Goal: Find specific page/section: Find specific page/section

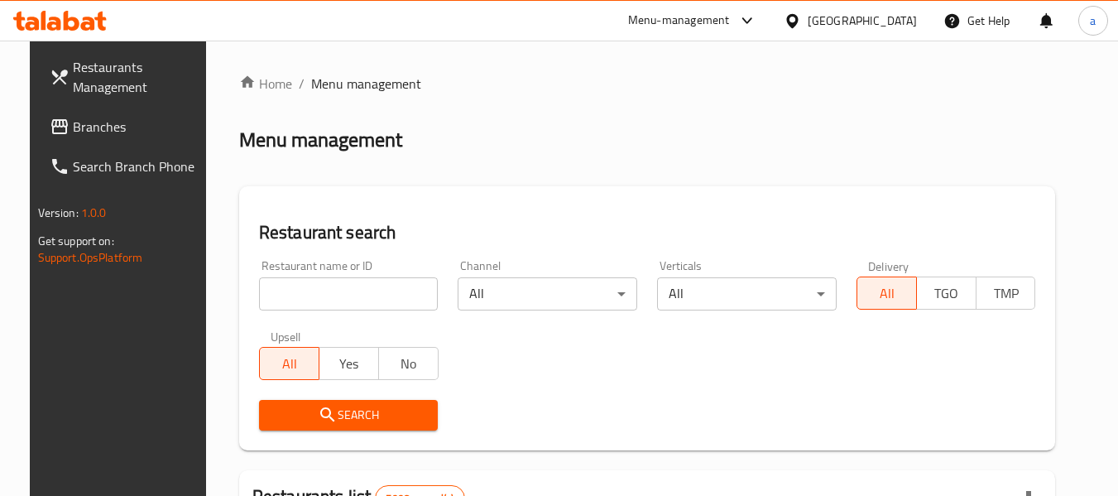
click at [808, 30] on div at bounding box center [796, 21] width 24 height 18
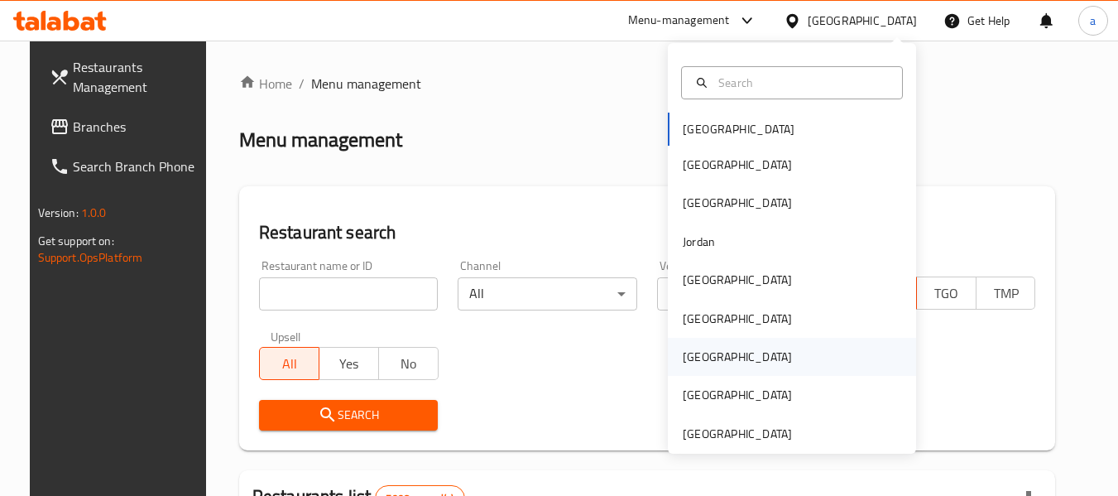
click at [702, 363] on div "[GEOGRAPHIC_DATA]" at bounding box center [738, 357] width 136 height 38
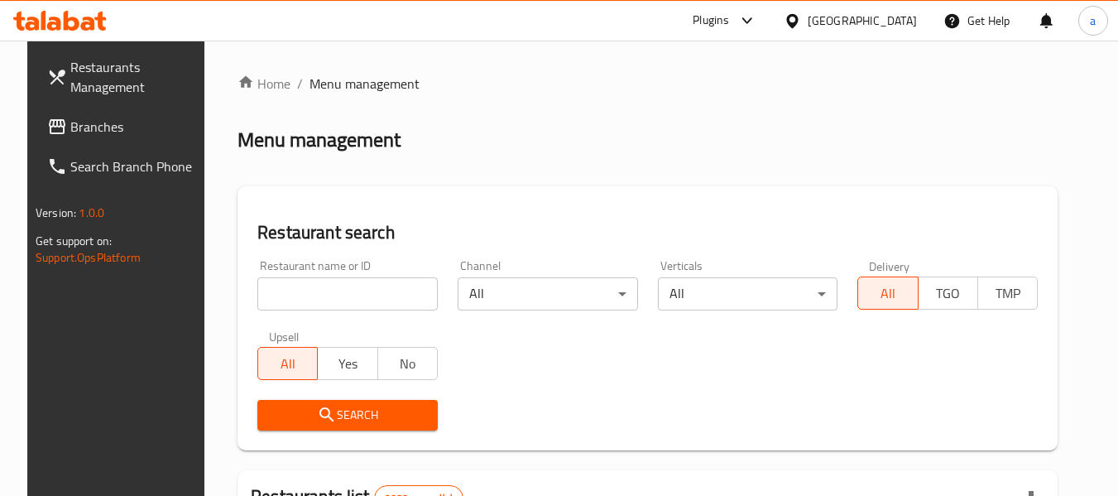
click at [79, 128] on span "Branches" at bounding box center [135, 127] width 131 height 20
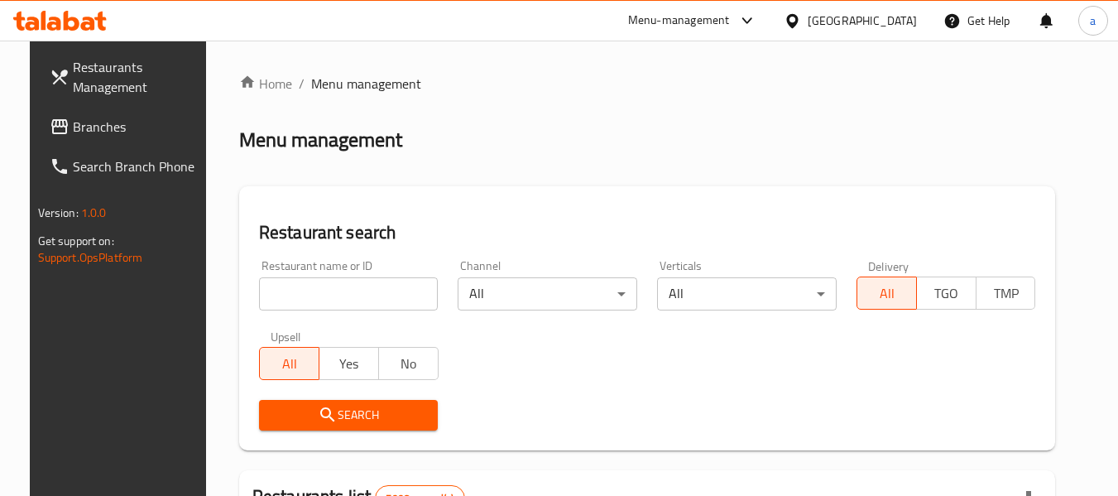
click at [801, 17] on icon at bounding box center [792, 20] width 17 height 17
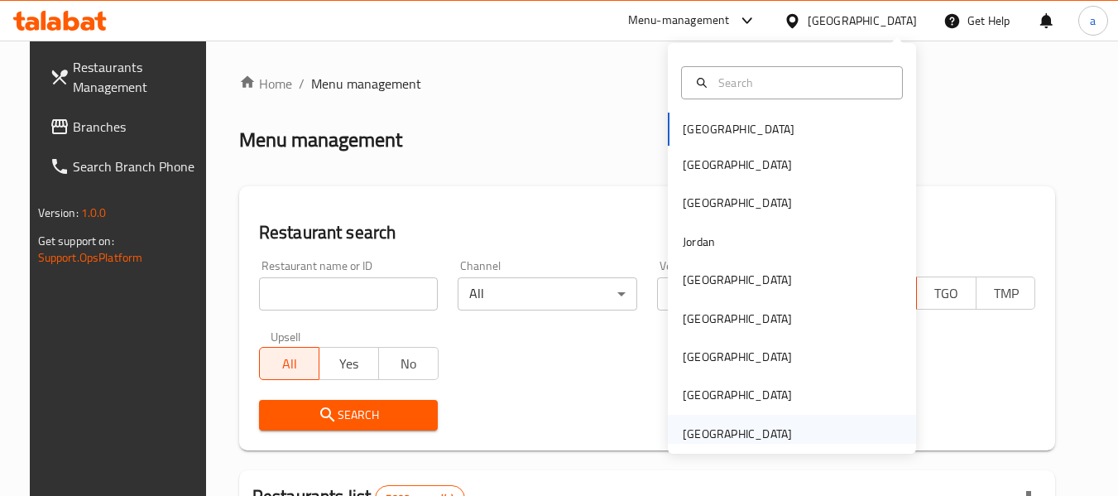
click at [716, 436] on div "[GEOGRAPHIC_DATA]" at bounding box center [737, 434] width 109 height 18
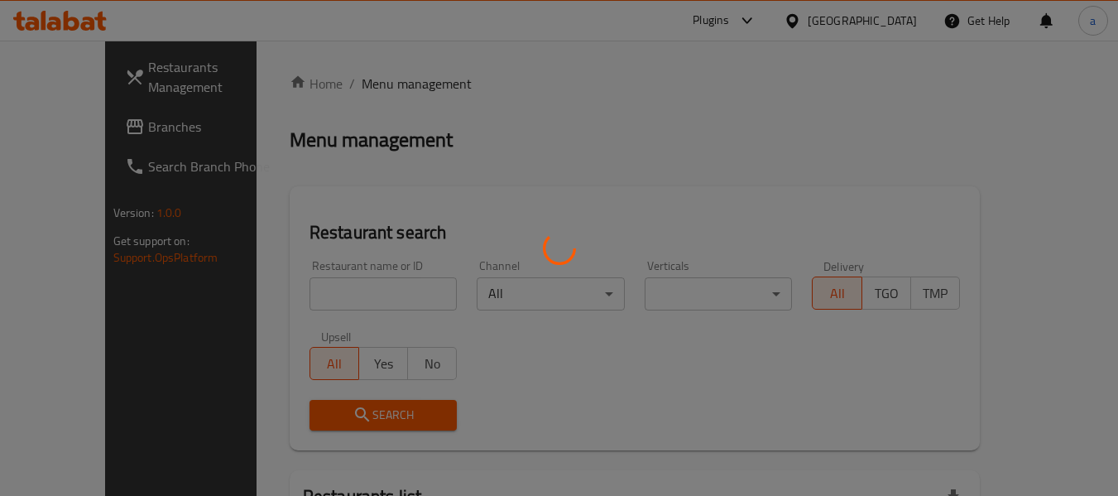
click at [54, 121] on div at bounding box center [559, 248] width 1118 height 496
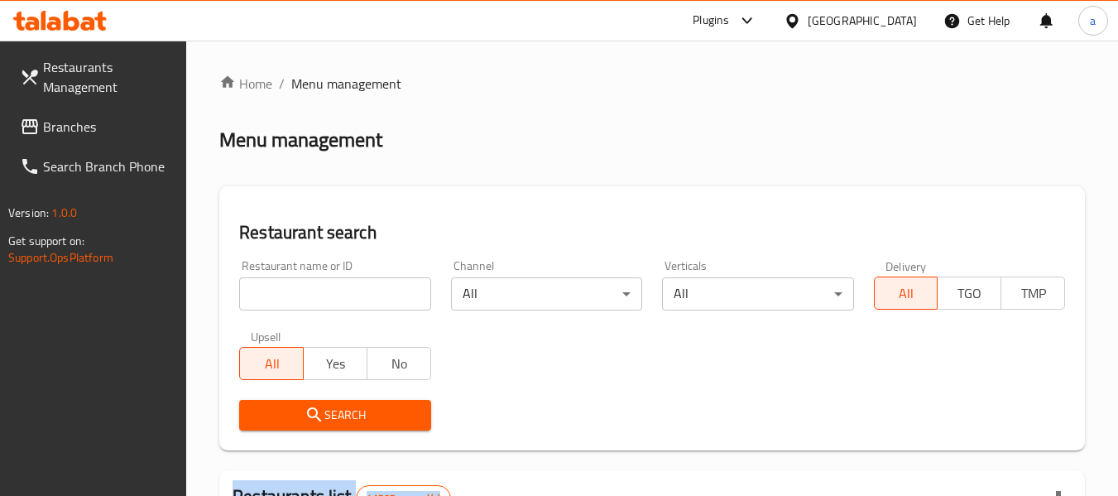
click at [36, 132] on icon at bounding box center [30, 127] width 20 height 20
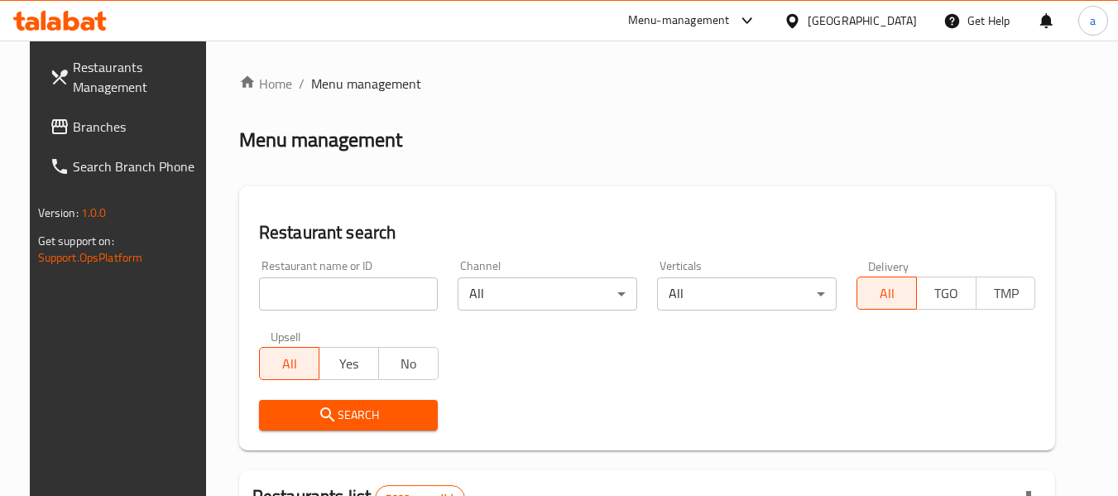
click at [895, 18] on div "Bahrain" at bounding box center [862, 21] width 109 height 18
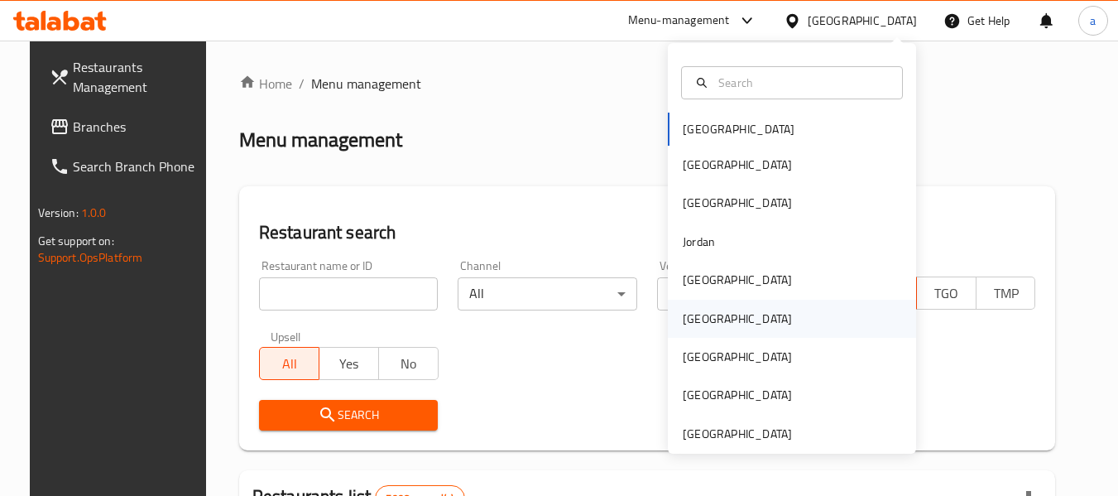
click at [702, 314] on div "Oman" at bounding box center [738, 319] width 136 height 38
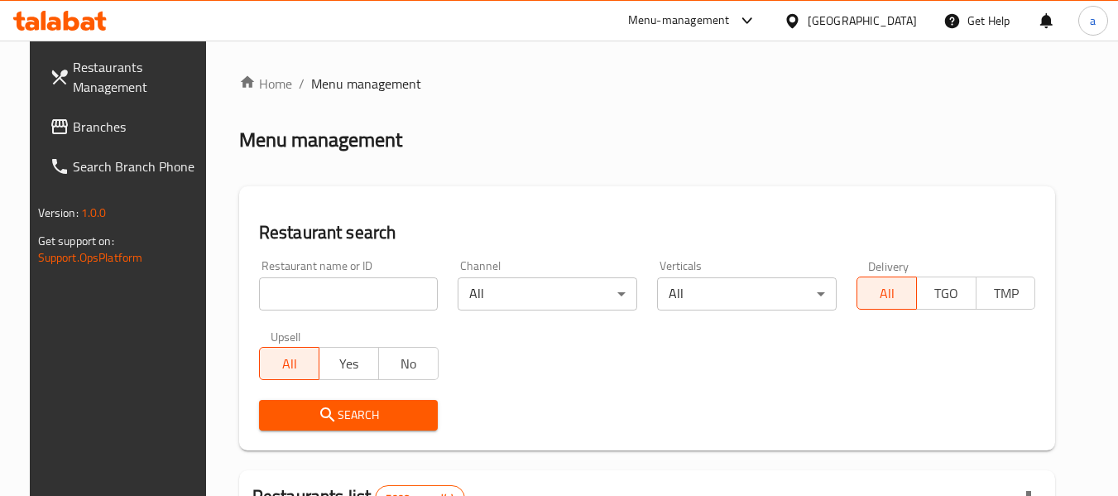
click at [808, 21] on div at bounding box center [796, 21] width 24 height 18
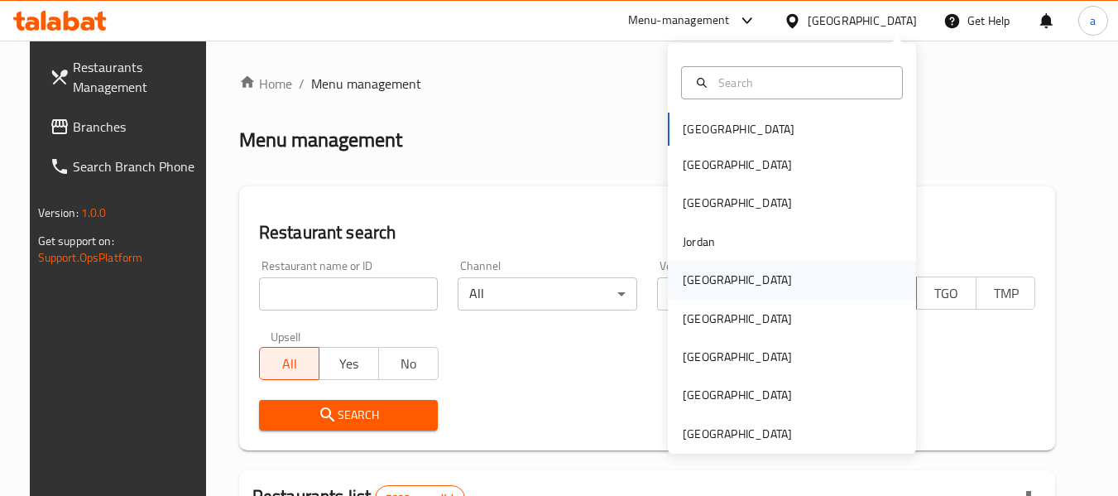
click at [719, 285] on div "[GEOGRAPHIC_DATA]" at bounding box center [792, 280] width 248 height 38
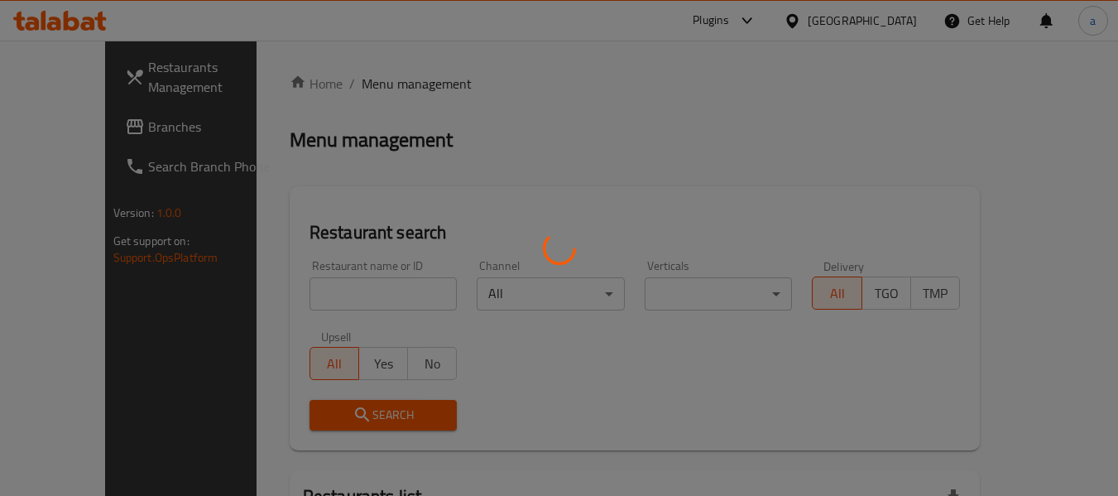
click at [50, 126] on div at bounding box center [559, 248] width 1118 height 496
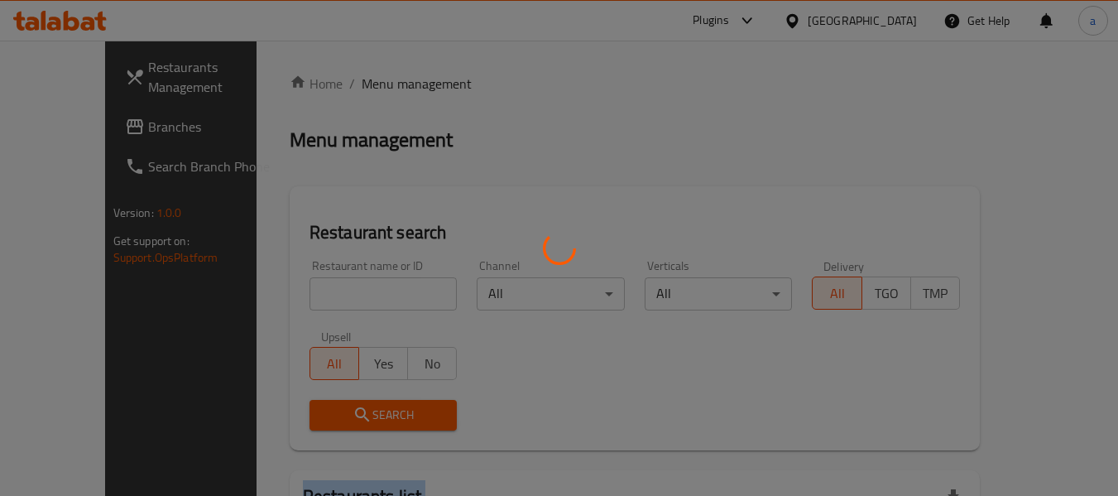
click at [50, 126] on div at bounding box center [559, 248] width 1118 height 496
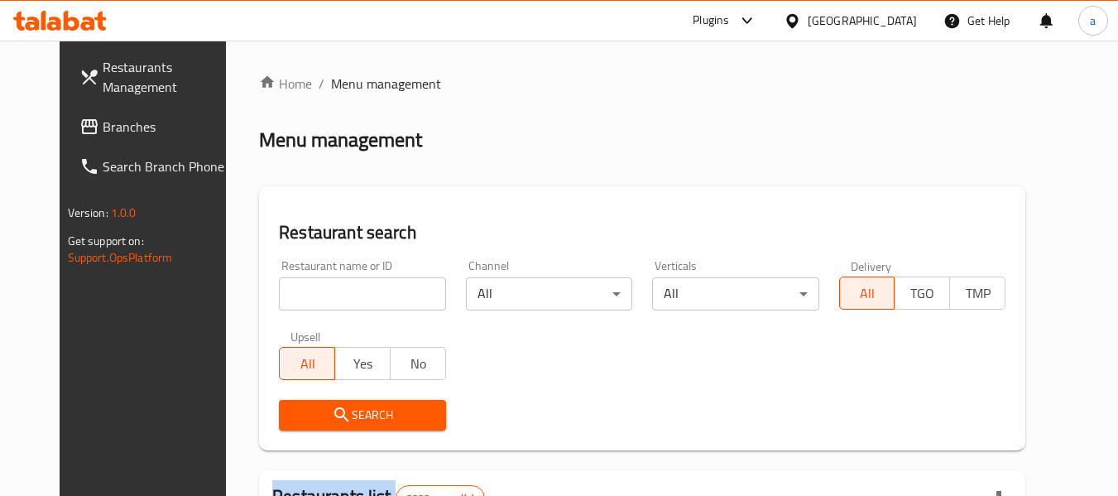
click at [103, 126] on span "Branches" at bounding box center [168, 127] width 131 height 20
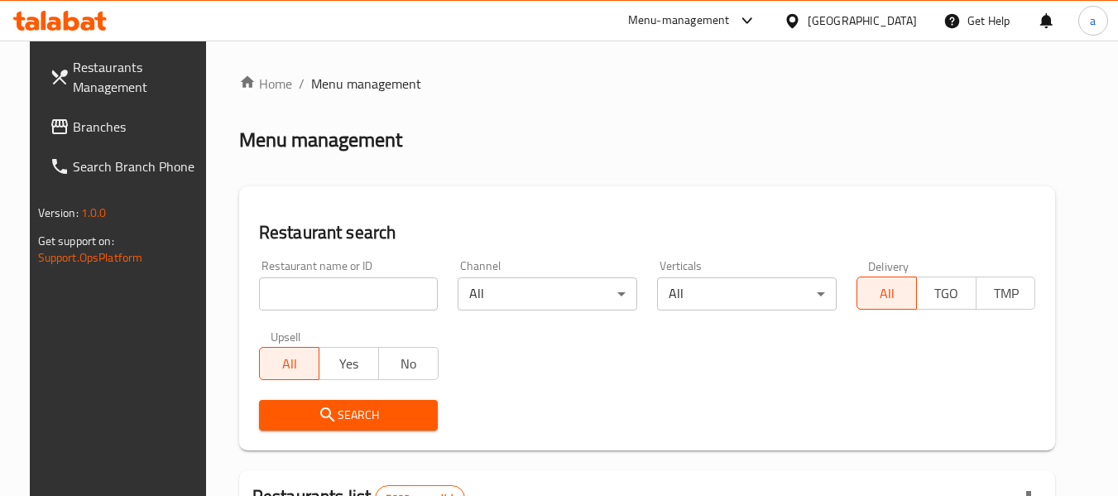
click at [880, 21] on div "[GEOGRAPHIC_DATA]" at bounding box center [862, 21] width 109 height 18
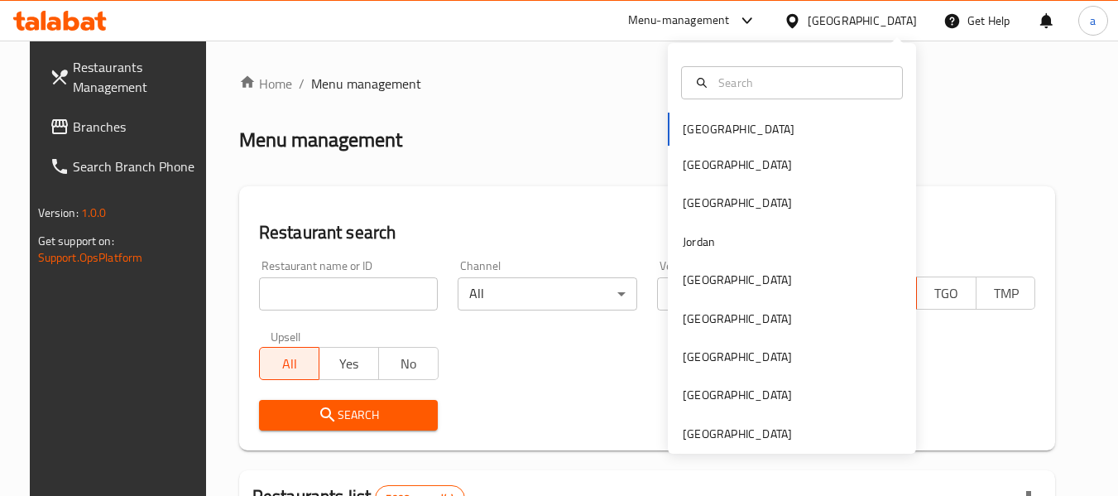
click at [708, 132] on div "Bahrain Egypt Iraq Jordan Kuwait Oman Qatar Saudi Arabia United Arab Emirates" at bounding box center [792, 283] width 248 height 340
click at [101, 132] on span "Branches" at bounding box center [138, 127] width 131 height 20
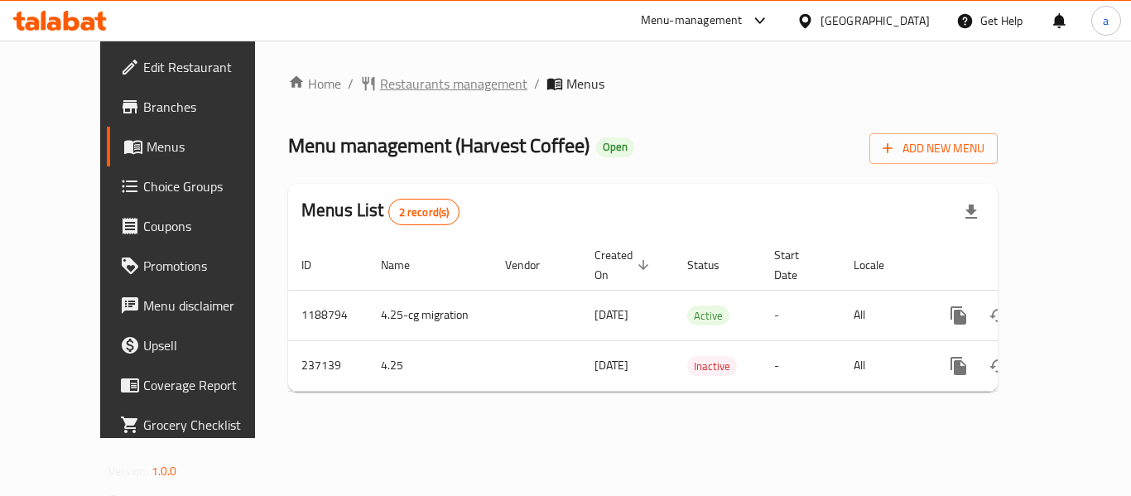
click at [380, 89] on span "Restaurants management" at bounding box center [453, 84] width 147 height 20
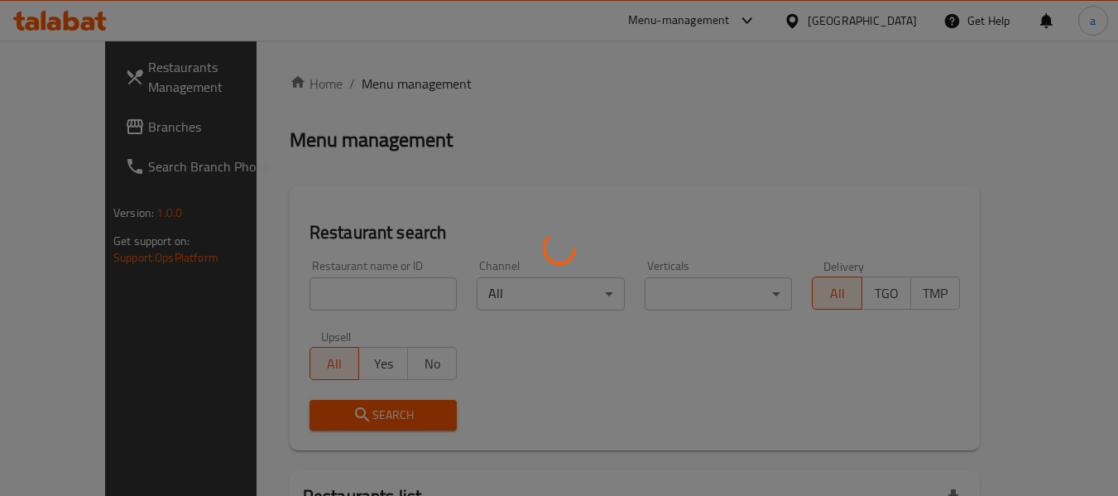
click at [318, 290] on div at bounding box center [559, 248] width 1118 height 496
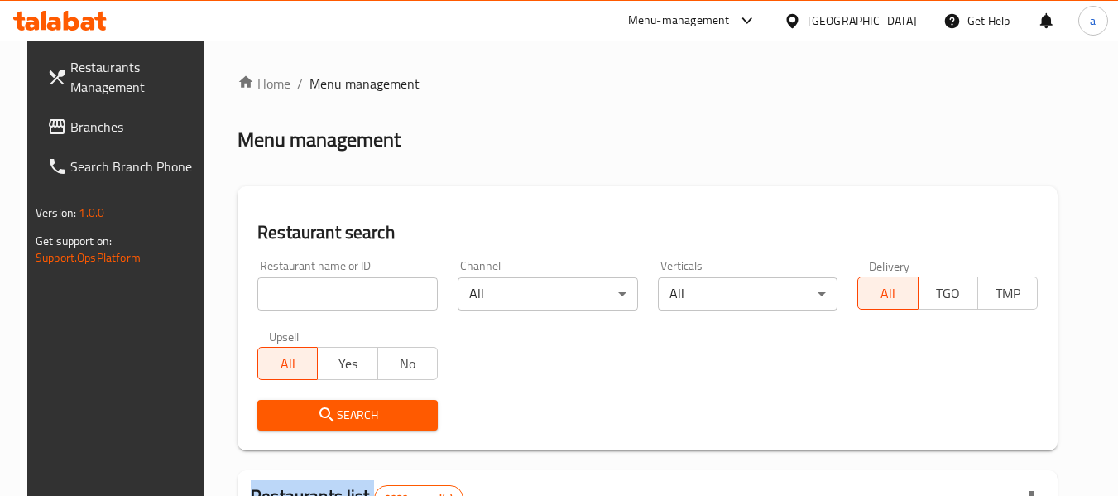
click at [318, 290] on input "search" at bounding box center [347, 293] width 180 height 33
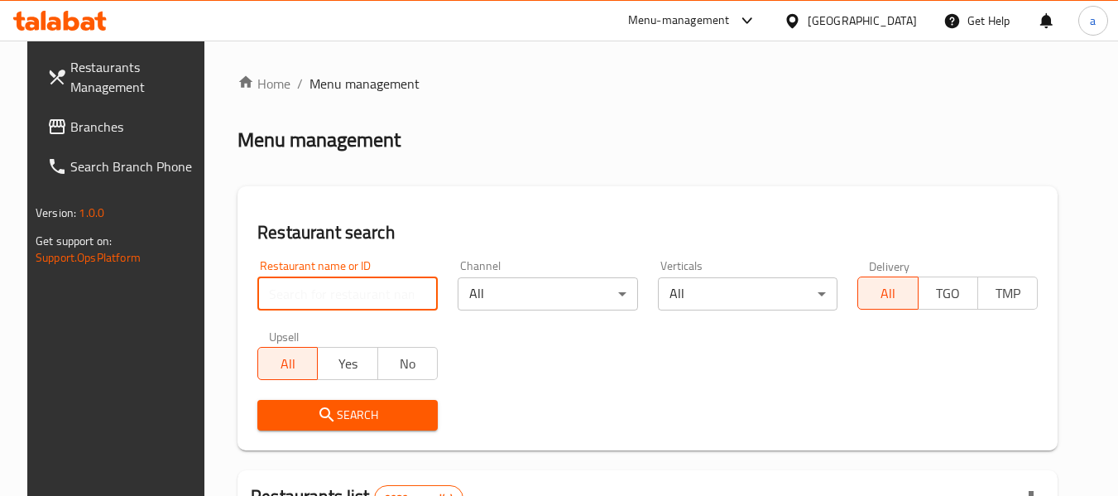
click at [318, 290] on input "search" at bounding box center [347, 293] width 180 height 33
paste input "626755"
type input "626755"
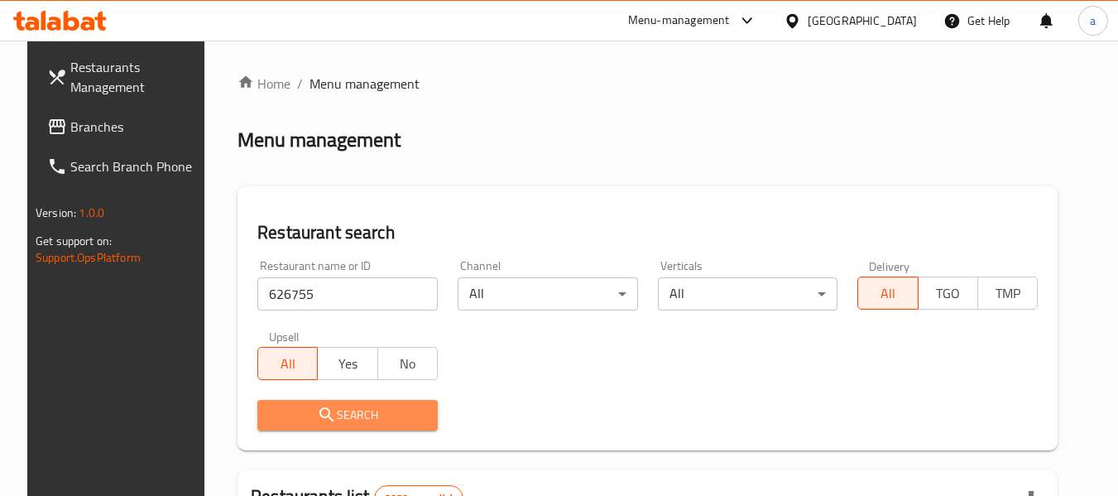
click at [296, 411] on span "Search" at bounding box center [348, 415] width 154 height 21
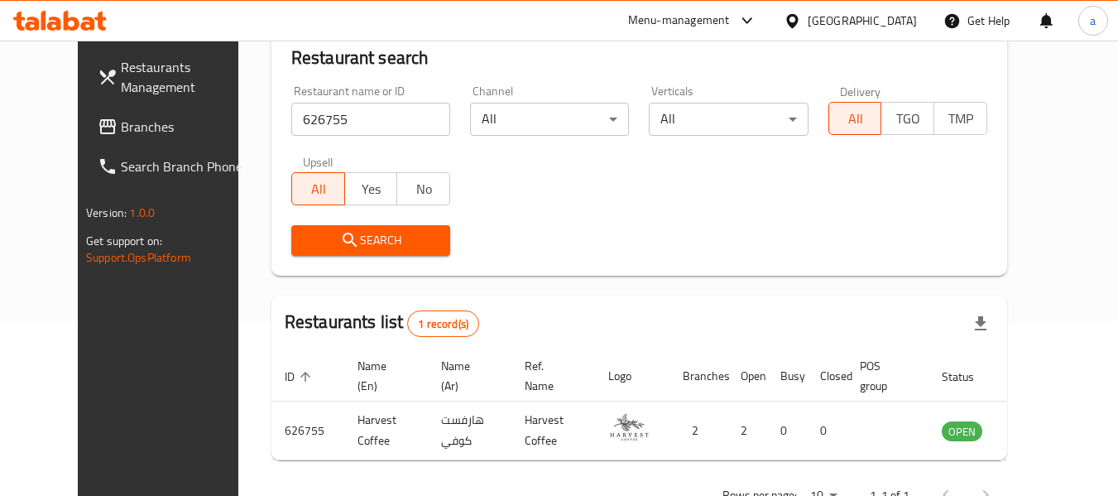
scroll to position [146, 0]
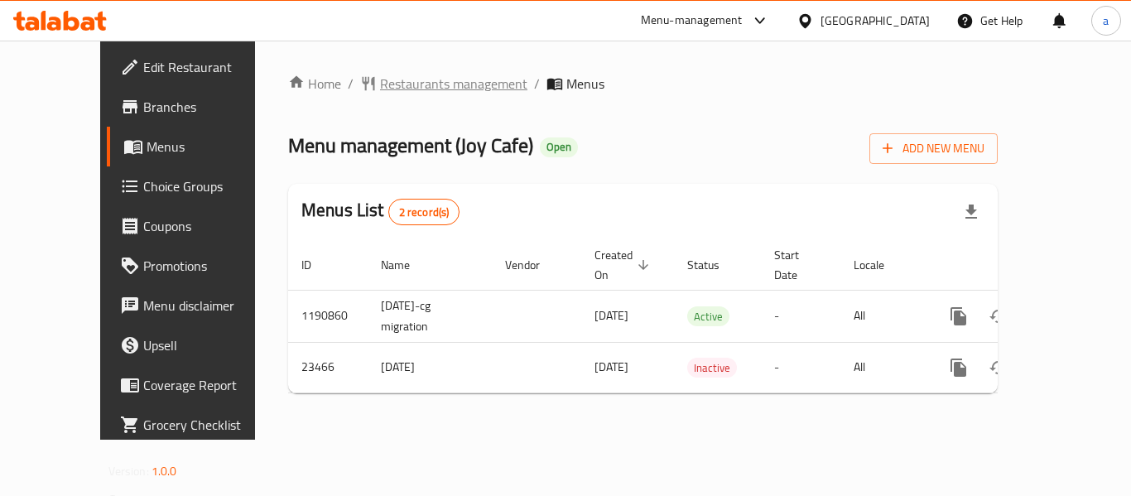
click at [386, 83] on span "Restaurants management" at bounding box center [453, 84] width 147 height 20
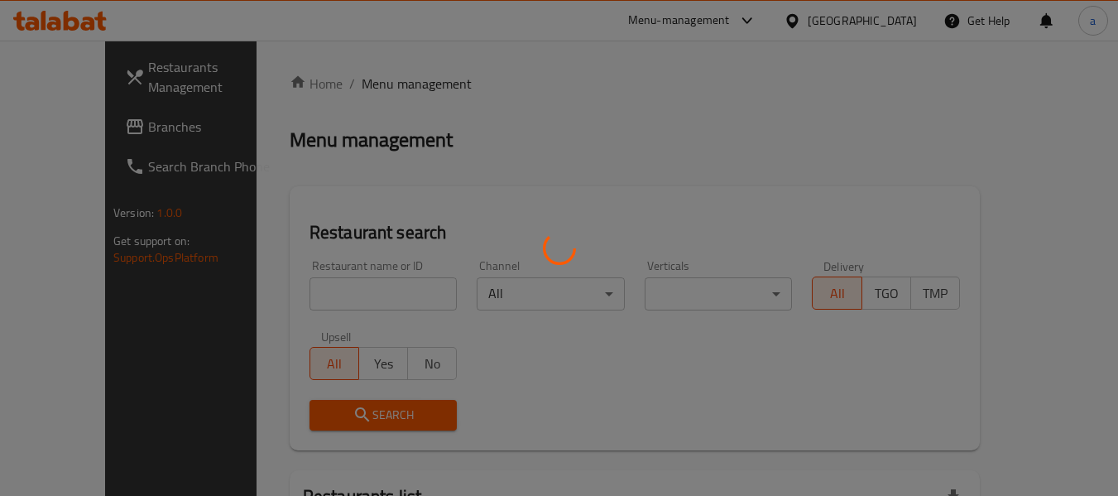
click at [301, 305] on div at bounding box center [559, 248] width 1118 height 496
click at [305, 298] on div at bounding box center [559, 248] width 1118 height 496
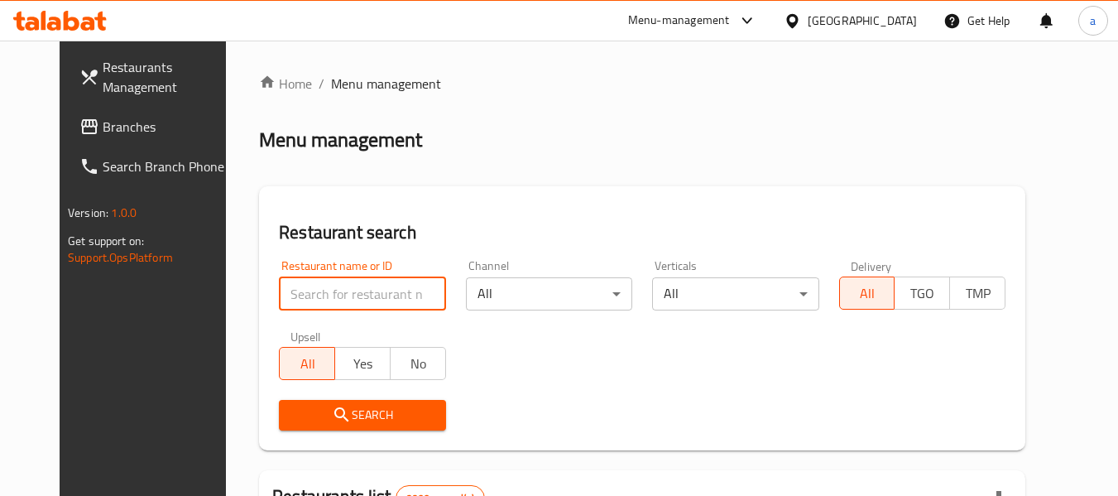
click at [305, 298] on input "search" at bounding box center [362, 293] width 166 height 33
paste input "12367"
type input "12367"
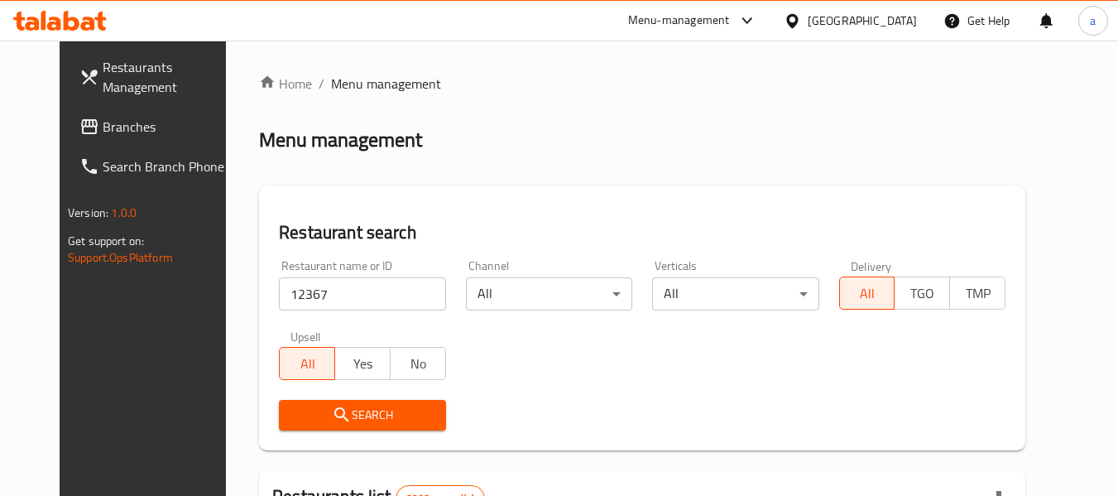
click at [297, 413] on span "Search" at bounding box center [362, 415] width 140 height 21
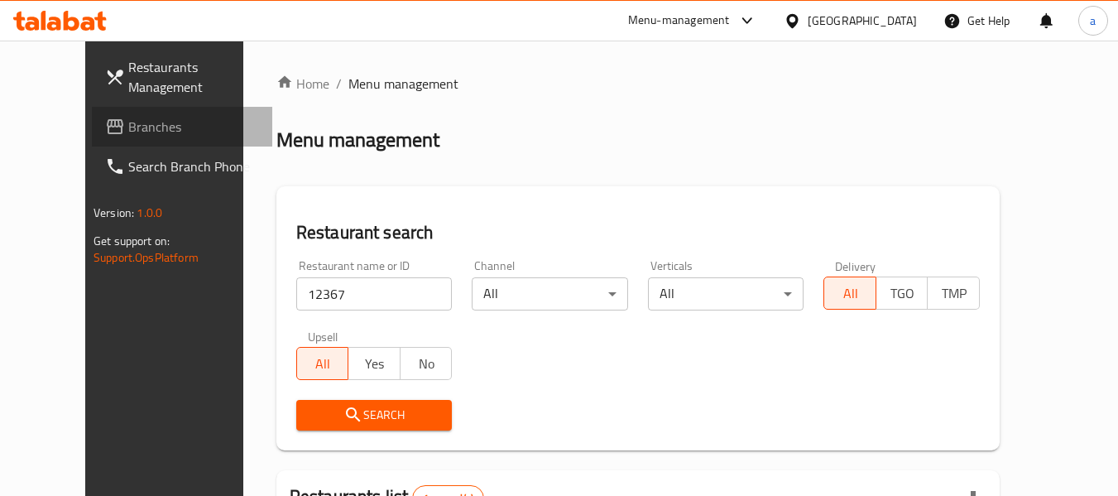
click at [128, 123] on span "Branches" at bounding box center [193, 127] width 131 height 20
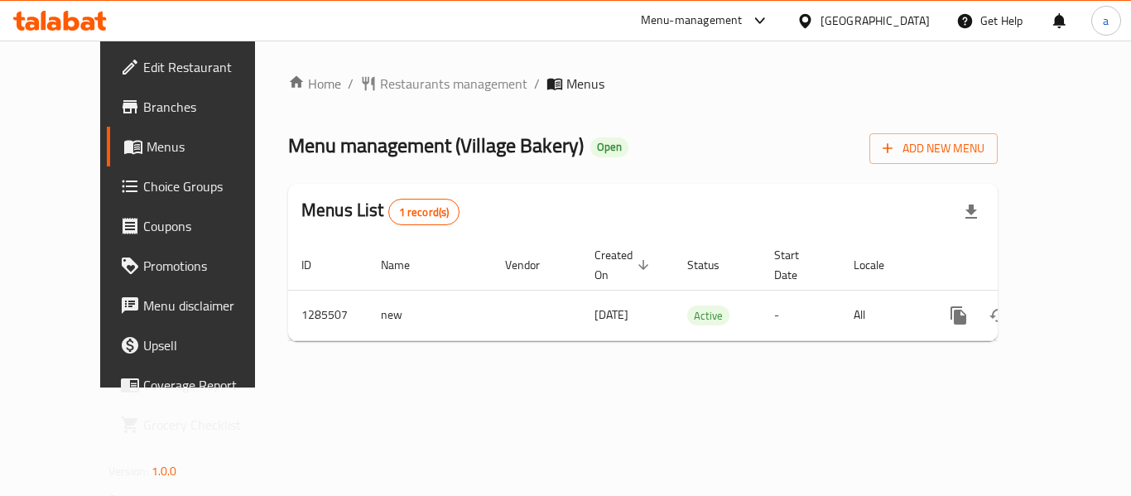
click at [362, 103] on div "Home / Restaurants management / Menus Menu management ( Village Bakery ) Open A…" at bounding box center [642, 214] width 709 height 281
click at [384, 90] on span "Restaurants management" at bounding box center [453, 84] width 147 height 20
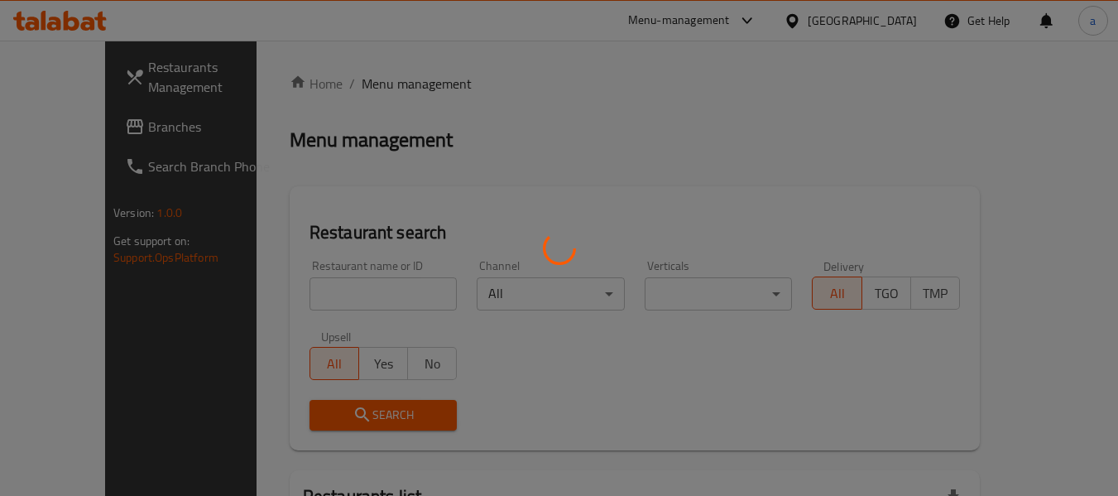
click at [340, 298] on div at bounding box center [559, 248] width 1118 height 496
click at [342, 298] on div at bounding box center [559, 248] width 1118 height 496
click at [343, 298] on div at bounding box center [559, 248] width 1118 height 496
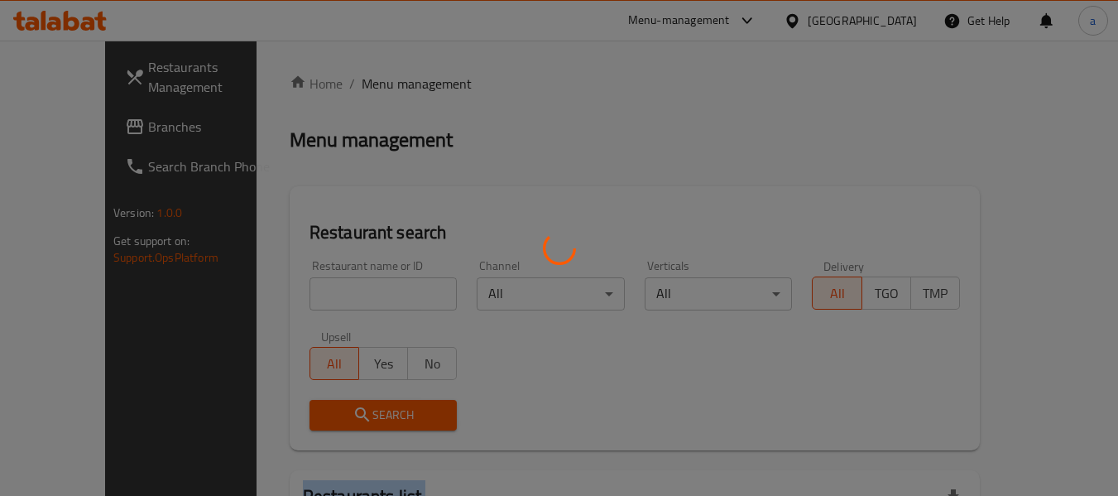
click at [343, 298] on div at bounding box center [559, 248] width 1118 height 496
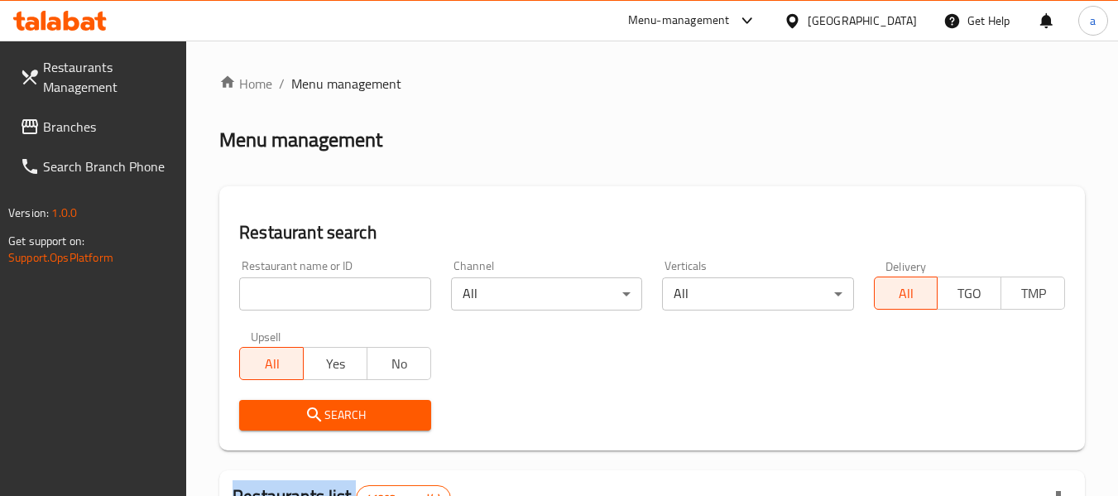
click at [343, 298] on input "search" at bounding box center [334, 293] width 191 height 33
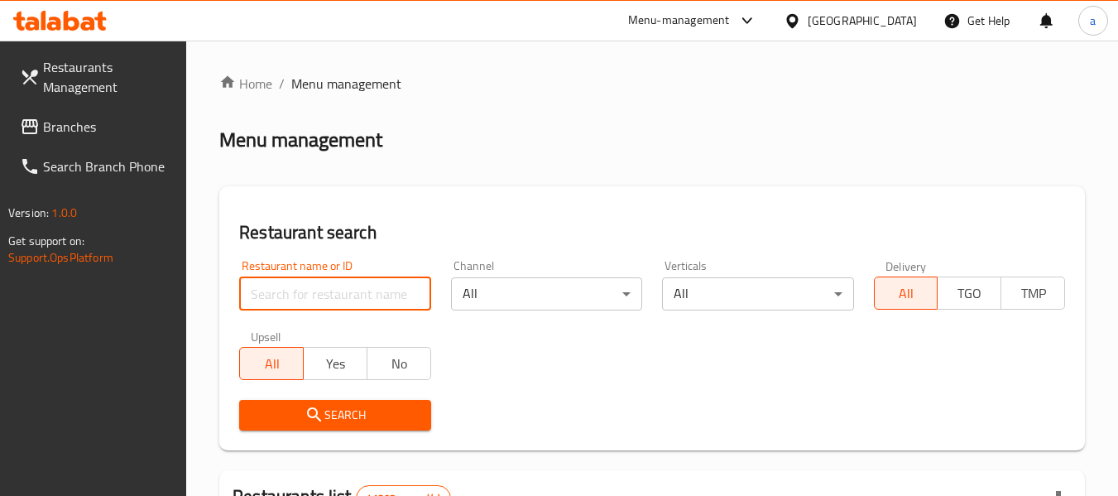
click at [343, 298] on input "search" at bounding box center [334, 293] width 191 height 33
paste input "695980"
type input "695980"
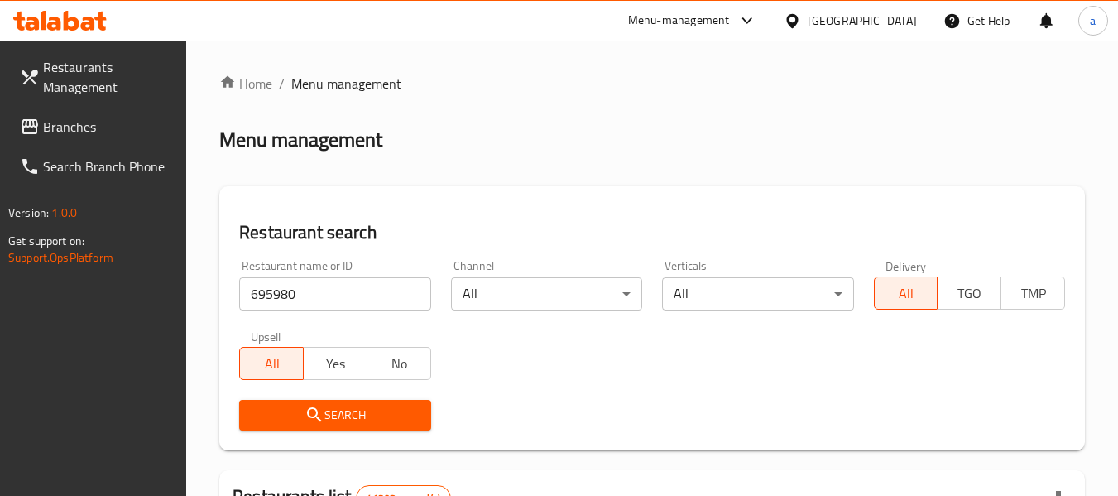
click at [348, 408] on span "Search" at bounding box center [334, 415] width 165 height 21
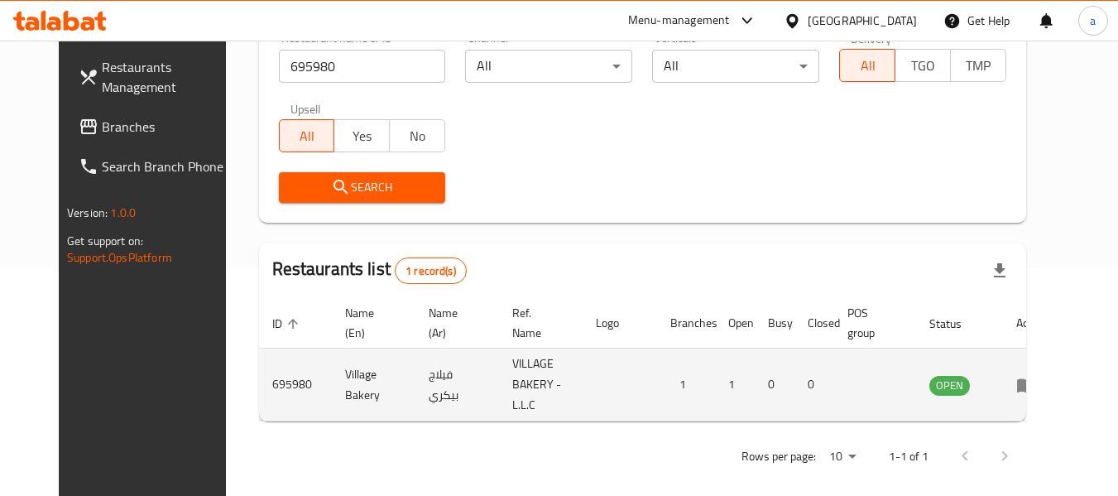
scroll to position [228, 0]
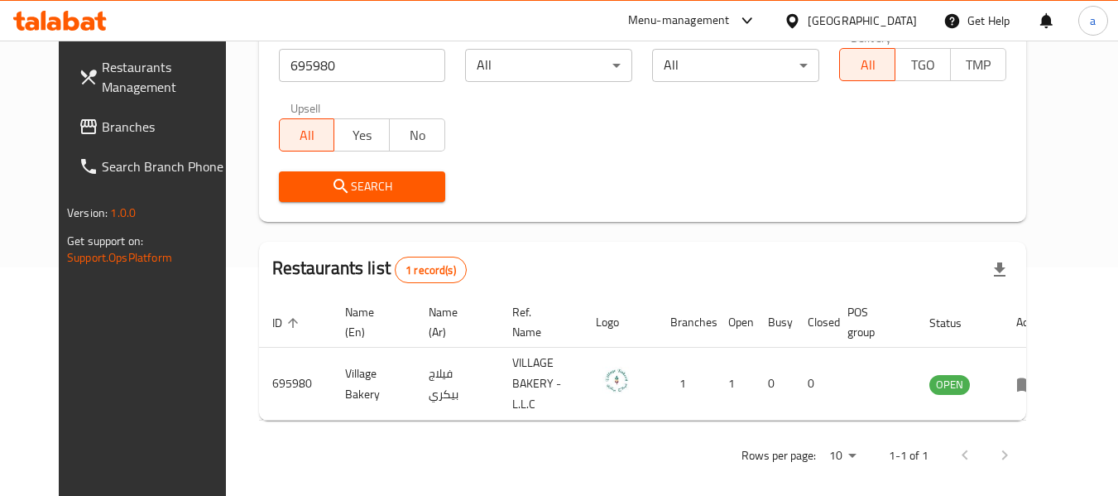
click at [65, 144] on link "Branches" at bounding box center [155, 127] width 180 height 40
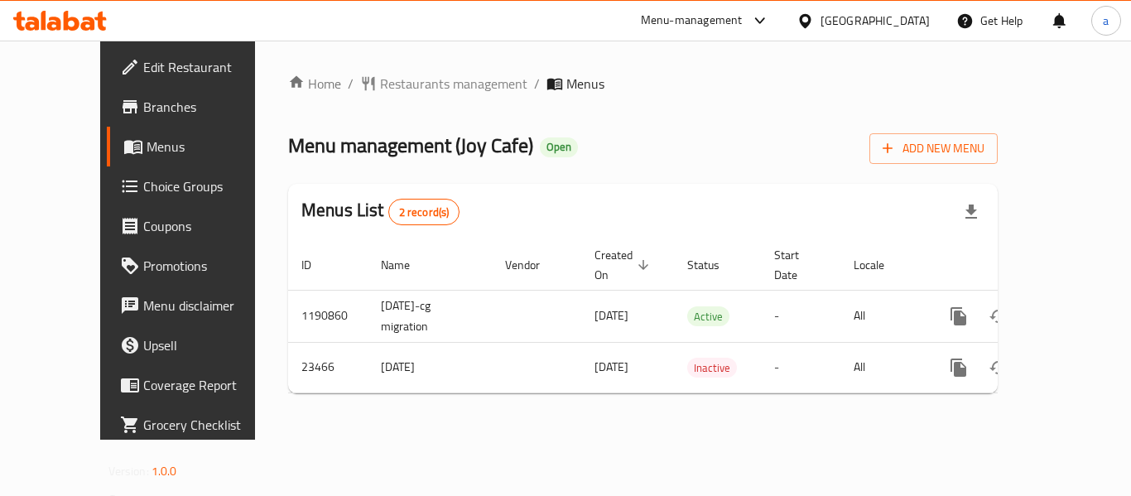
click at [407, 66] on div "Home / Restaurants management / Menus Menu management ( Joy Cafe ) Open Add New…" at bounding box center [642, 240] width 775 height 399
click at [401, 81] on span "Restaurants management" at bounding box center [453, 84] width 147 height 20
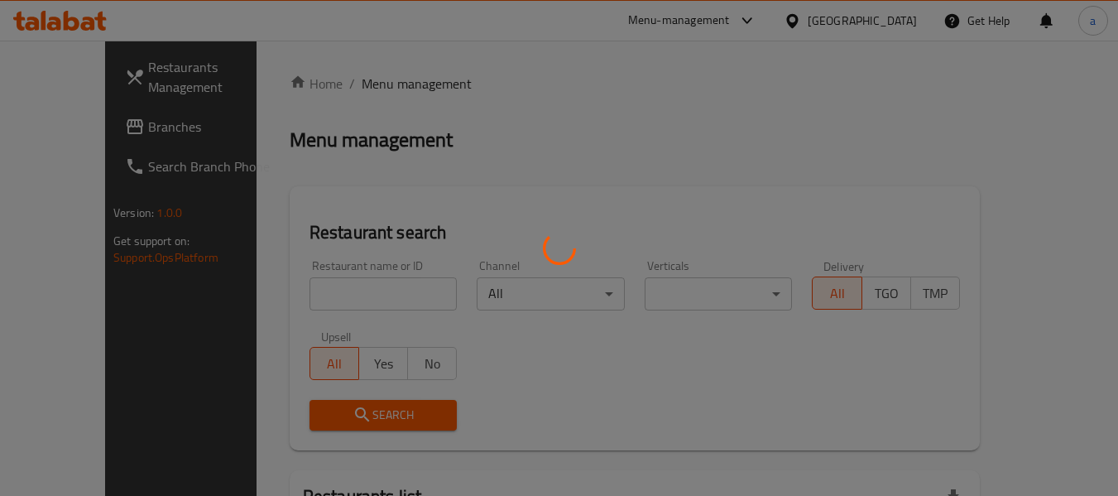
click at [274, 304] on div at bounding box center [559, 248] width 1118 height 496
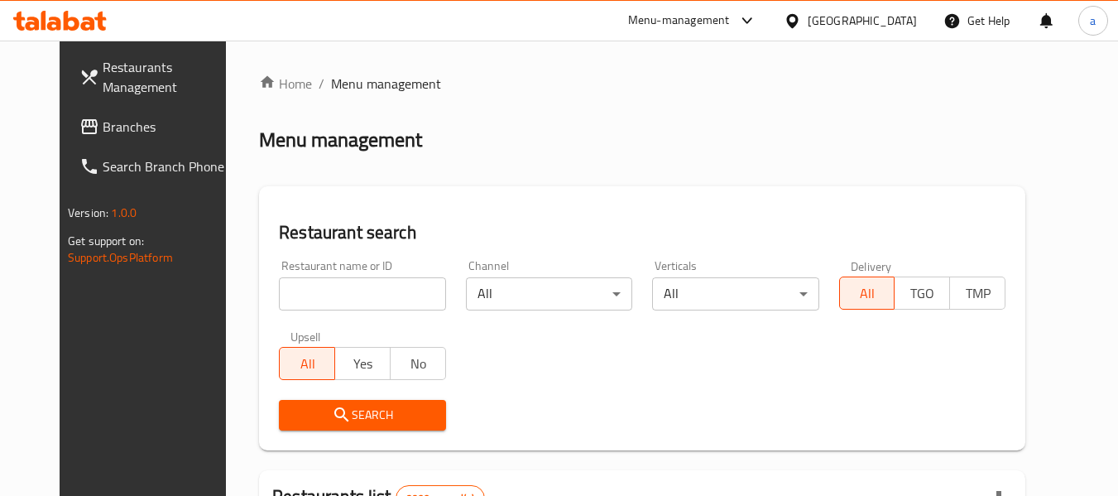
click at [279, 304] on input "search" at bounding box center [362, 293] width 166 height 33
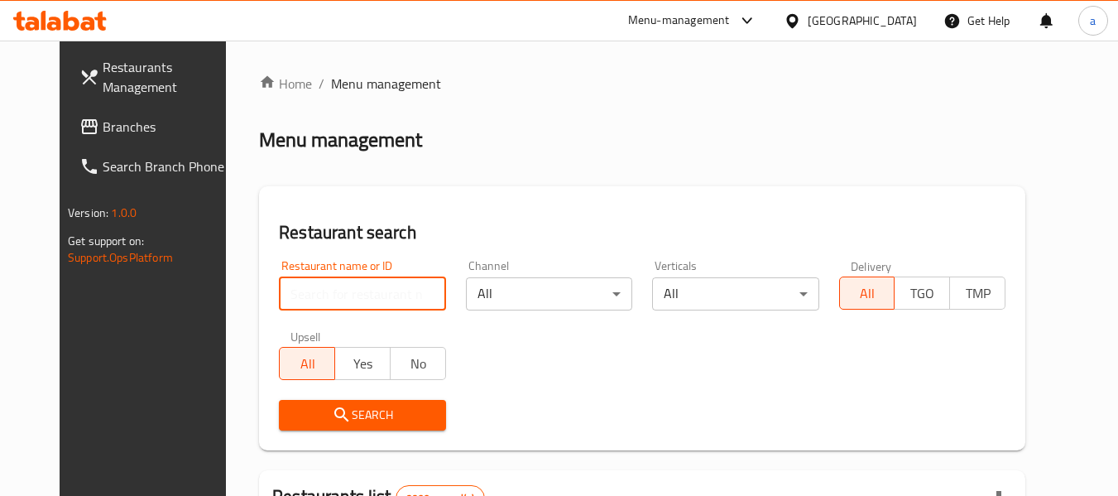
click at [279, 304] on input "search" at bounding box center [362, 293] width 166 height 33
paste input "12367"
type input "12367"
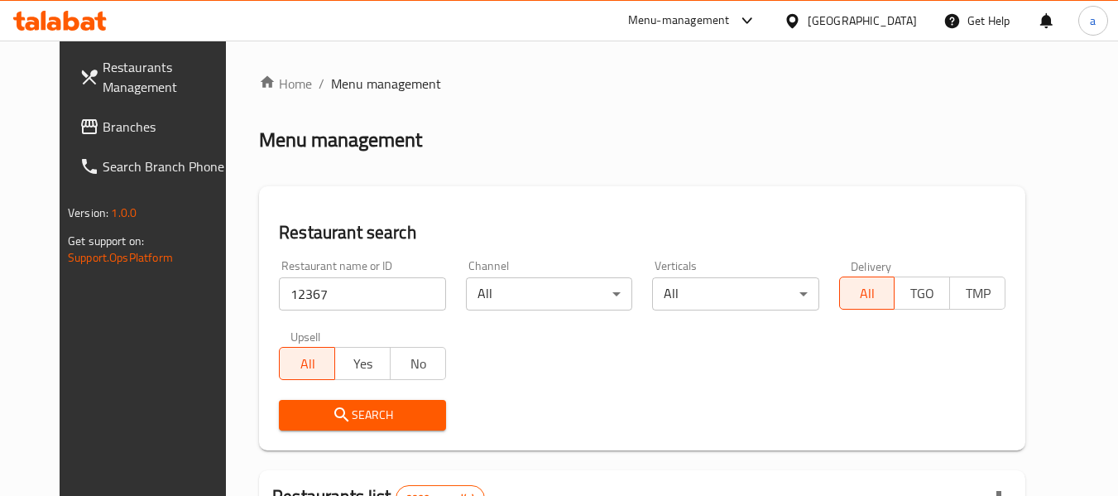
click at [332, 422] on icon "submit" at bounding box center [342, 415] width 20 height 20
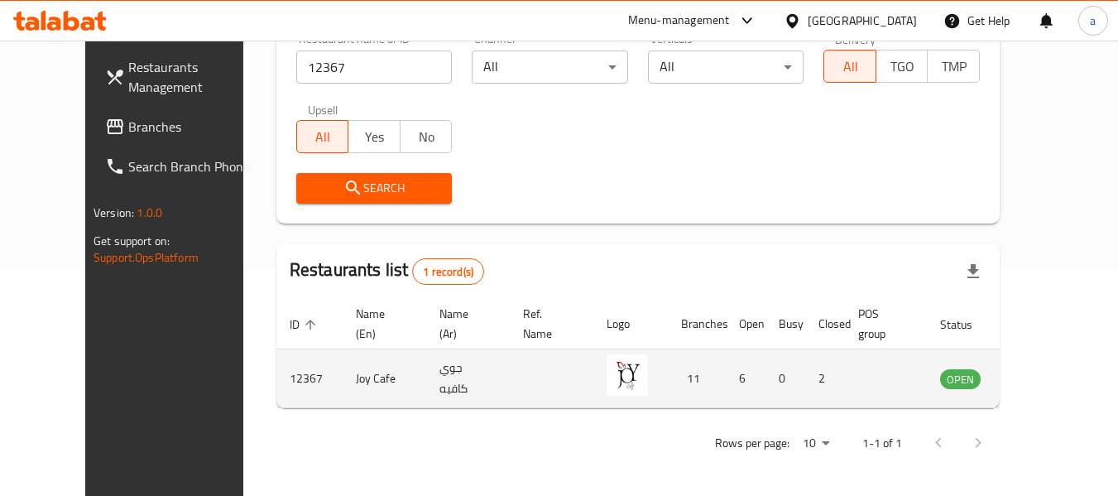
scroll to position [228, 0]
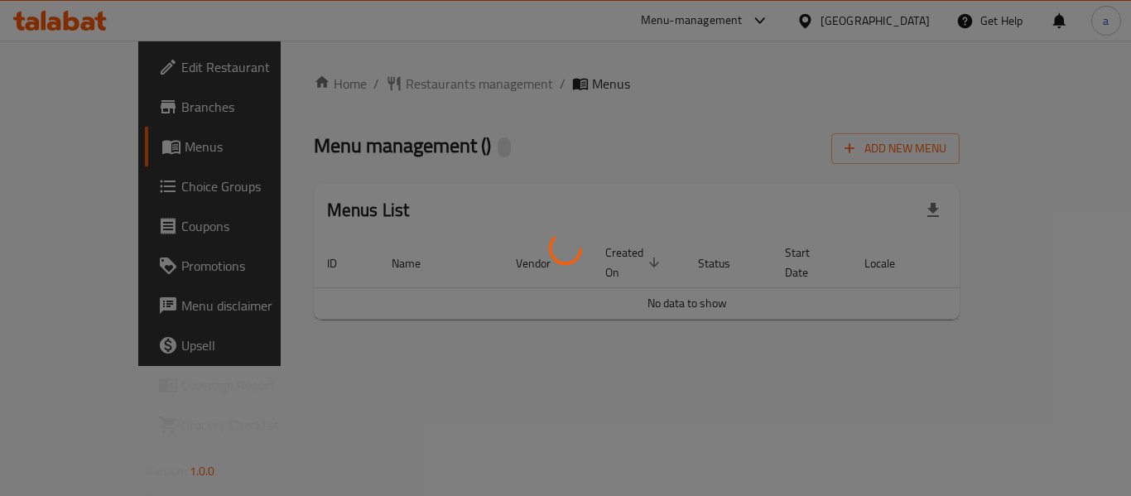
click at [397, 75] on div at bounding box center [565, 248] width 1131 height 496
click at [396, 82] on div at bounding box center [565, 248] width 1131 height 496
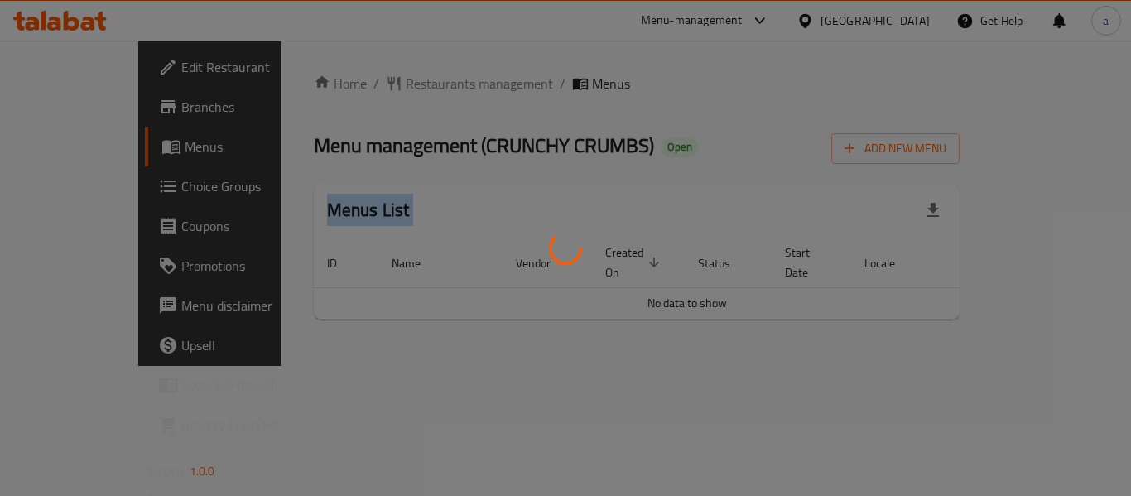
click at [396, 82] on div at bounding box center [565, 248] width 1131 height 496
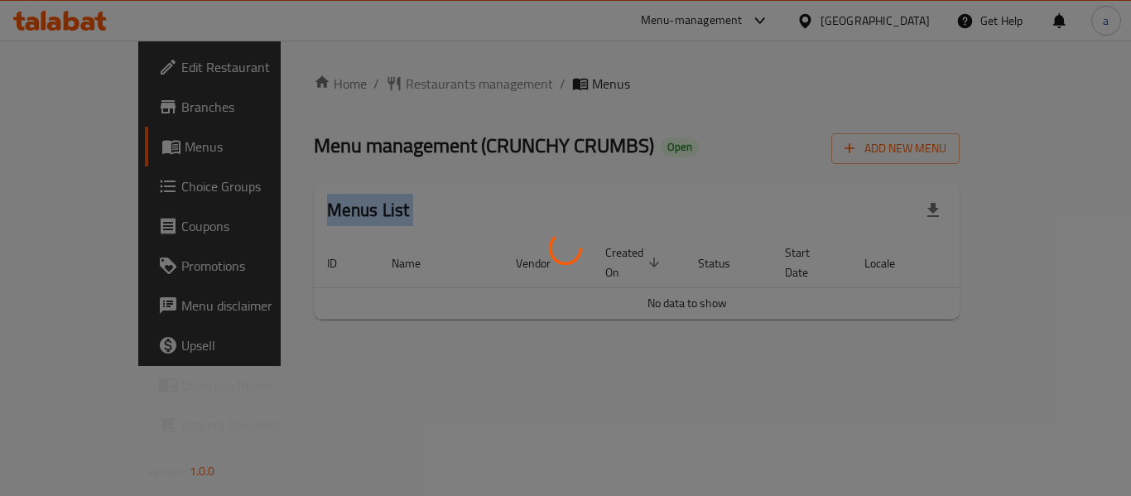
click at [396, 82] on div at bounding box center [565, 248] width 1131 height 496
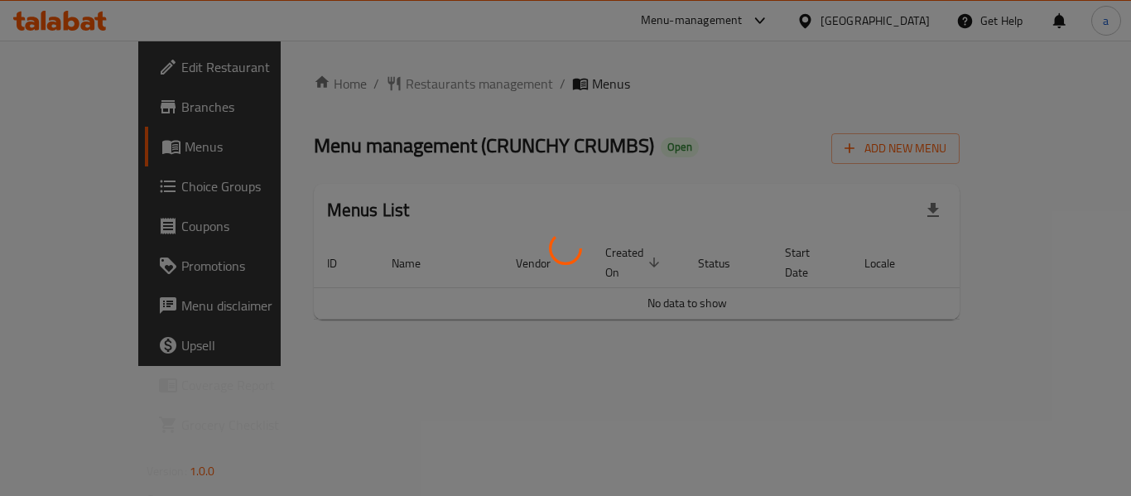
click at [394, 94] on div at bounding box center [565, 248] width 1131 height 496
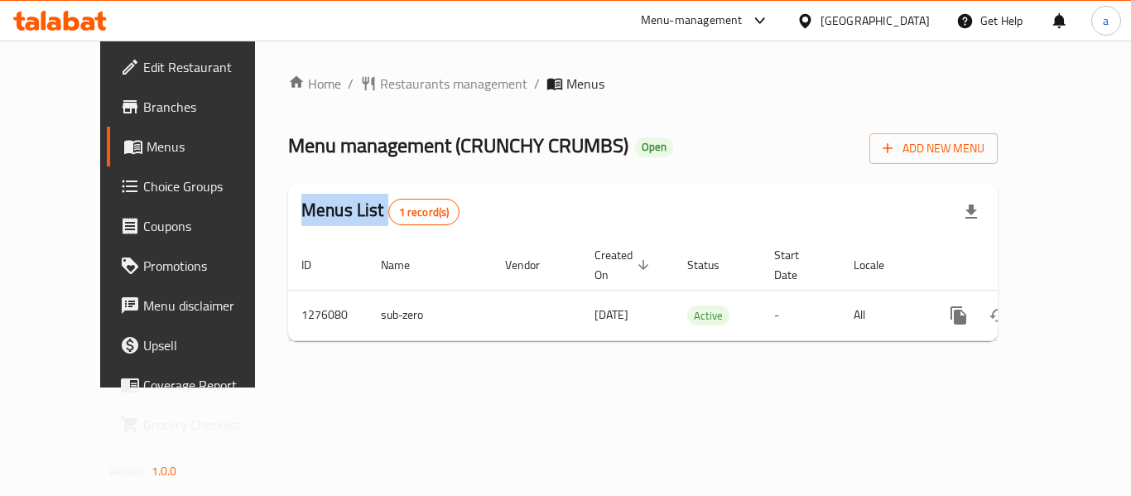
click at [394, 94] on div at bounding box center [565, 248] width 1131 height 496
click at [394, 94] on span "Restaurants management" at bounding box center [453, 84] width 147 height 20
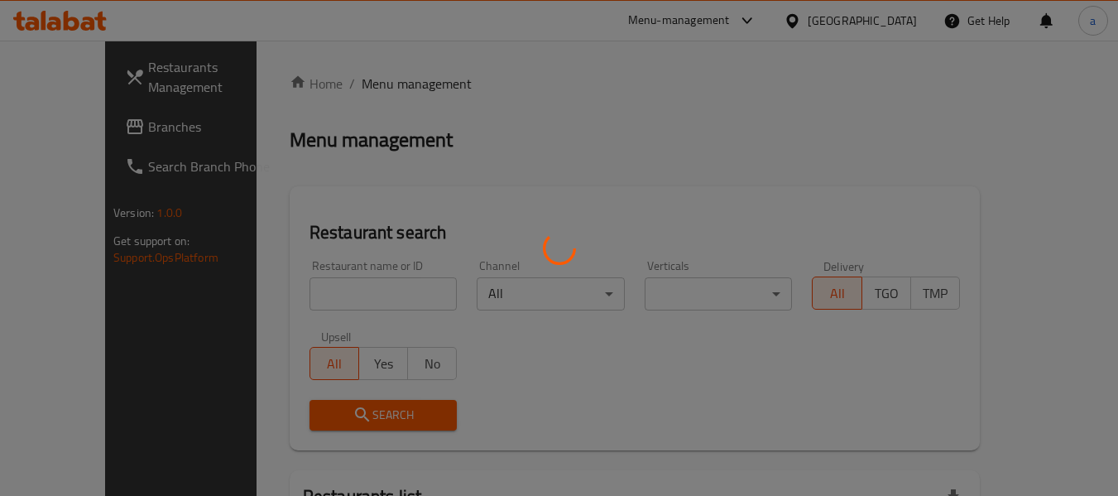
click at [312, 293] on div at bounding box center [559, 248] width 1118 height 496
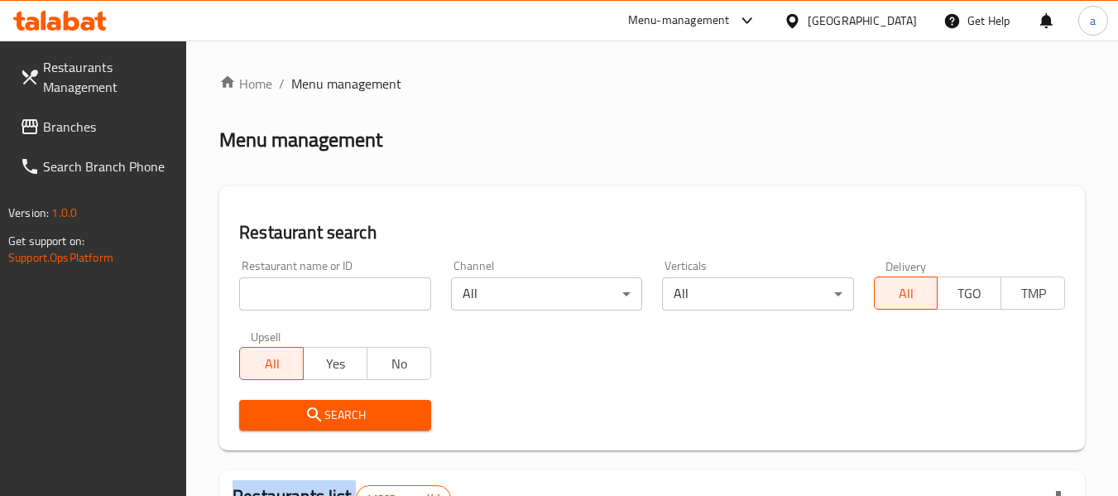
click at [312, 293] on div at bounding box center [559, 248] width 1118 height 496
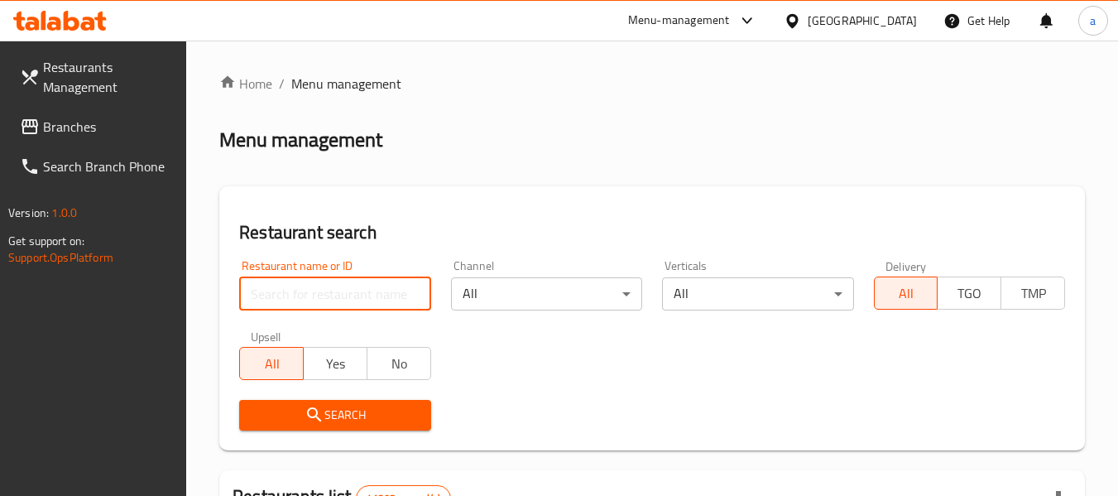
click at [312, 293] on input "search" at bounding box center [334, 293] width 191 height 33
paste input "691880"
type input "691880"
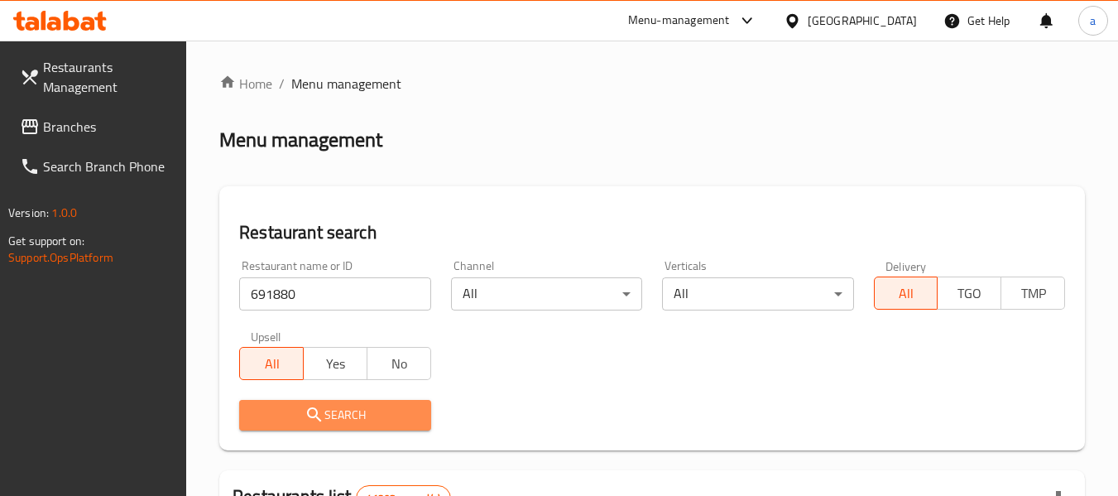
click at [298, 410] on span "Search" at bounding box center [334, 415] width 165 height 21
click at [298, 410] on div at bounding box center [559, 248] width 1118 height 496
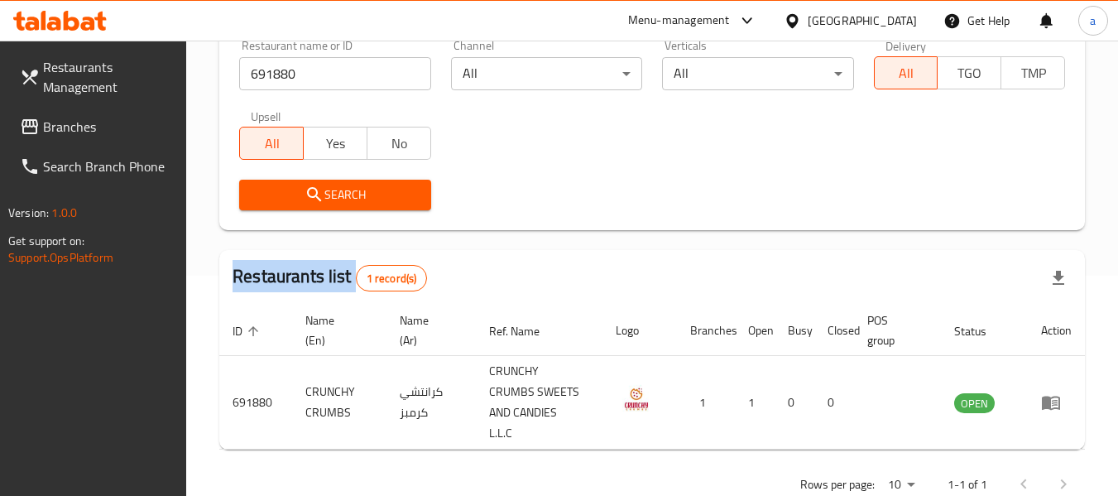
scroll to position [242, 0]
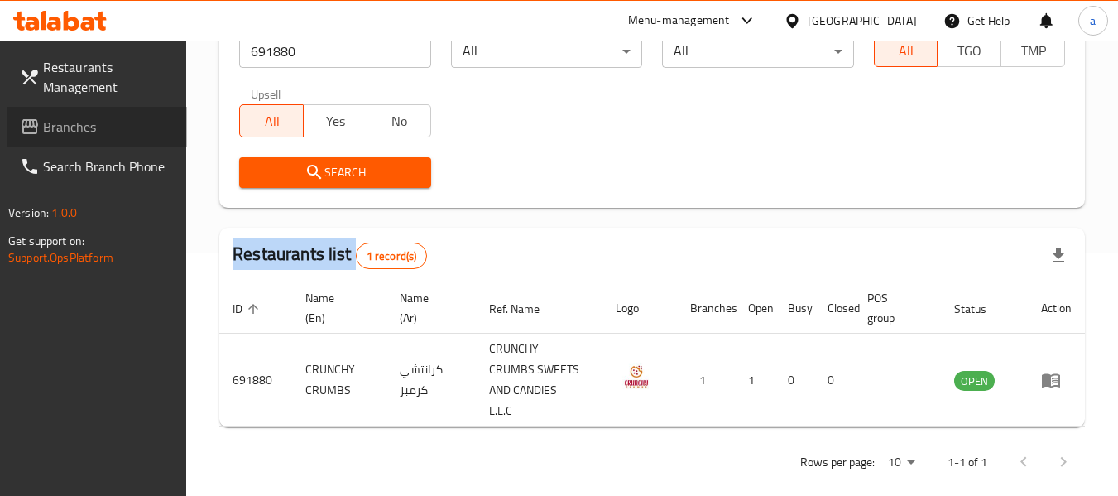
click at [53, 117] on span "Branches" at bounding box center [108, 127] width 131 height 20
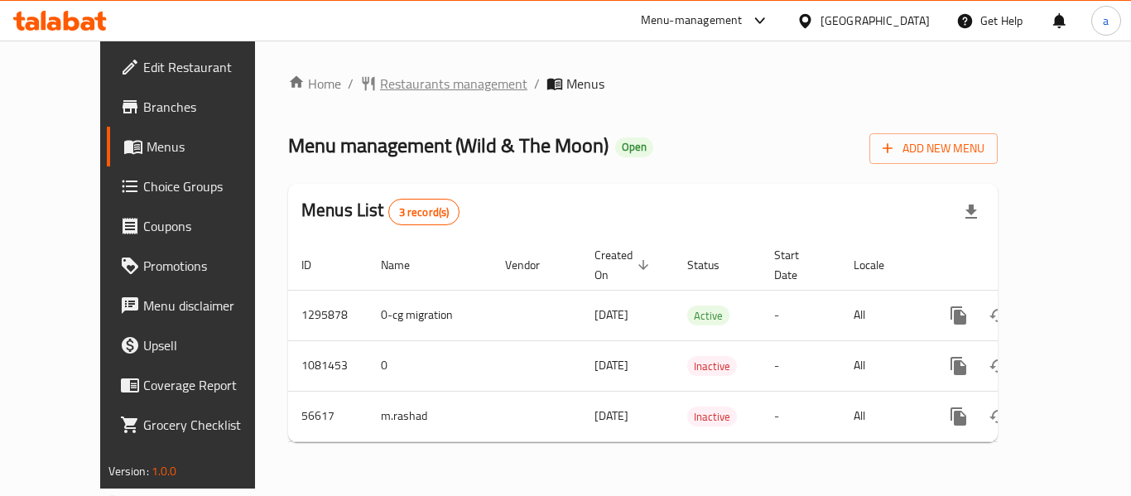
click at [380, 92] on span "Restaurants management" at bounding box center [453, 84] width 147 height 20
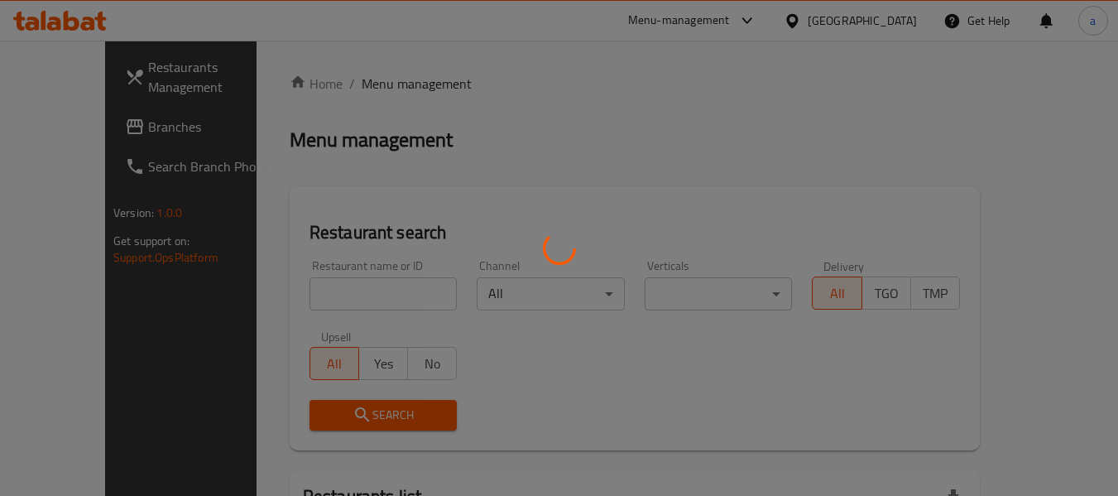
click at [376, 92] on div at bounding box center [559, 248] width 1118 height 496
click at [319, 290] on div at bounding box center [559, 248] width 1118 height 496
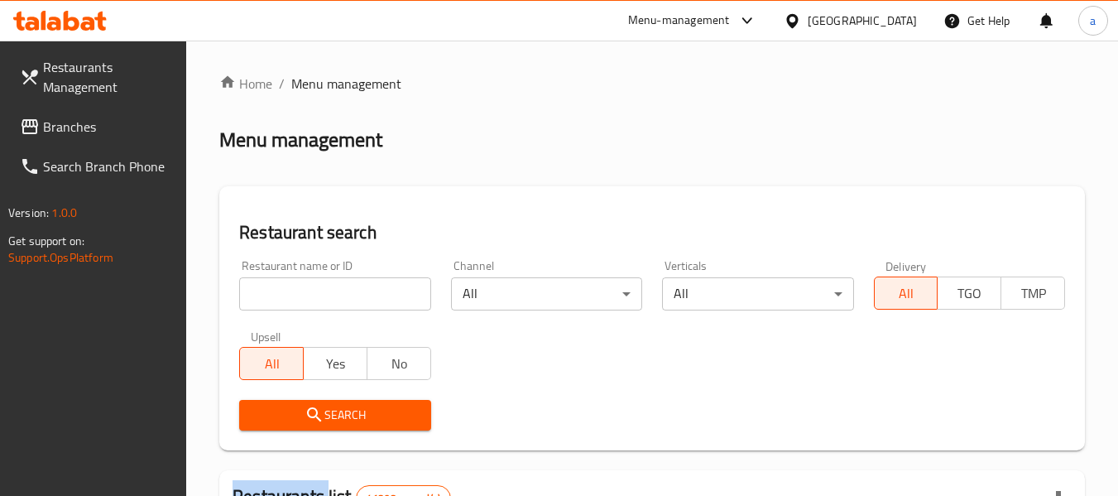
click at [319, 290] on input "search" at bounding box center [334, 293] width 191 height 33
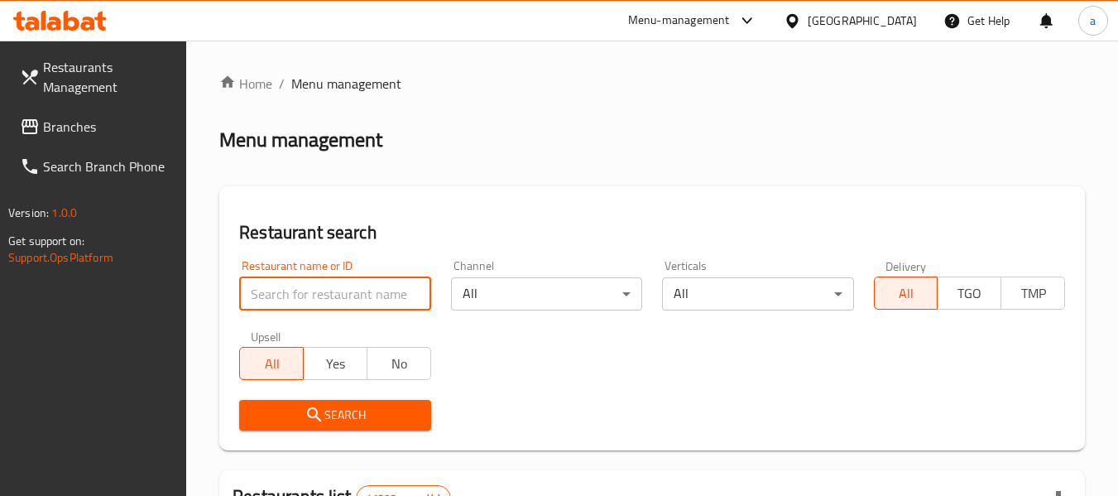
drag, startPoint x: 319, startPoint y: 291, endPoint x: 191, endPoint y: 269, distance: 129.4
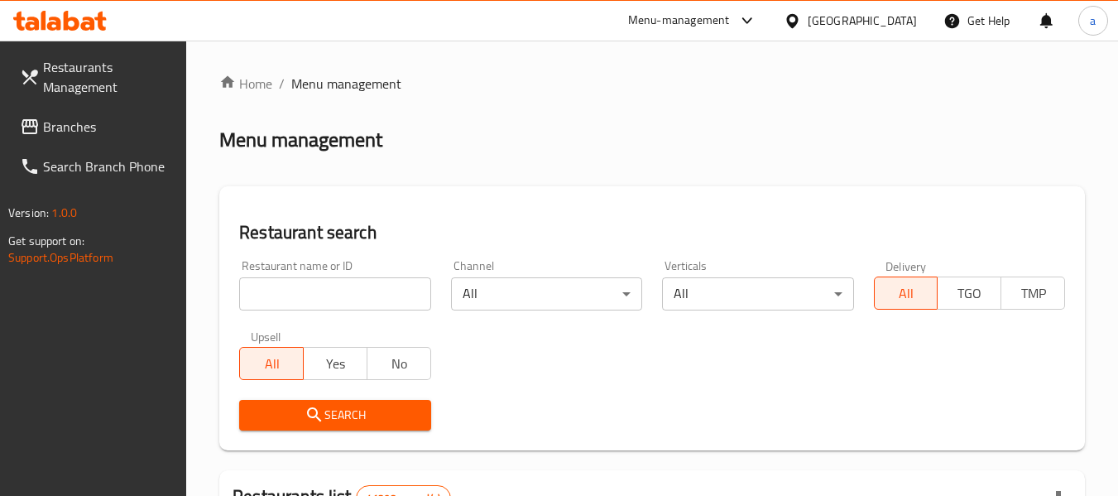
click at [274, 291] on input "search" at bounding box center [334, 293] width 191 height 33
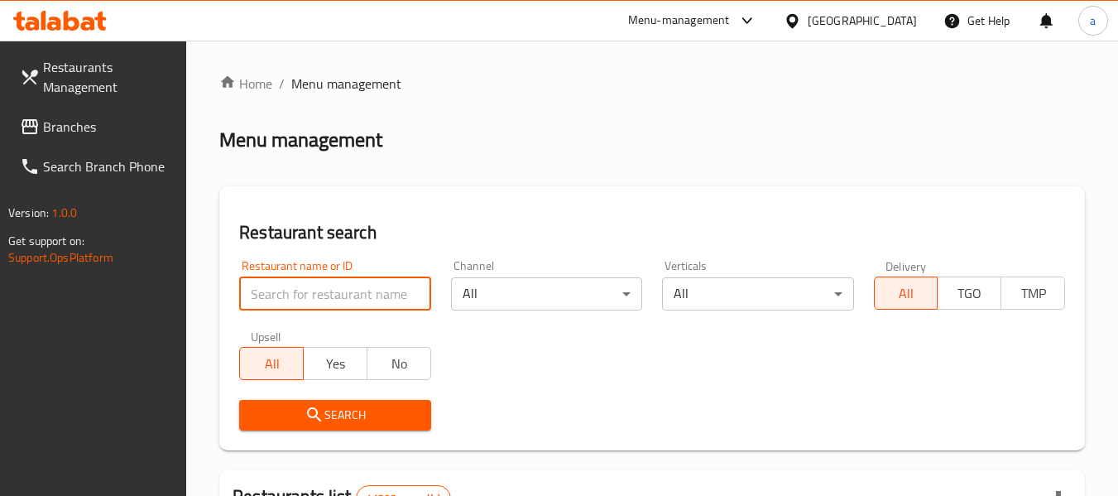
paste input "27624"
type input "27624"
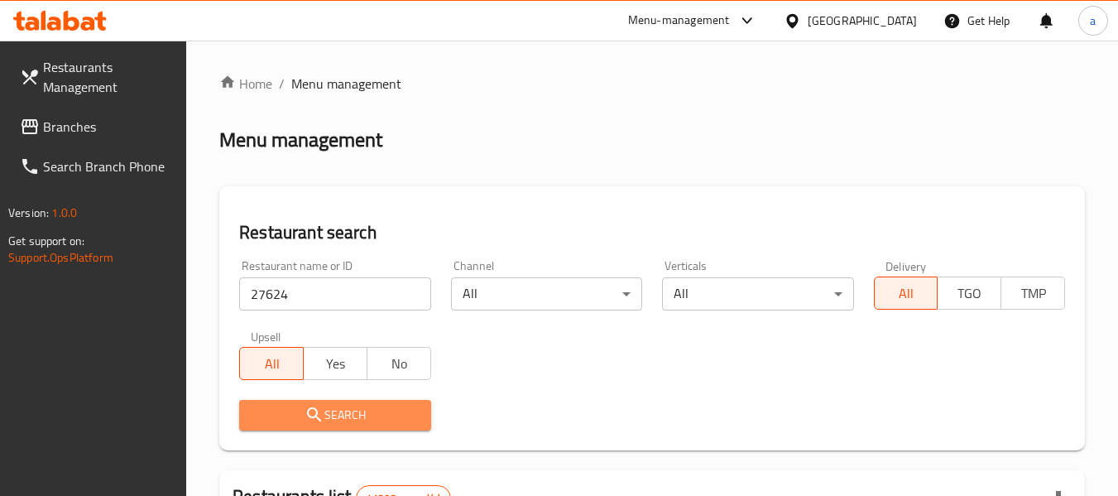
click at [316, 406] on icon "submit" at bounding box center [315, 415] width 20 height 20
click at [317, 406] on div at bounding box center [559, 248] width 1118 height 496
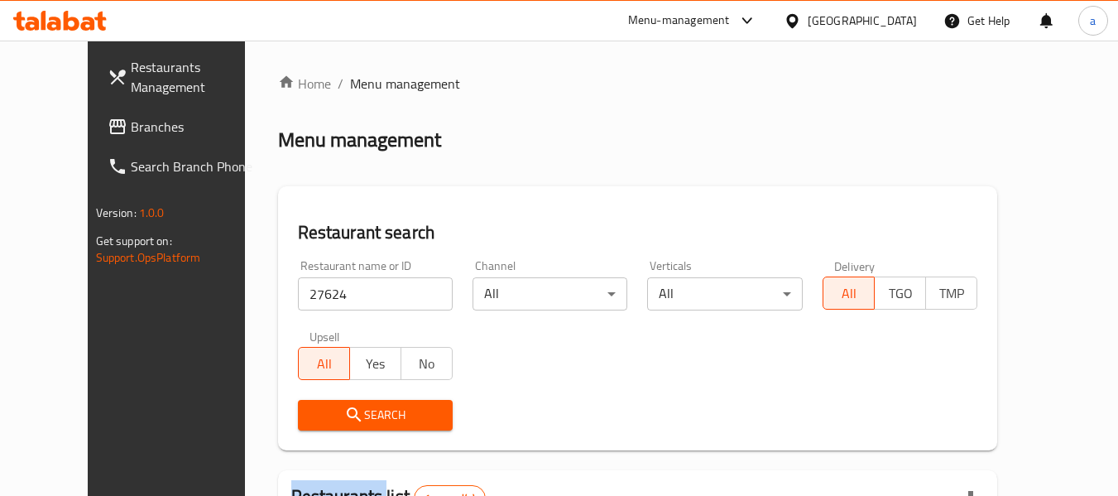
click at [131, 123] on span "Branches" at bounding box center [196, 127] width 131 height 20
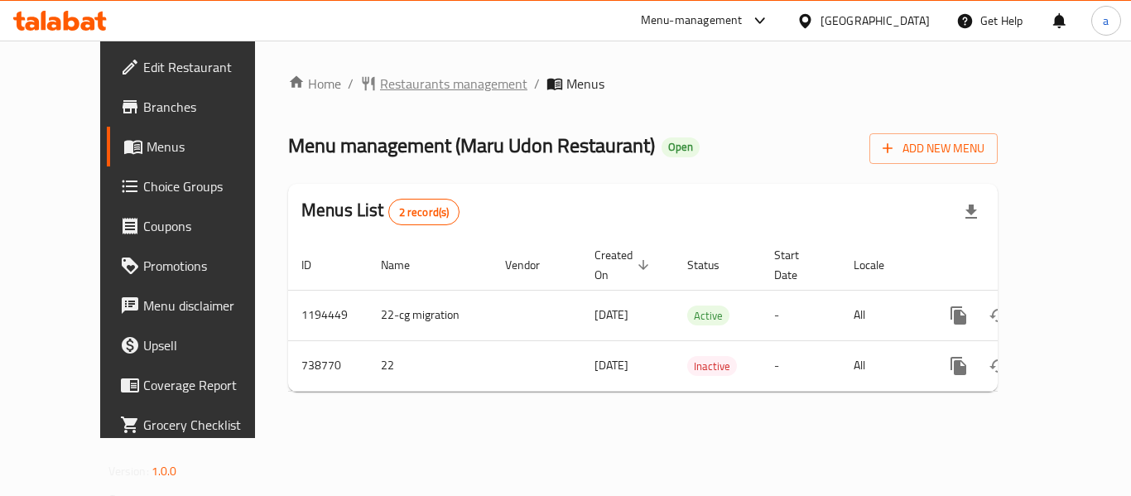
click at [391, 94] on span "Restaurants management" at bounding box center [453, 84] width 147 height 20
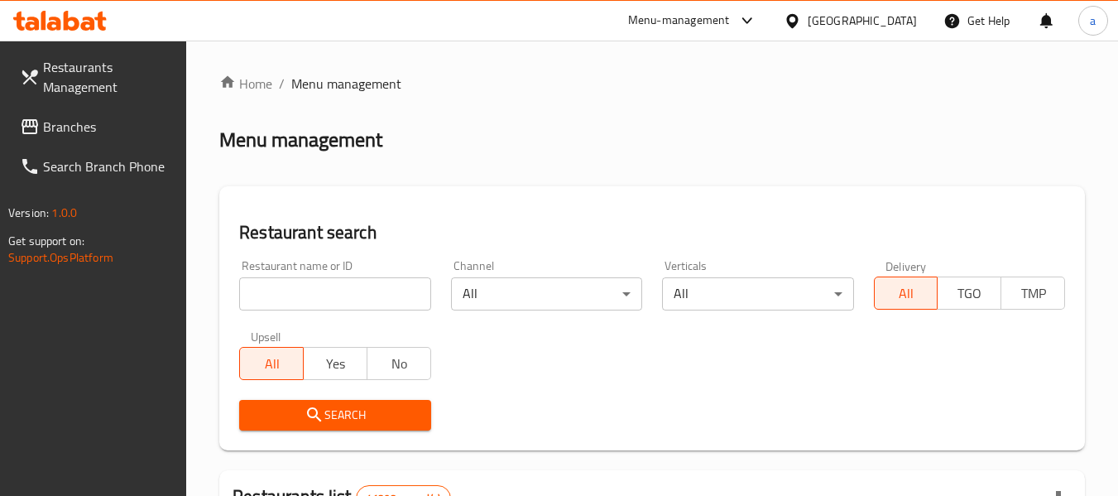
click at [348, 283] on input "search" at bounding box center [334, 293] width 191 height 33
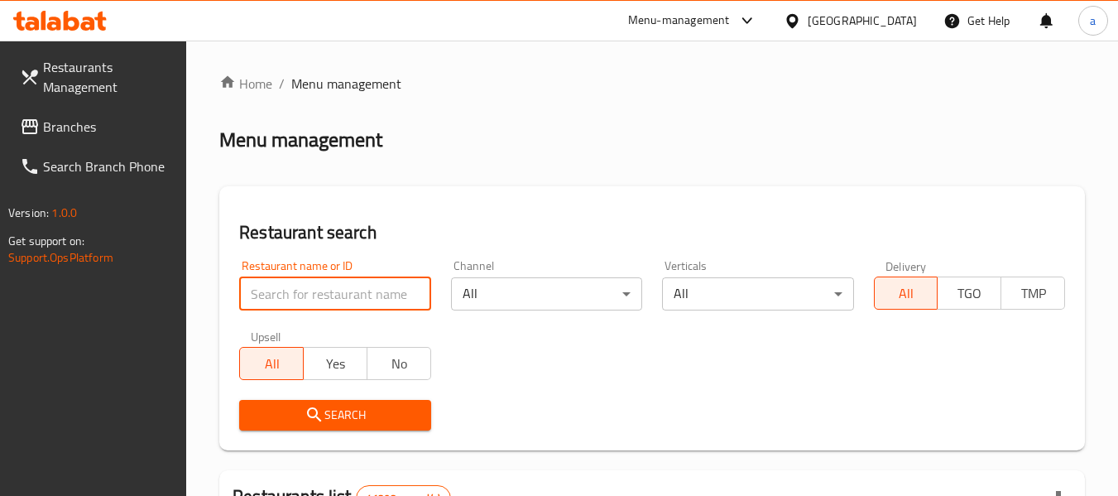
paste input "647679"
type input "647679"
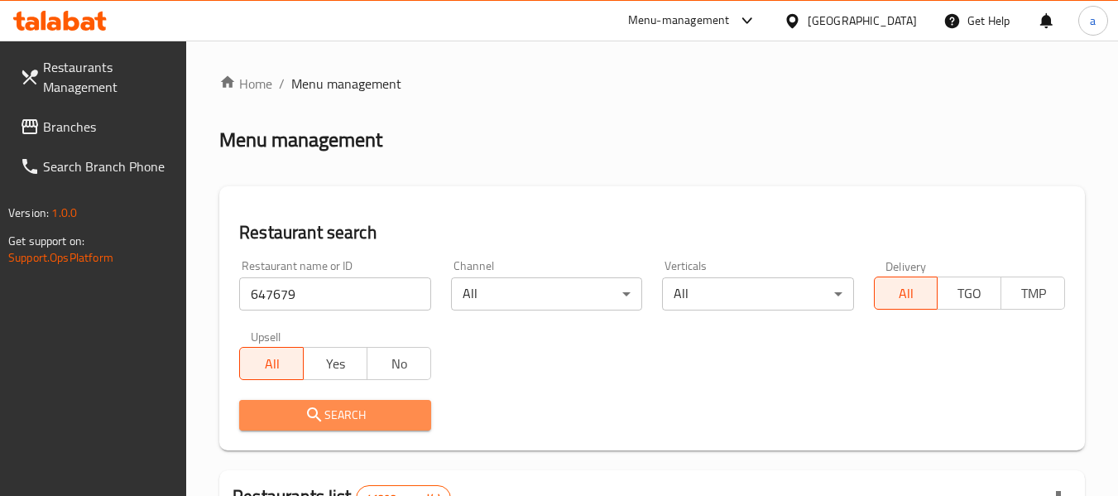
drag, startPoint x: 300, startPoint y: 420, endPoint x: 37, endPoint y: 331, distance: 277.7
click at [302, 421] on span "Search" at bounding box center [334, 415] width 165 height 21
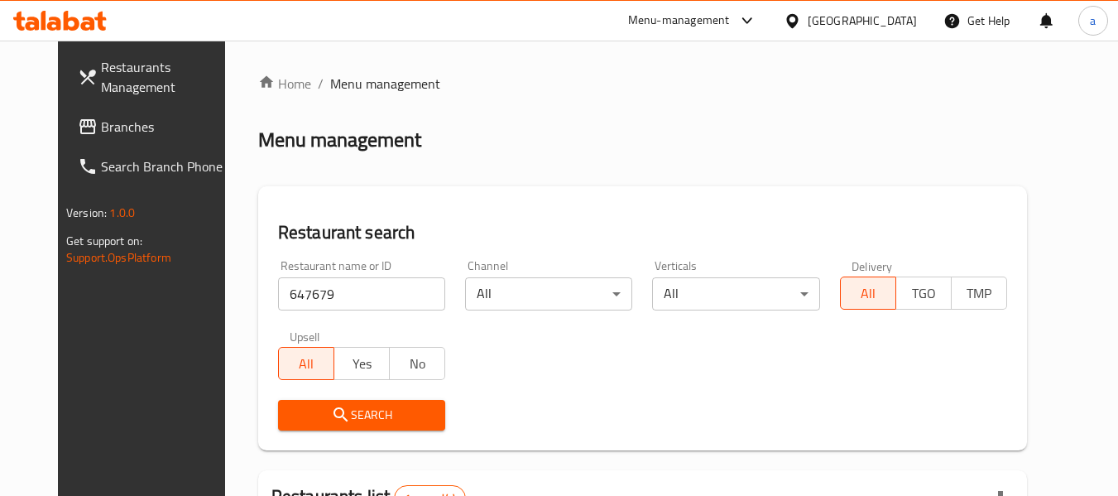
click at [65, 146] on link "Branches" at bounding box center [155, 127] width 180 height 40
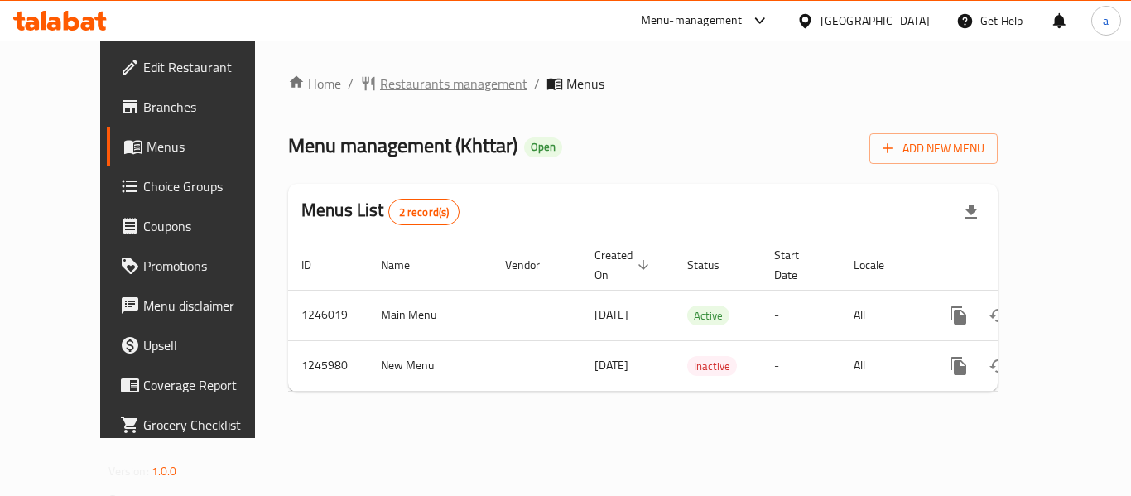
click at [396, 89] on span "Restaurants management" at bounding box center [453, 84] width 147 height 20
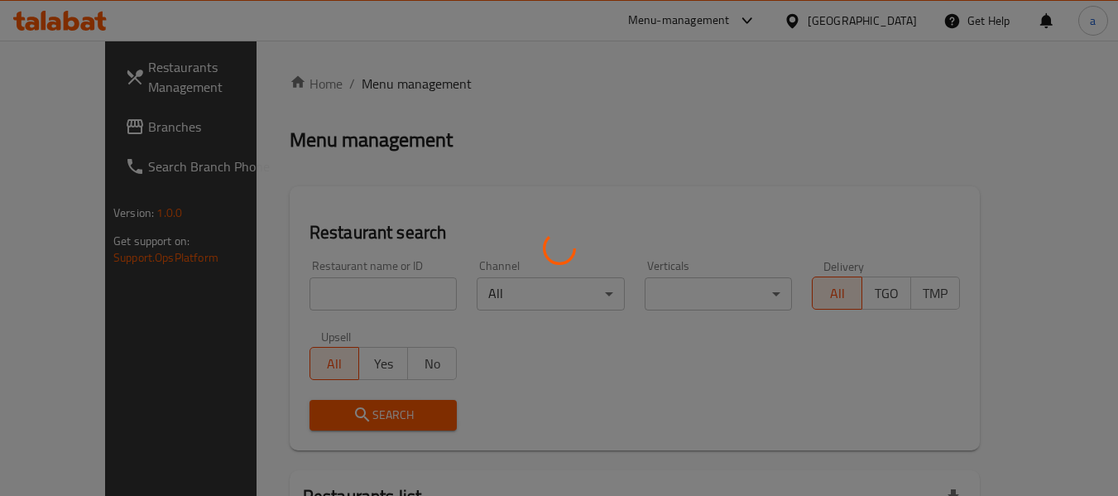
click at [309, 301] on div at bounding box center [559, 248] width 1118 height 496
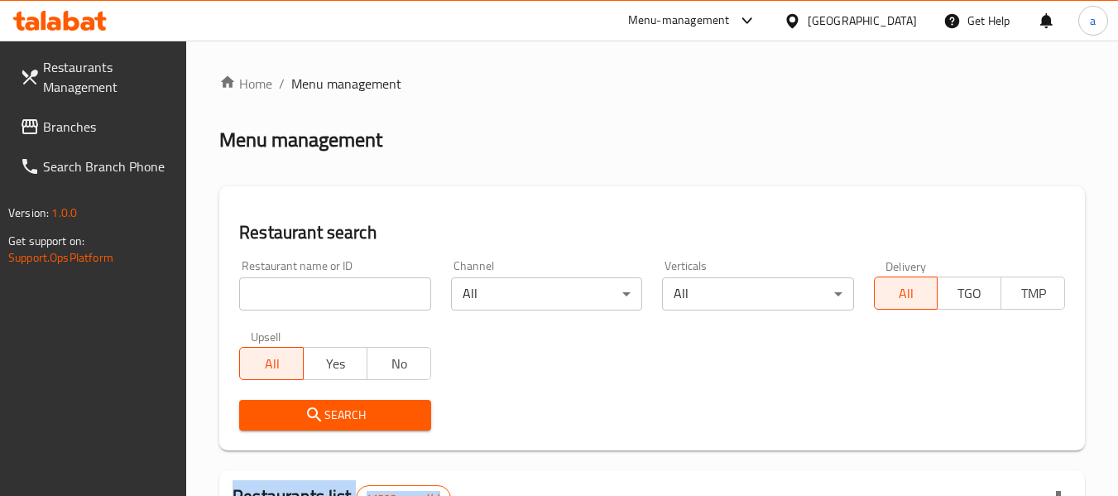
click at [309, 301] on div at bounding box center [559, 248] width 1118 height 496
click at [306, 302] on input "search" at bounding box center [334, 293] width 191 height 33
click at [306, 303] on input "search" at bounding box center [334, 293] width 191 height 33
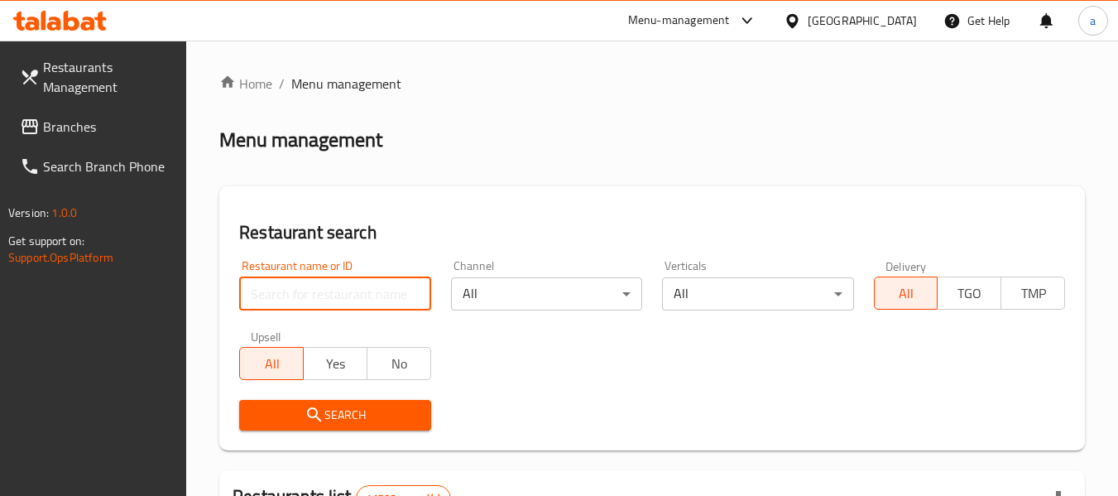
paste input "682822"
type input "682822"
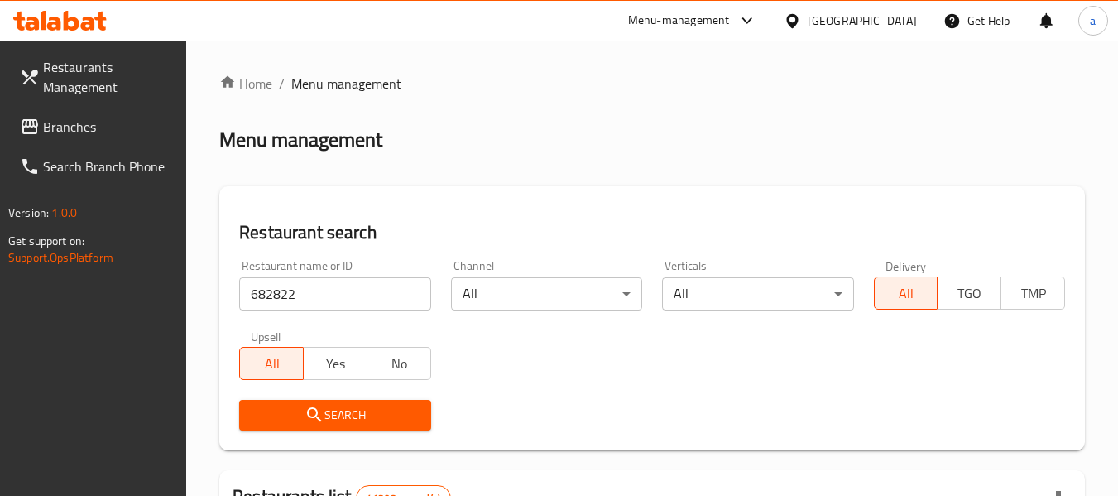
click at [311, 408] on icon "submit" at bounding box center [314, 414] width 14 height 14
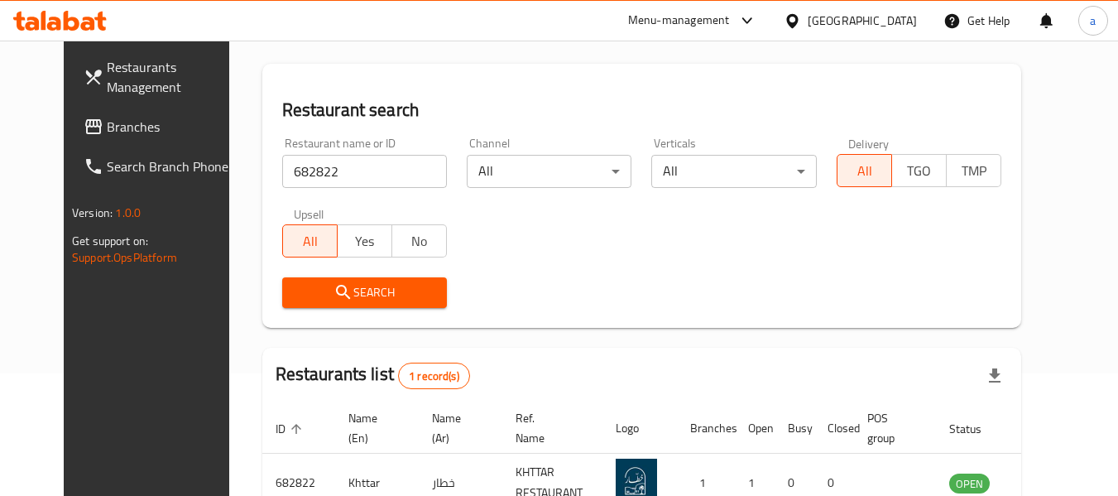
scroll to position [63, 0]
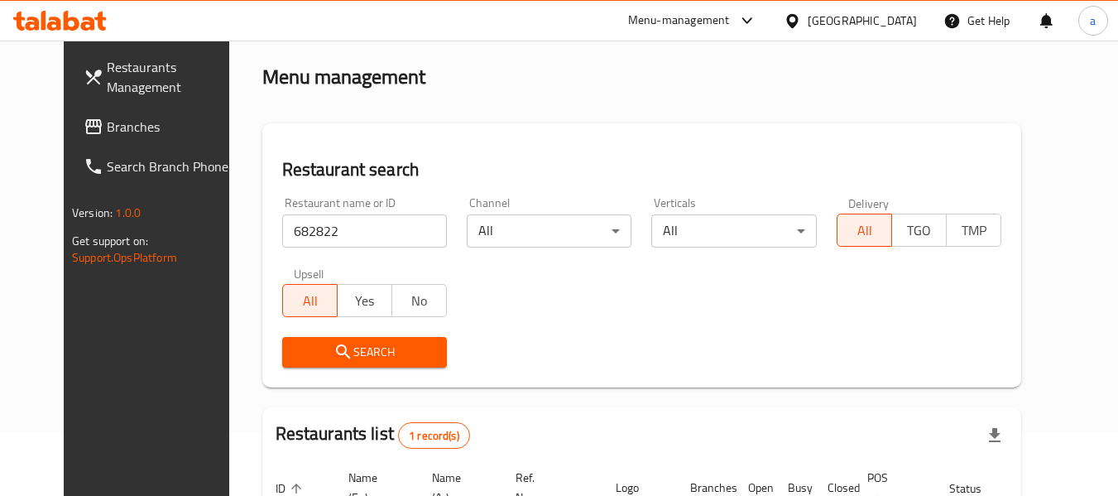
drag, startPoint x: 52, startPoint y: 122, endPoint x: 12, endPoint y: 162, distance: 57.4
click at [107, 122] on span "Branches" at bounding box center [172, 127] width 131 height 20
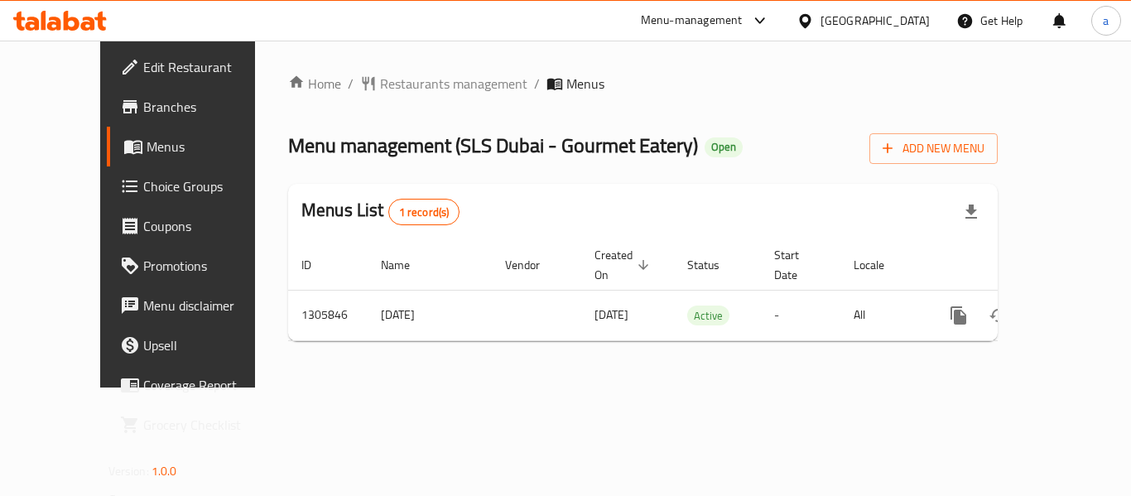
click at [395, 115] on div "Home / Restaurants management / Menus Menu management ( SLS Dubai - Gourmet Eat…" at bounding box center [642, 214] width 709 height 281
click at [407, 97] on div "Home / Restaurants management / Menus Menu management ( SLS Dubai - Gourmet Eat…" at bounding box center [642, 214] width 709 height 281
click at [410, 91] on span "Restaurants management" at bounding box center [453, 84] width 147 height 20
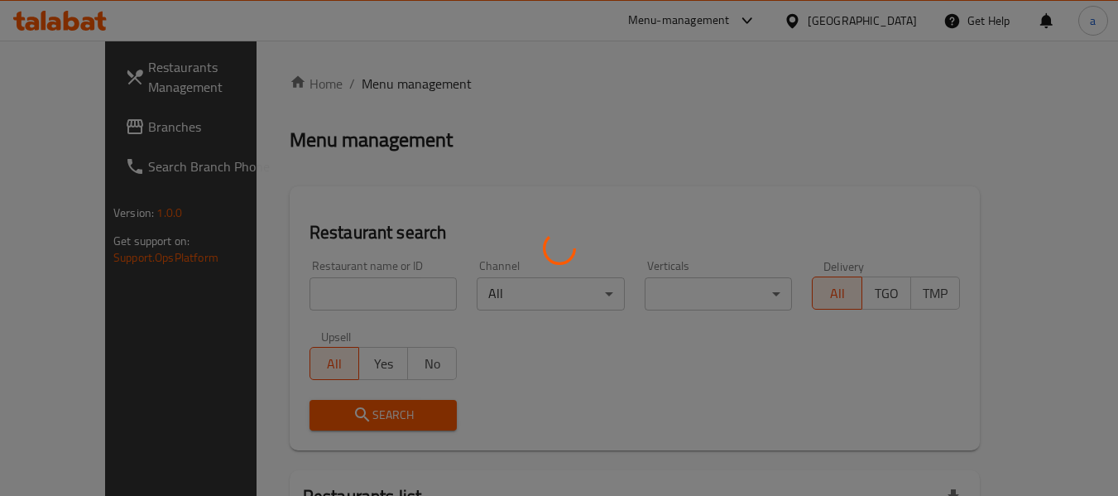
click at [318, 300] on div at bounding box center [559, 248] width 1118 height 496
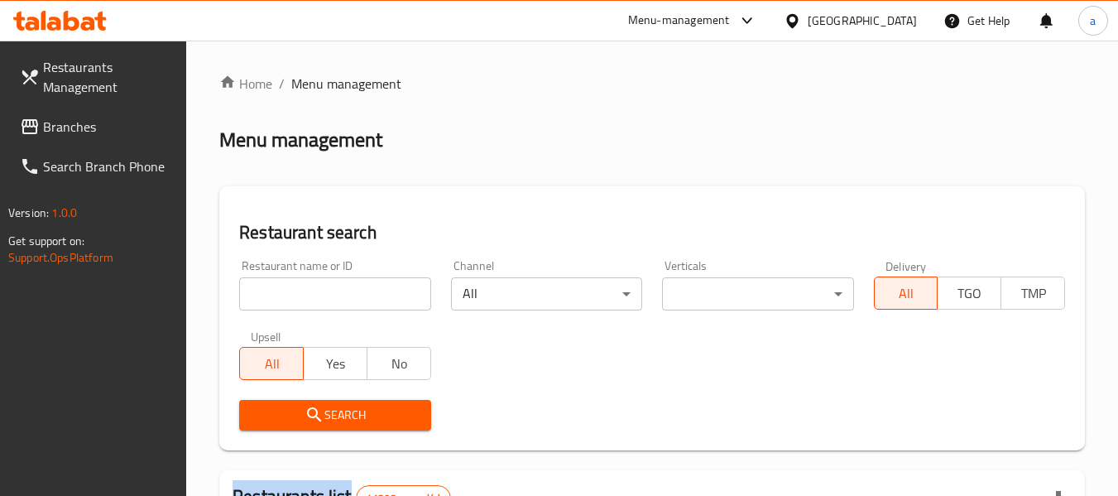
click at [318, 300] on div at bounding box center [559, 248] width 1118 height 496
click at [318, 300] on input "search" at bounding box center [334, 293] width 191 height 33
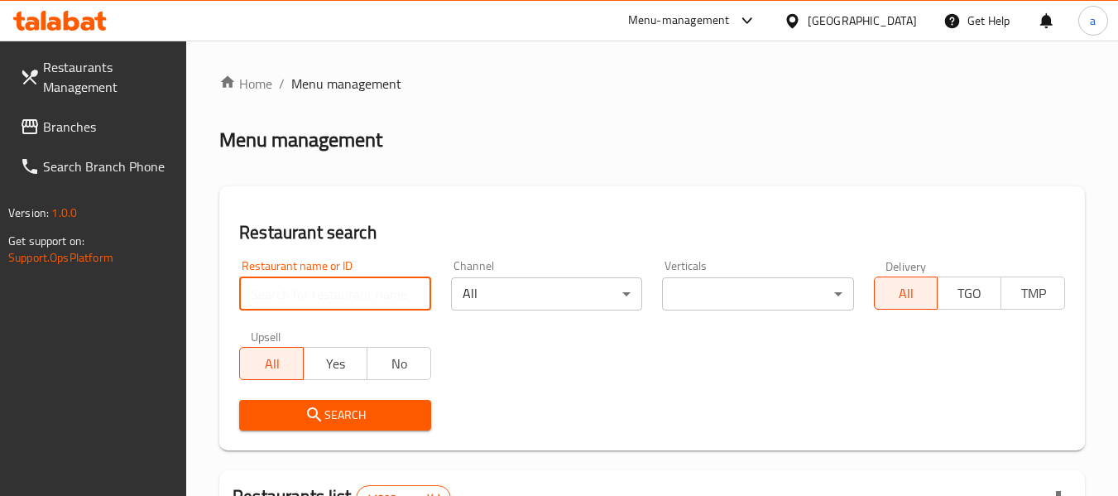
paste input "703859"
type input "703859"
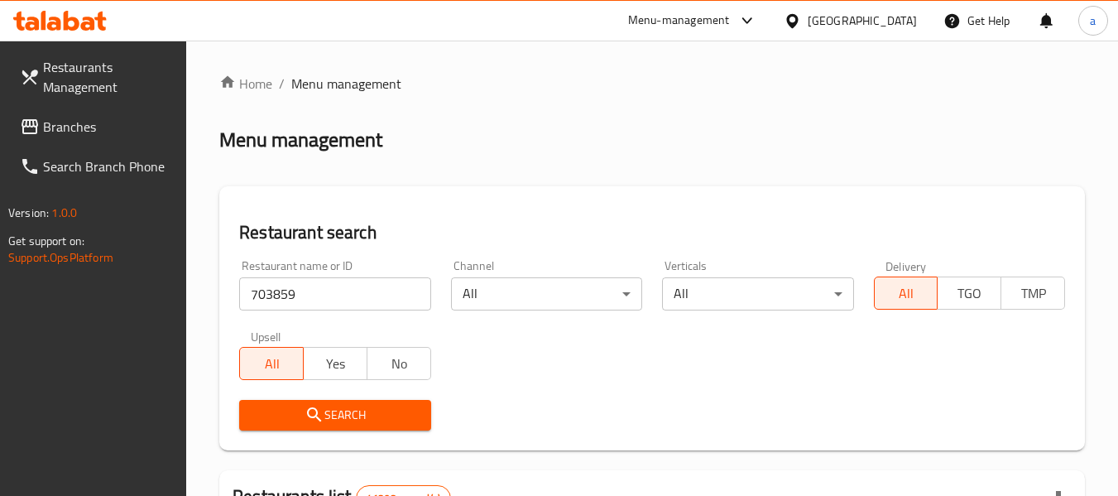
click at [328, 405] on span "Search" at bounding box center [334, 415] width 165 height 21
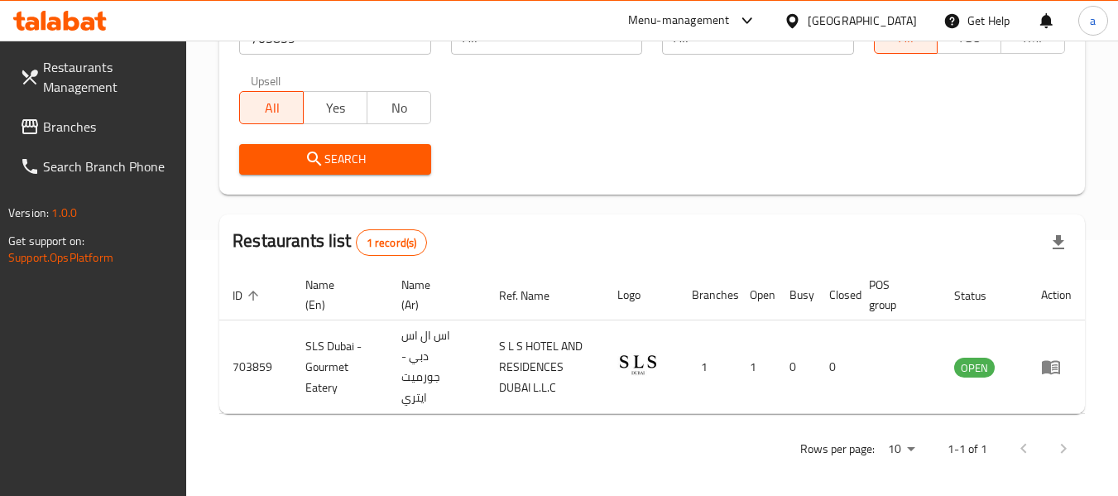
scroll to position [263, 0]
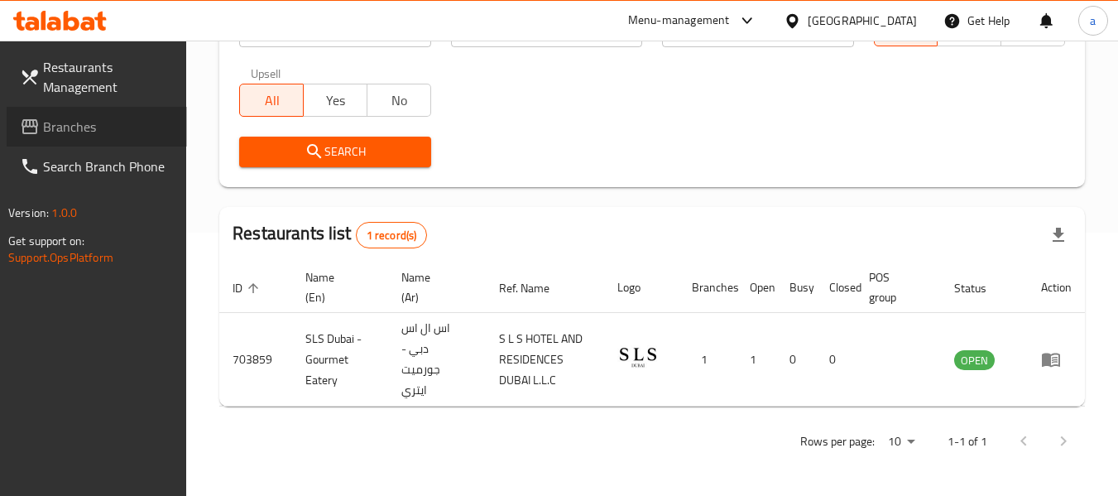
click at [59, 122] on span "Branches" at bounding box center [108, 127] width 131 height 20
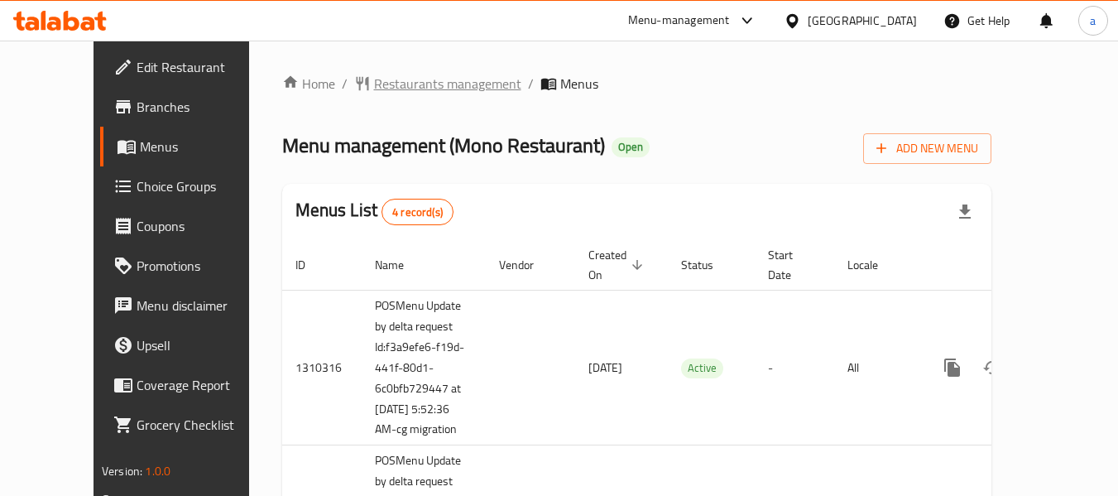
click at [380, 74] on span "Restaurants management" at bounding box center [447, 84] width 147 height 20
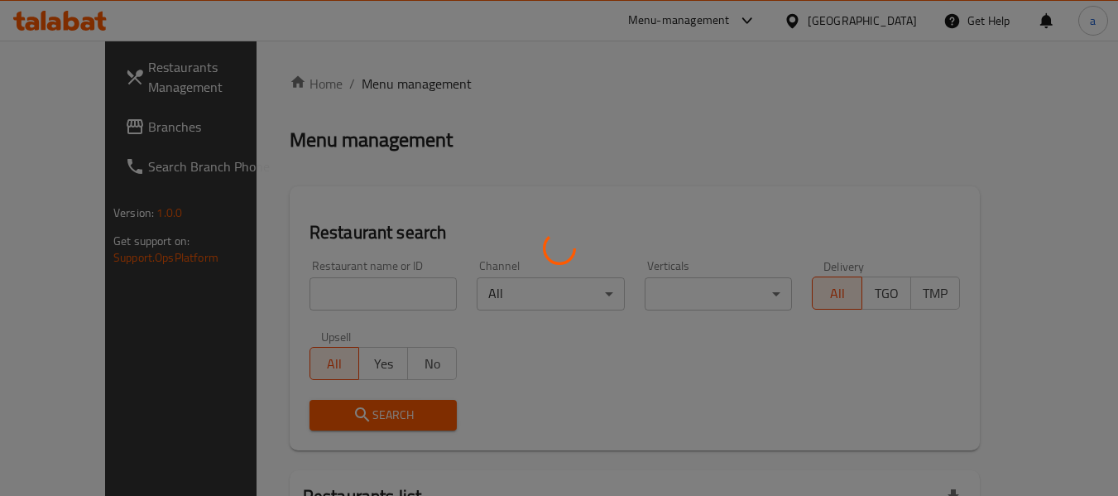
click at [302, 276] on div at bounding box center [559, 248] width 1118 height 496
drag, startPoint x: 302, startPoint y: 276, endPoint x: 304, endPoint y: 310, distance: 34.0
click at [305, 290] on div at bounding box center [559, 248] width 1118 height 496
click at [304, 310] on div at bounding box center [559, 248] width 1118 height 496
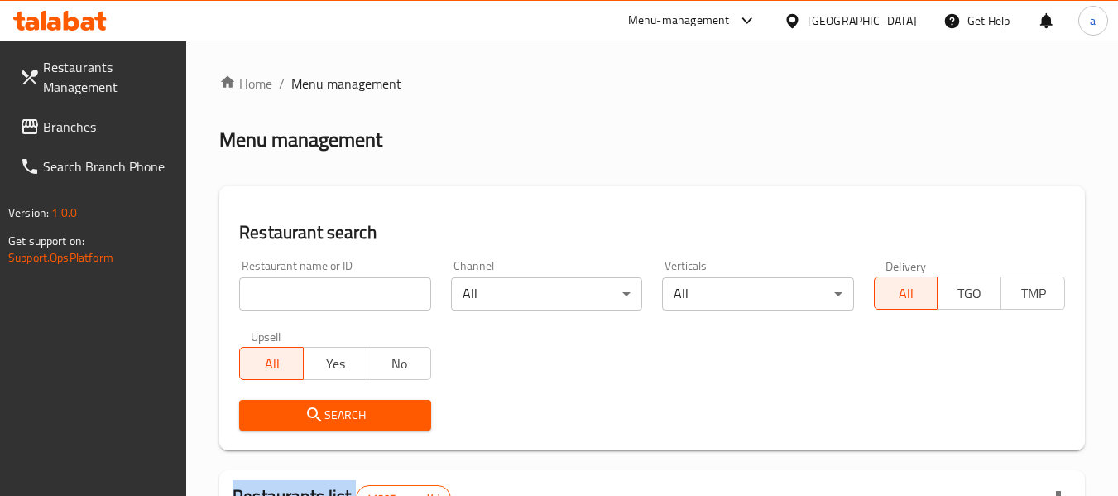
click at [304, 310] on div "Restaurant name or ID Restaurant name or ID" at bounding box center [334, 285] width 211 height 70
click at [321, 304] on input "search" at bounding box center [334, 293] width 191 height 33
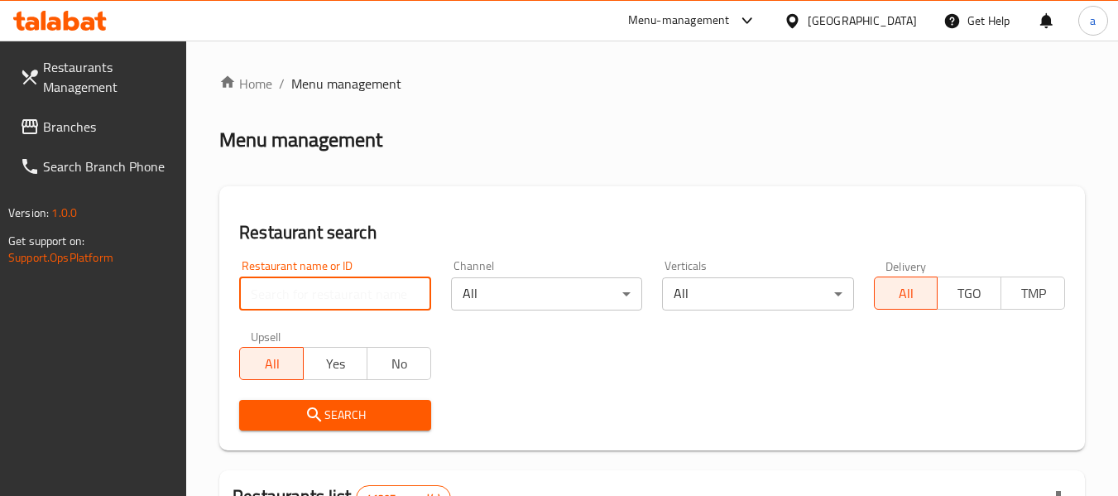
paste input "654551"
type input "654551"
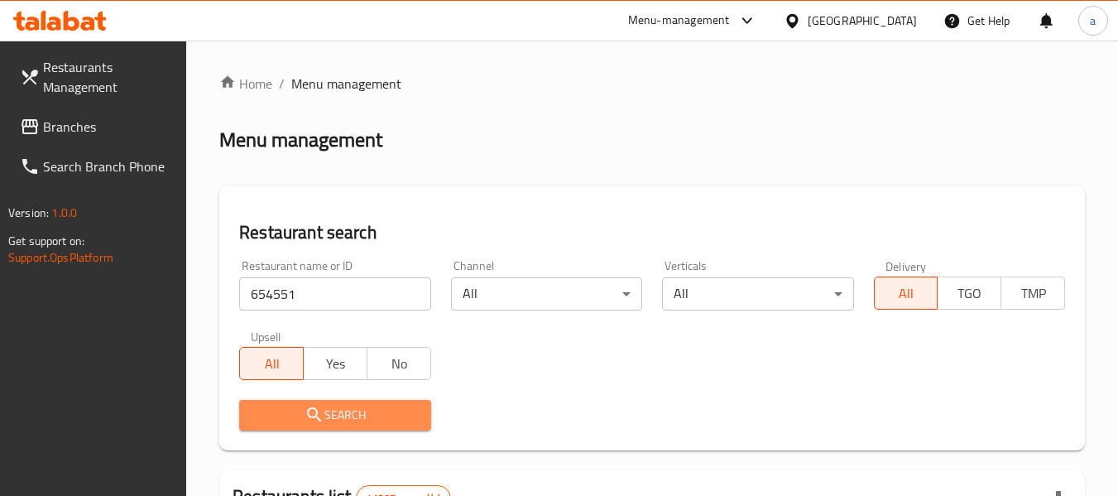
click at [303, 423] on span "Search" at bounding box center [334, 415] width 165 height 21
click at [303, 423] on div at bounding box center [559, 248] width 1118 height 496
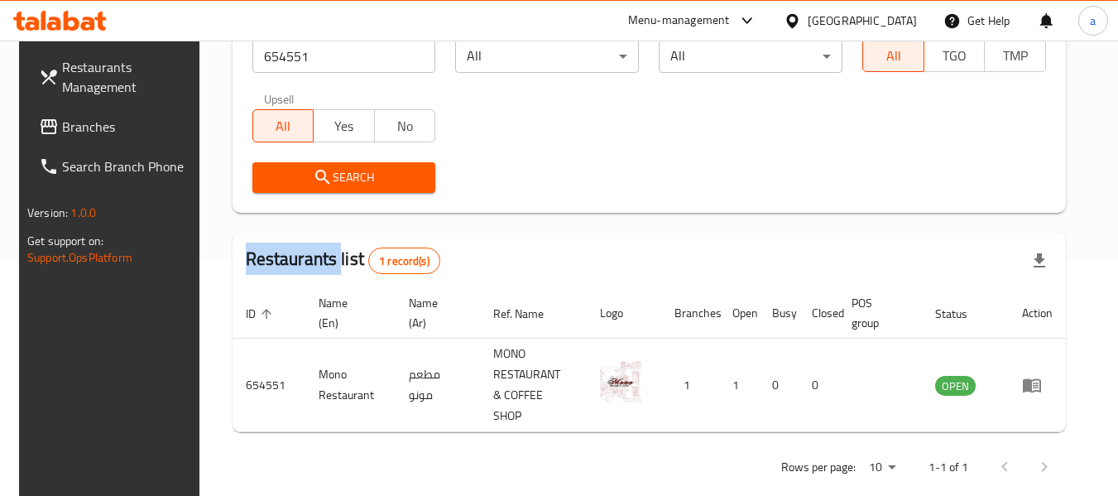
scroll to position [242, 0]
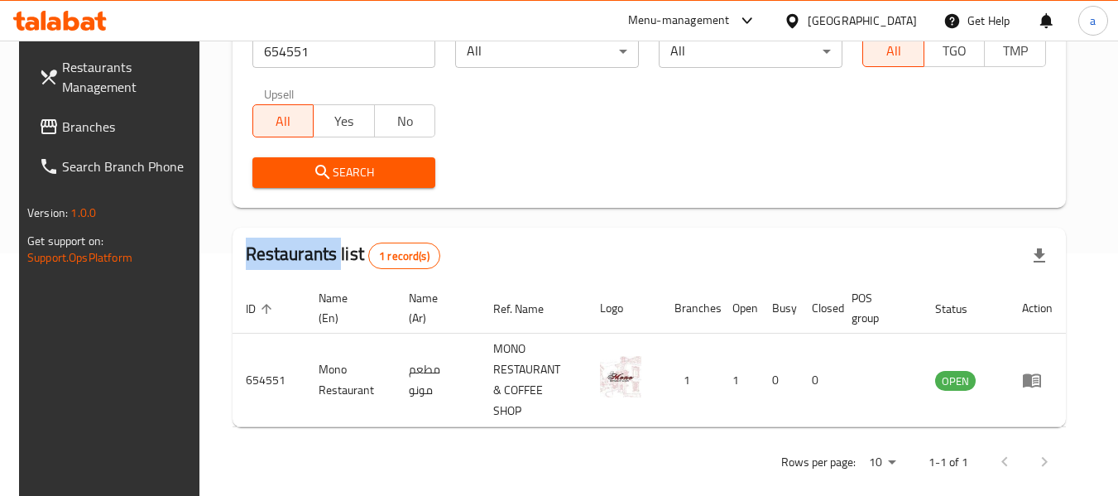
click at [93, 117] on span "Branches" at bounding box center [127, 127] width 131 height 20
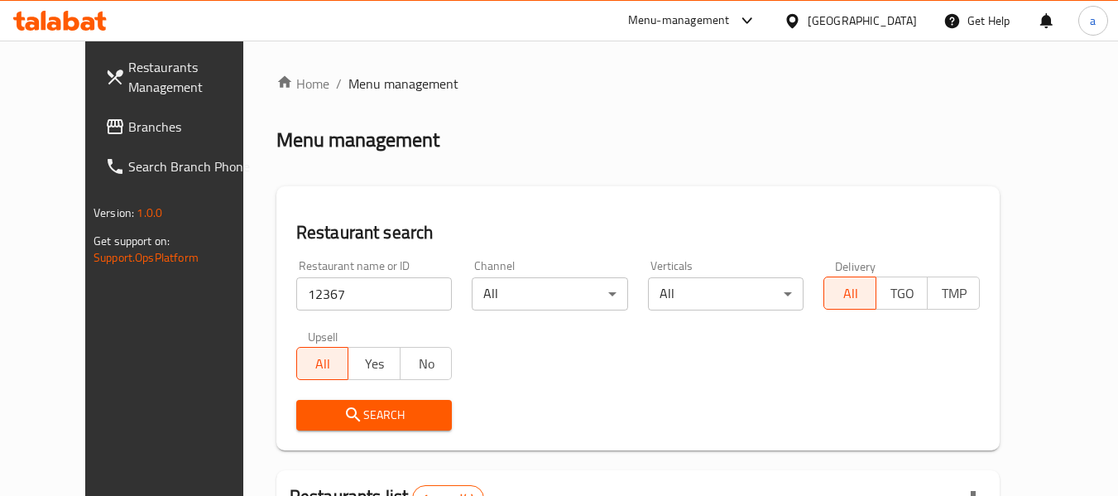
scroll to position [228, 0]
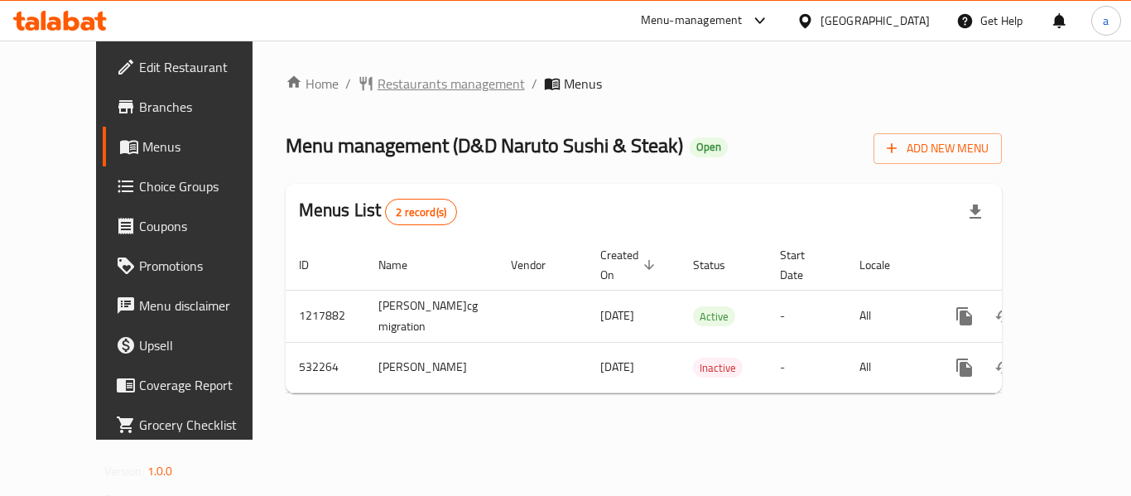
click at [382, 82] on span "Restaurants management" at bounding box center [450, 84] width 147 height 20
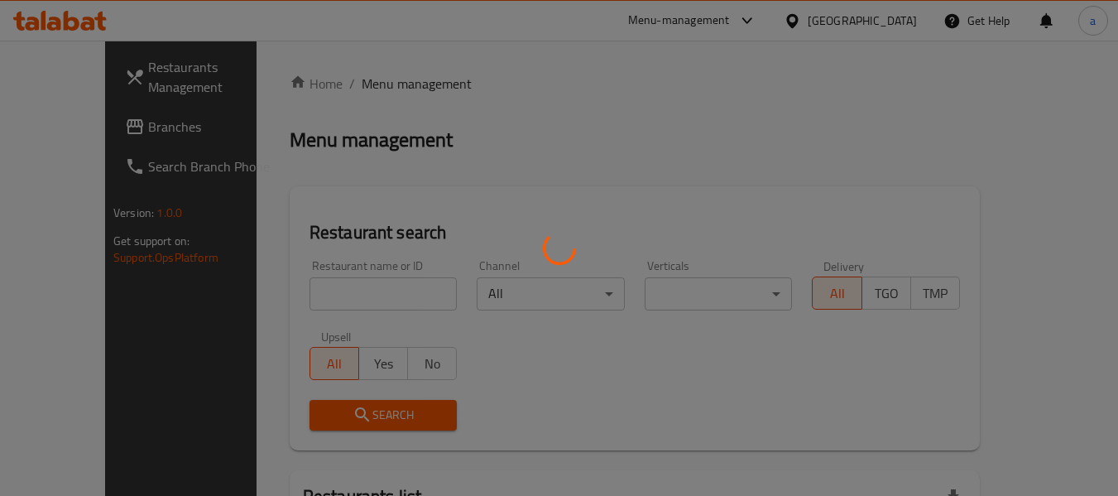
click at [303, 295] on div at bounding box center [559, 248] width 1118 height 496
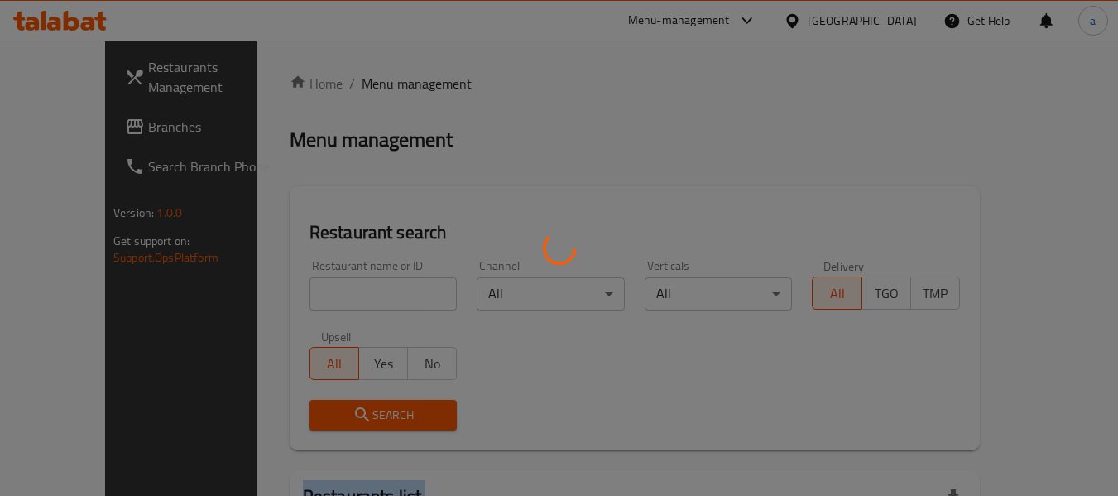
click at [303, 295] on div at bounding box center [559, 248] width 1118 height 496
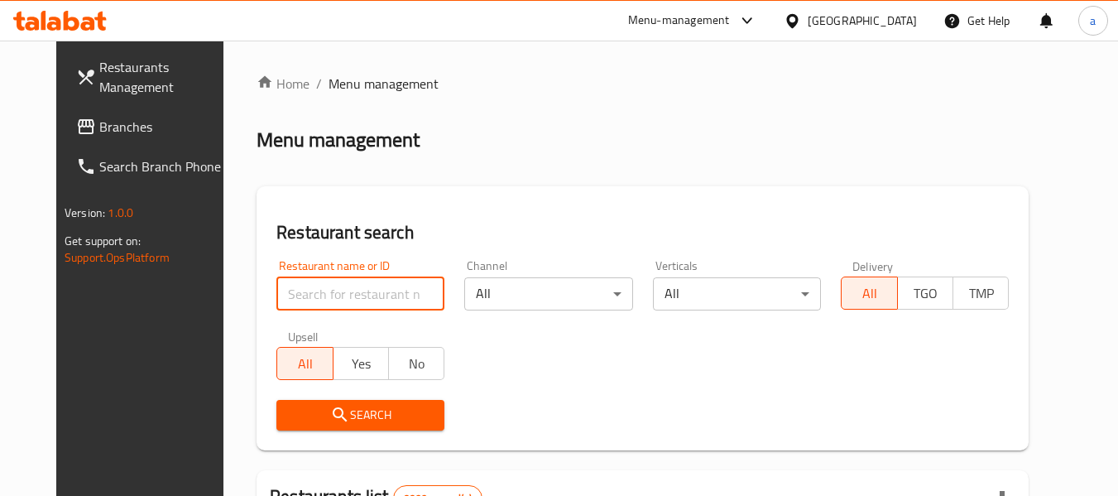
click at [303, 295] on input "search" at bounding box center [360, 293] width 168 height 33
paste input "635363"
type input "635363"
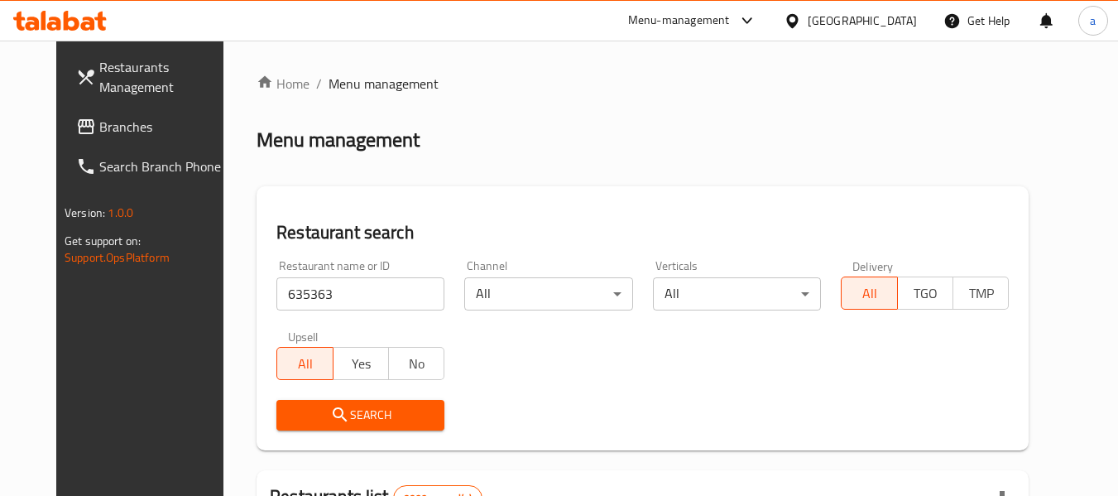
click at [330, 405] on icon "submit" at bounding box center [340, 415] width 20 height 20
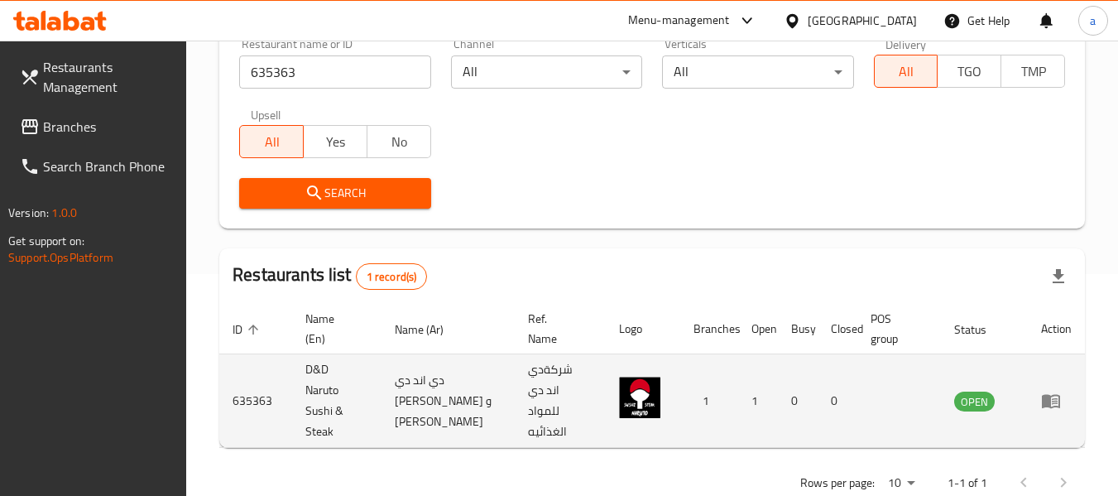
scroll to position [242, 0]
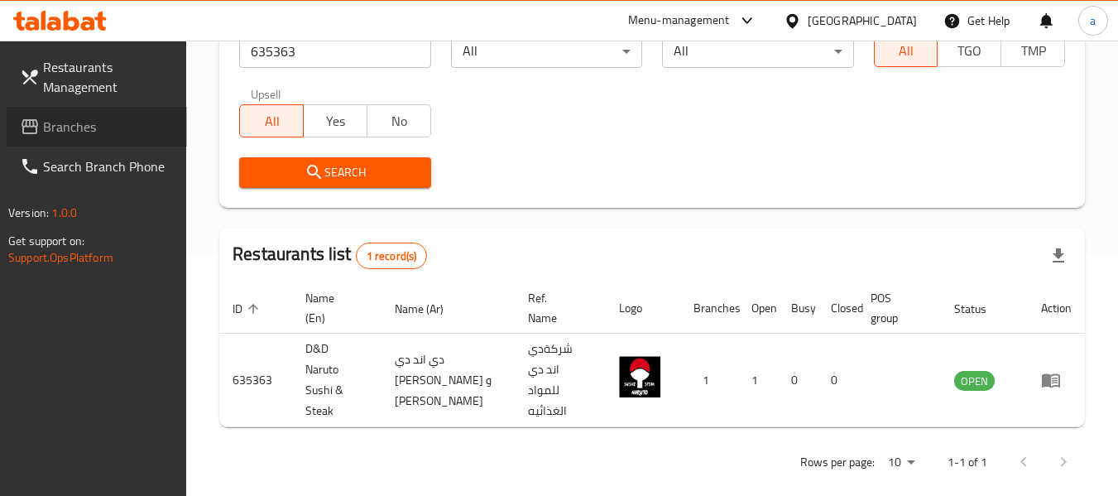
drag, startPoint x: 50, startPoint y: 123, endPoint x: 4, endPoint y: 192, distance: 82.4
click at [50, 122] on span "Branches" at bounding box center [108, 127] width 131 height 20
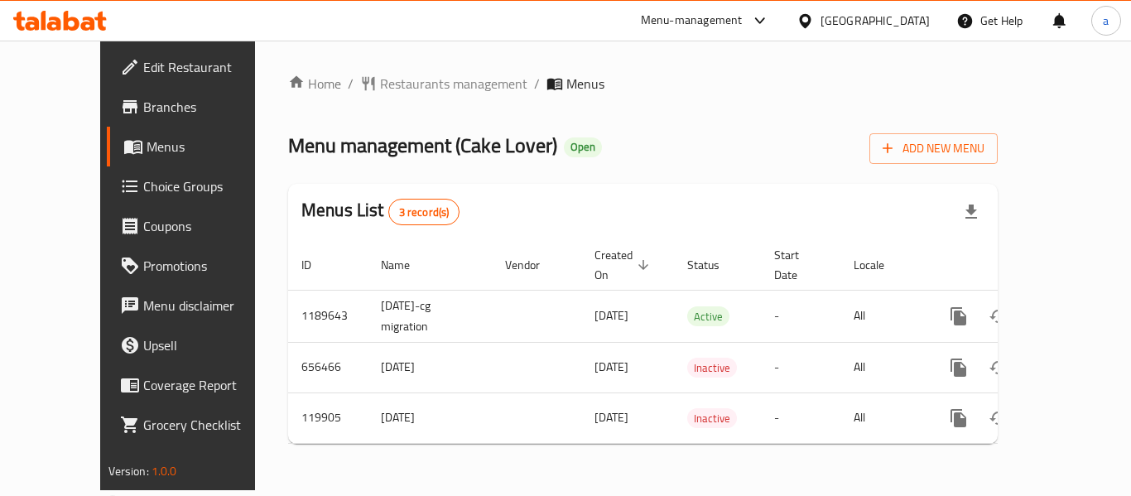
click at [380, 82] on span "Restaurants management" at bounding box center [453, 84] width 147 height 20
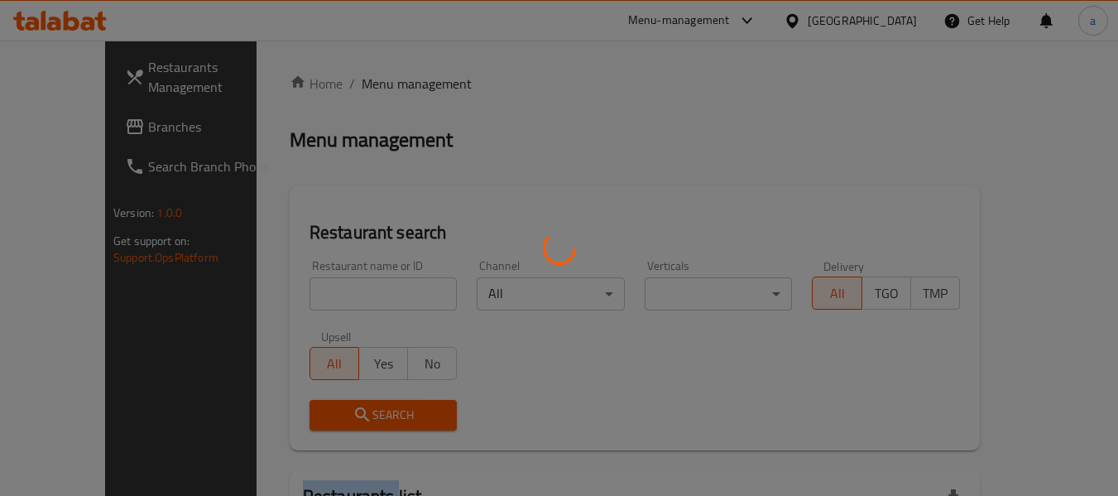
click at [377, 84] on div at bounding box center [559, 248] width 1118 height 496
click at [329, 300] on div at bounding box center [559, 248] width 1118 height 496
click at [327, 301] on div at bounding box center [559, 248] width 1118 height 496
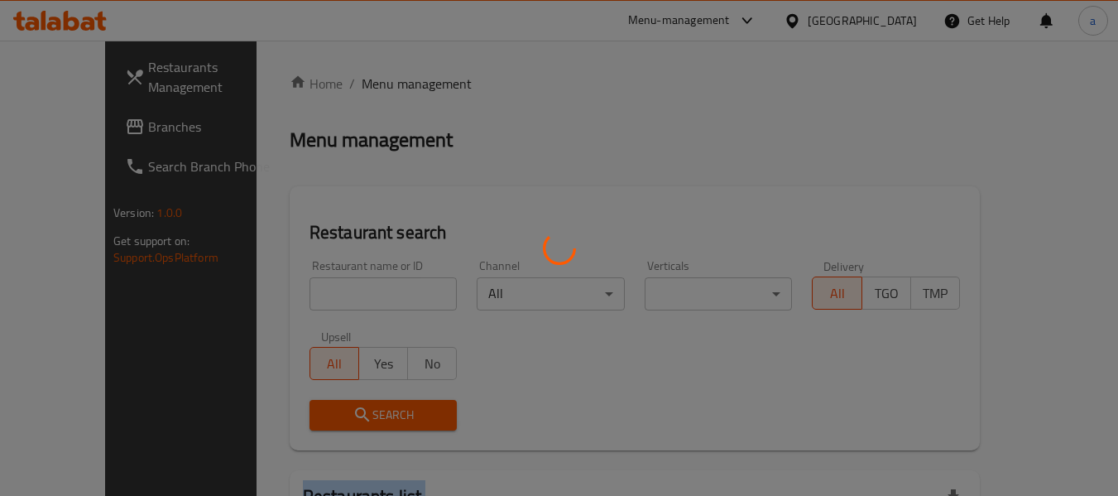
click at [327, 301] on div at bounding box center [559, 248] width 1118 height 496
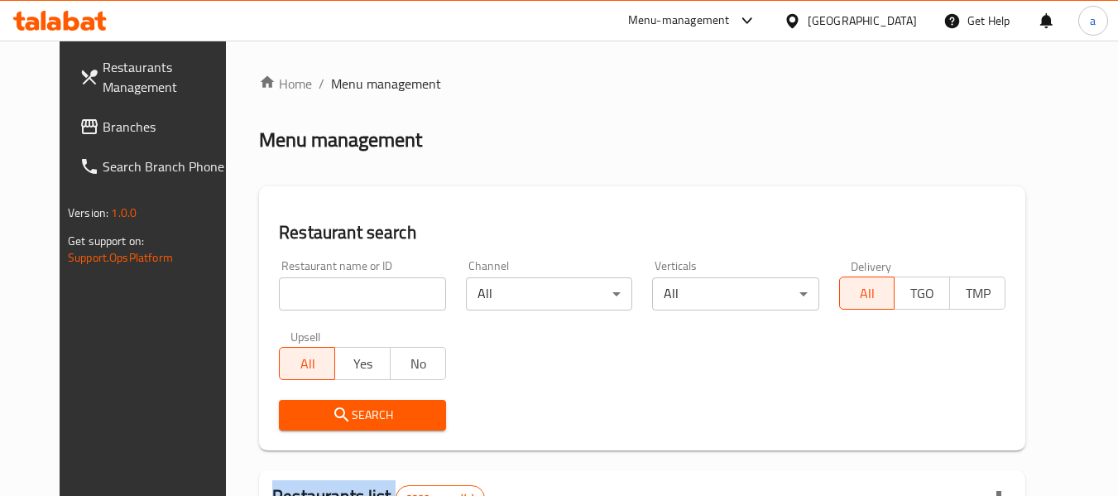
click at [327, 301] on div at bounding box center [559, 248] width 1118 height 496
click at [327, 301] on input "search" at bounding box center [362, 293] width 166 height 33
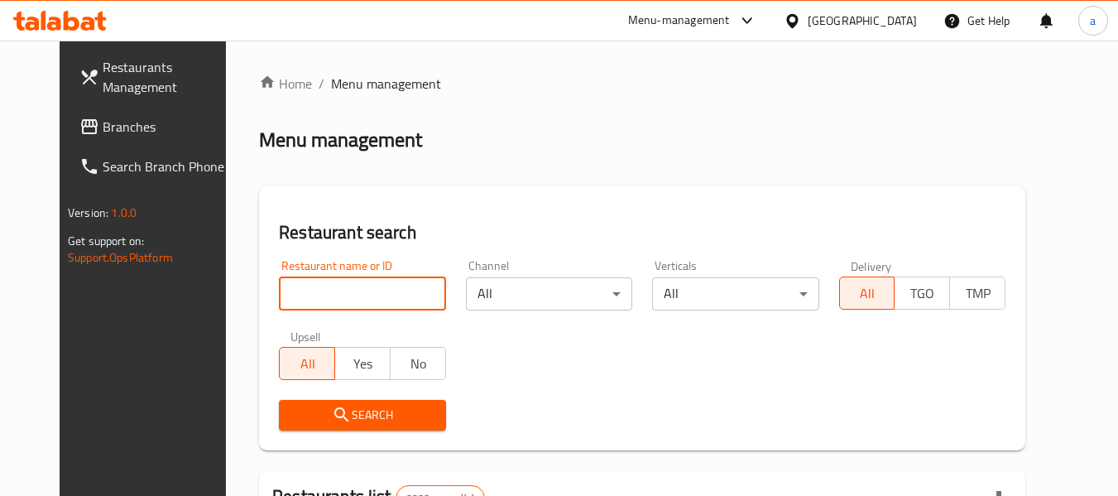
paste input "606626"
type input "606626"
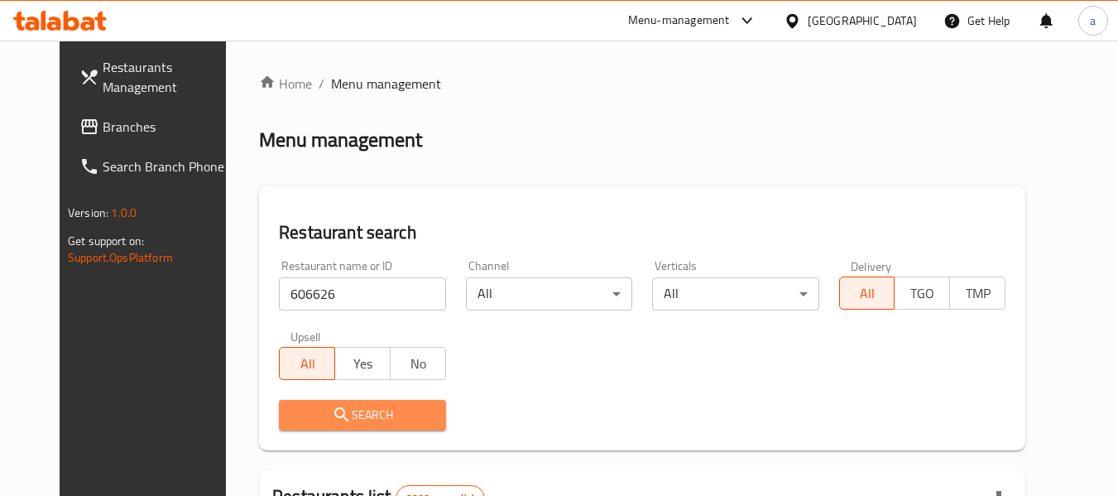
click at [329, 415] on span "Search" at bounding box center [362, 415] width 140 height 21
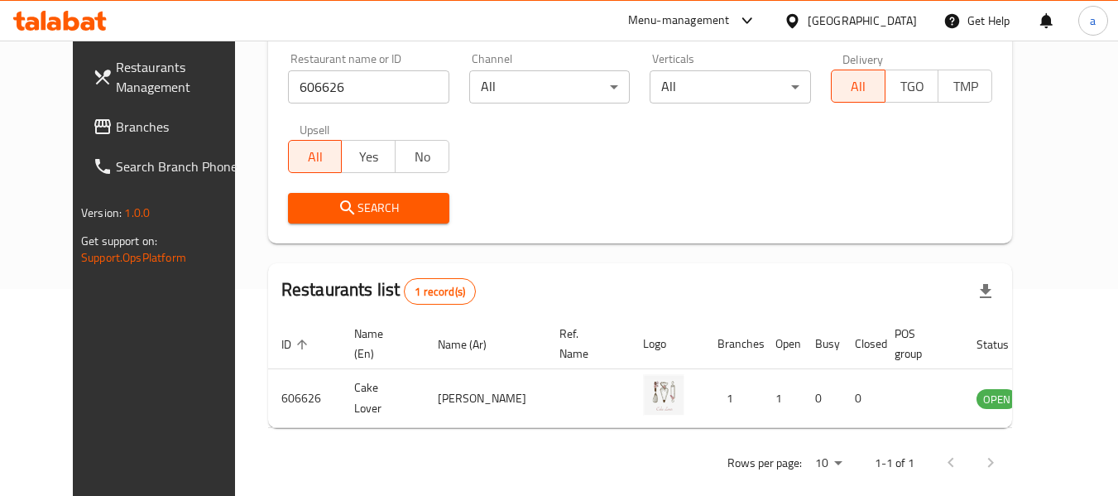
scroll to position [228, 0]
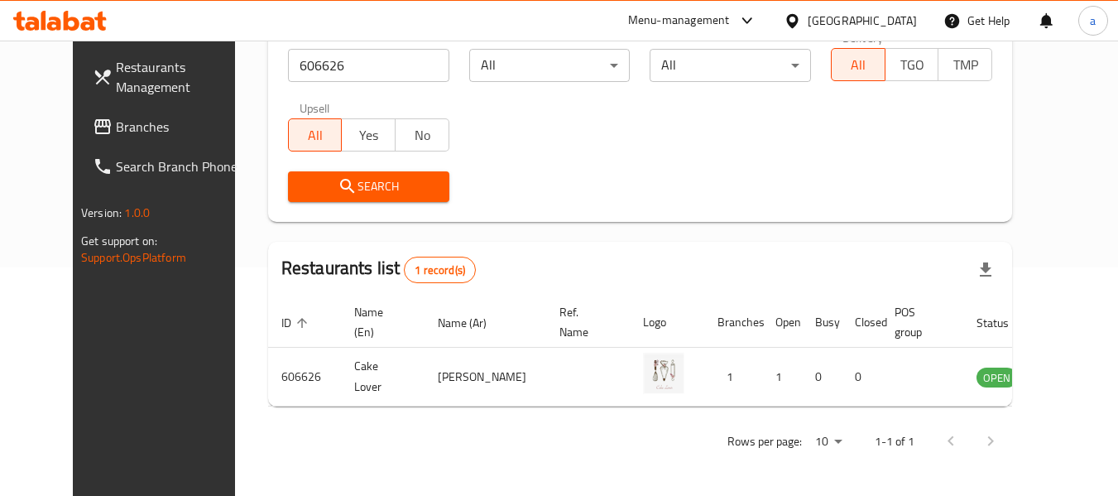
click at [93, 124] on icon at bounding box center [103, 127] width 20 height 20
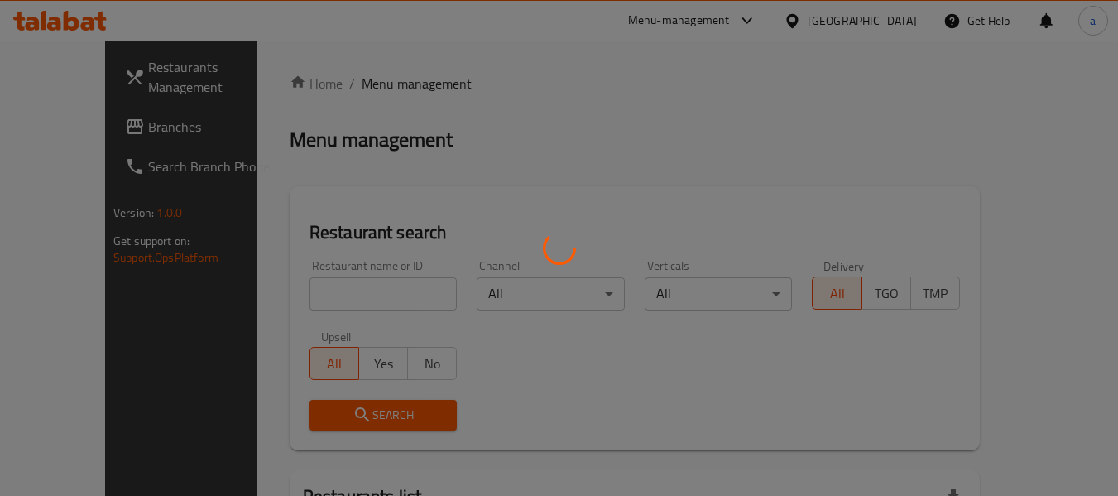
click at [103, 128] on div at bounding box center [559, 248] width 1118 height 496
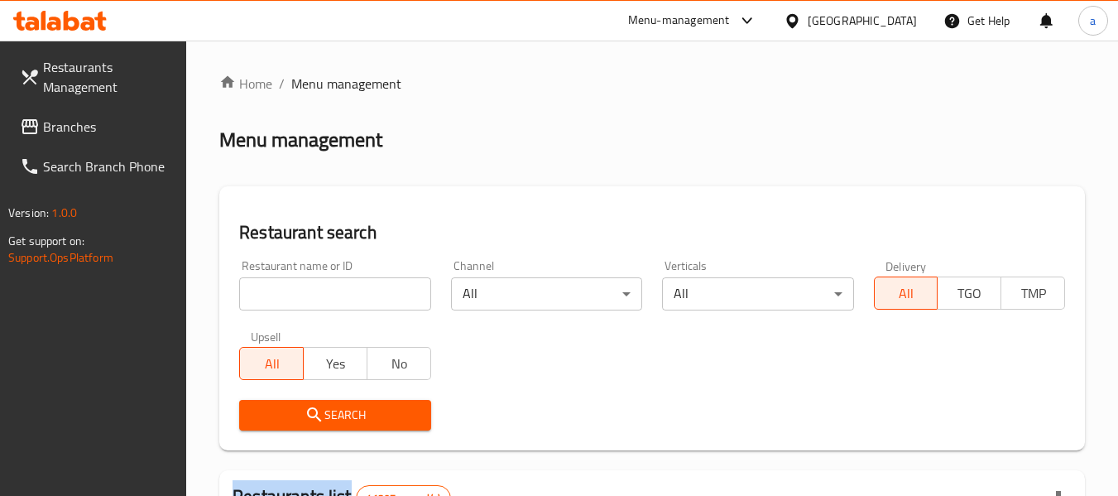
click at [27, 126] on icon at bounding box center [30, 126] width 17 height 15
click at [67, 130] on span "Branches" at bounding box center [108, 127] width 131 height 20
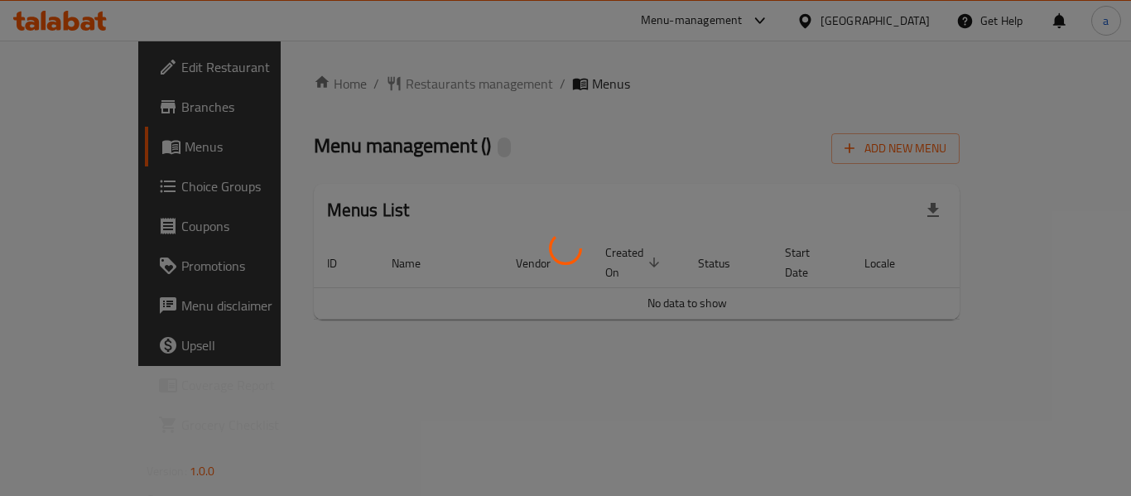
click at [420, 83] on div at bounding box center [565, 248] width 1131 height 496
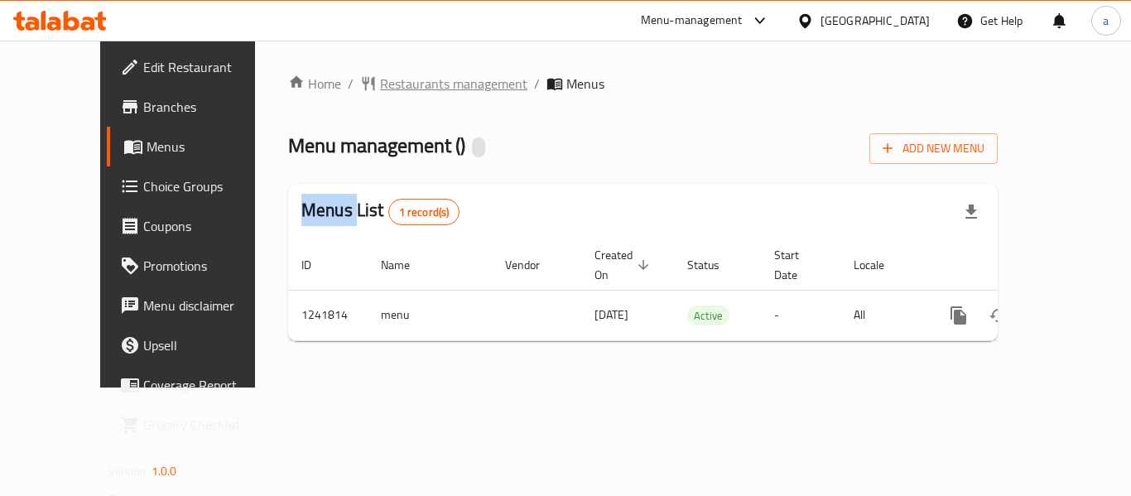
click at [408, 74] on span "Restaurants management" at bounding box center [453, 84] width 147 height 20
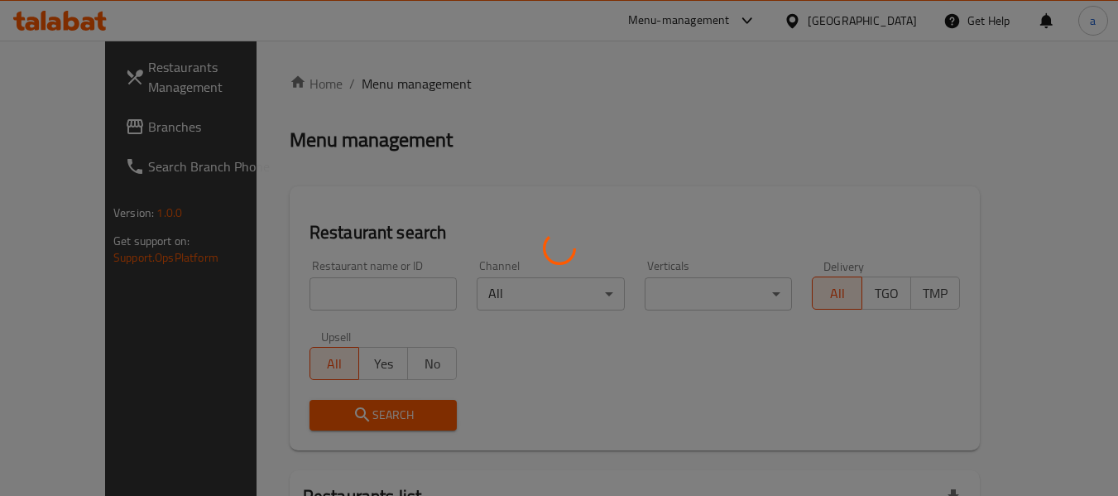
click at [297, 295] on div at bounding box center [559, 248] width 1118 height 496
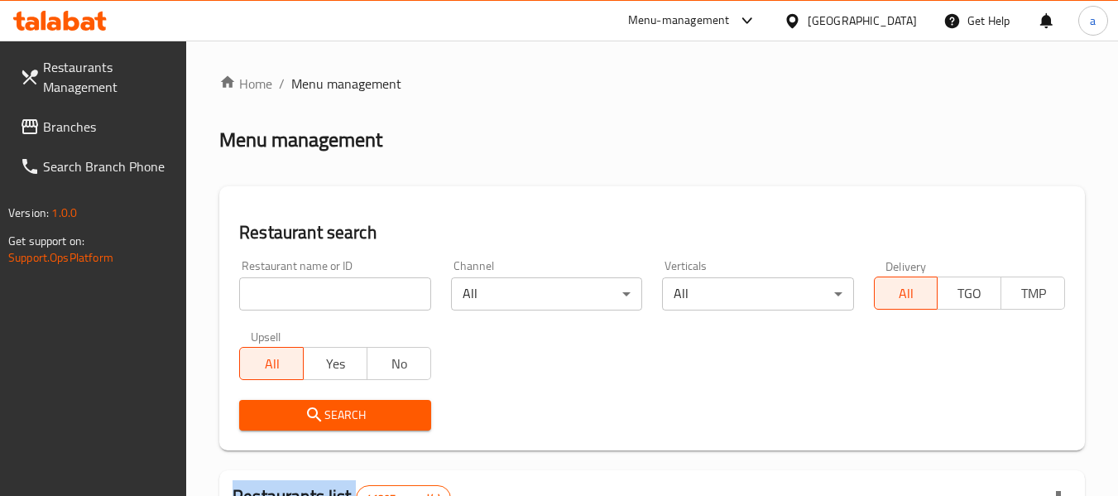
click at [297, 295] on div at bounding box center [559, 248] width 1118 height 496
click at [297, 295] on input "search" at bounding box center [334, 293] width 191 height 33
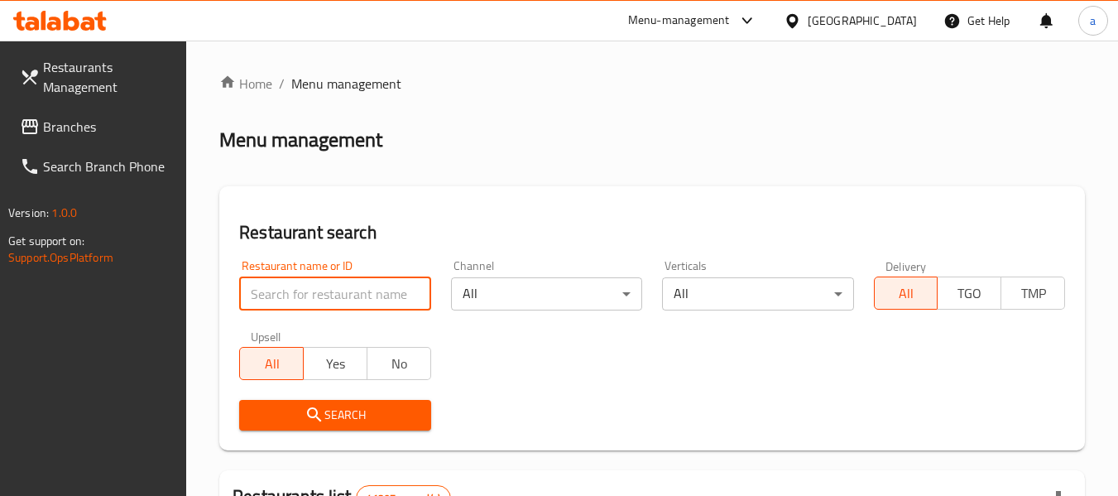
paste input "680867"
type input "680867"
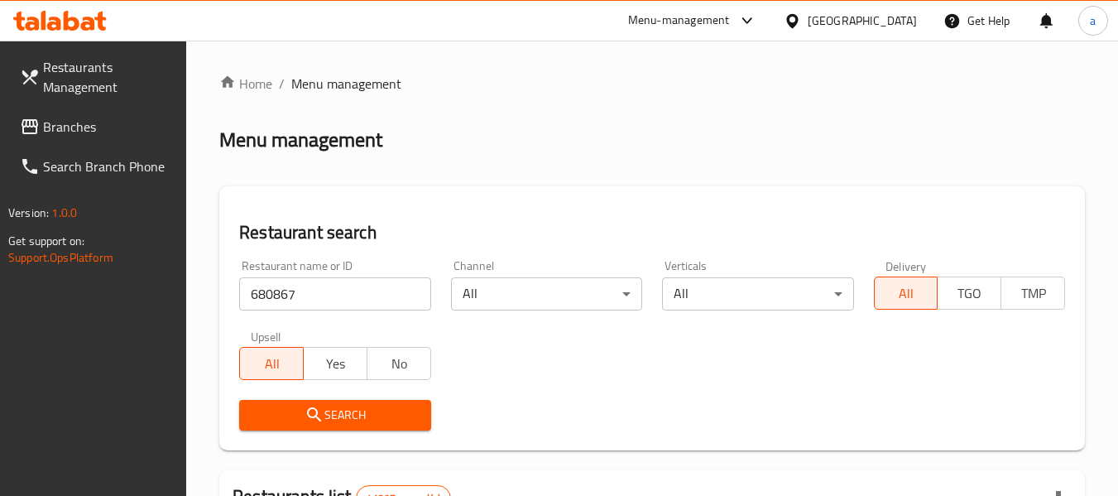
click at [303, 403] on button "Search" at bounding box center [334, 415] width 191 height 31
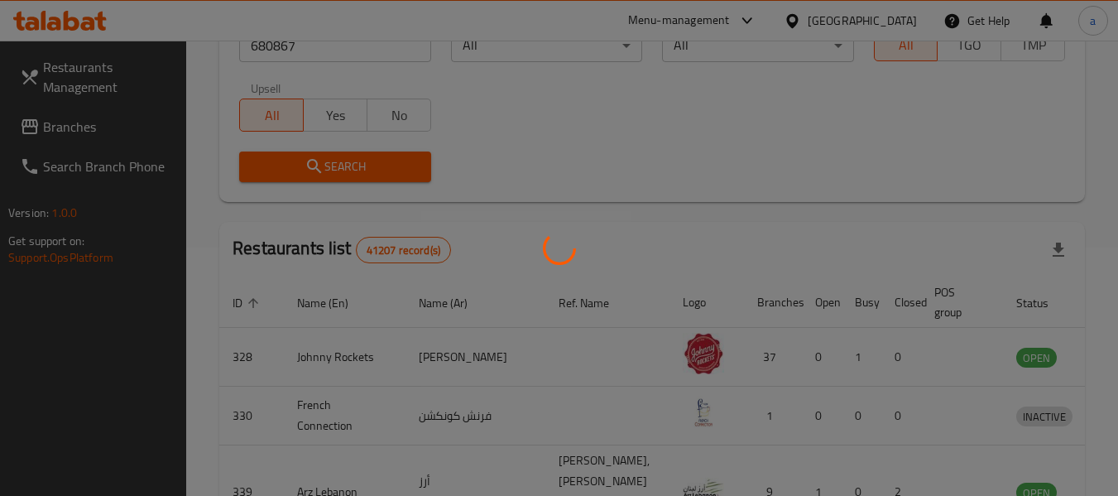
scroll to position [228, 0]
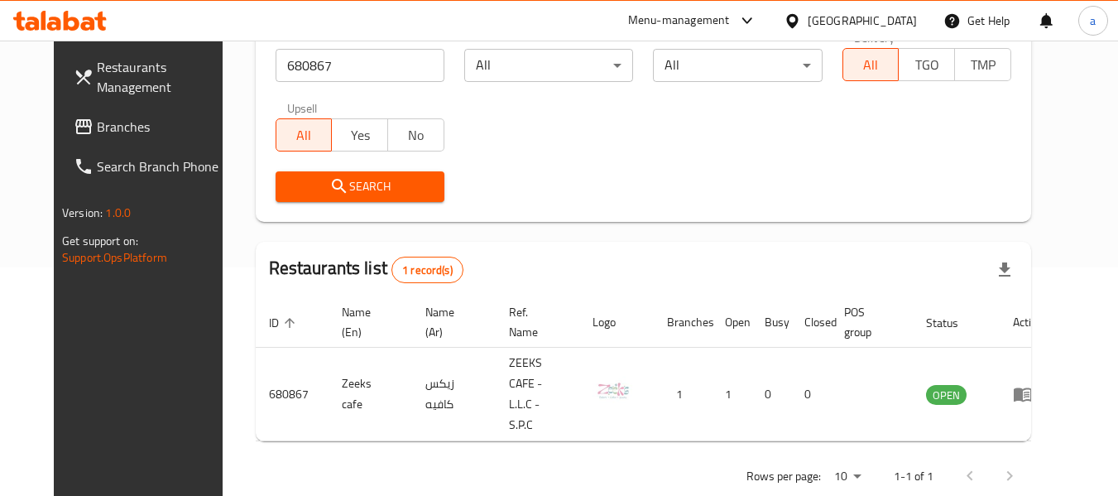
drag, startPoint x: 60, startPoint y: 118, endPoint x: 60, endPoint y: 156, distance: 37.2
click at [97, 118] on span "Branches" at bounding box center [162, 127] width 131 height 20
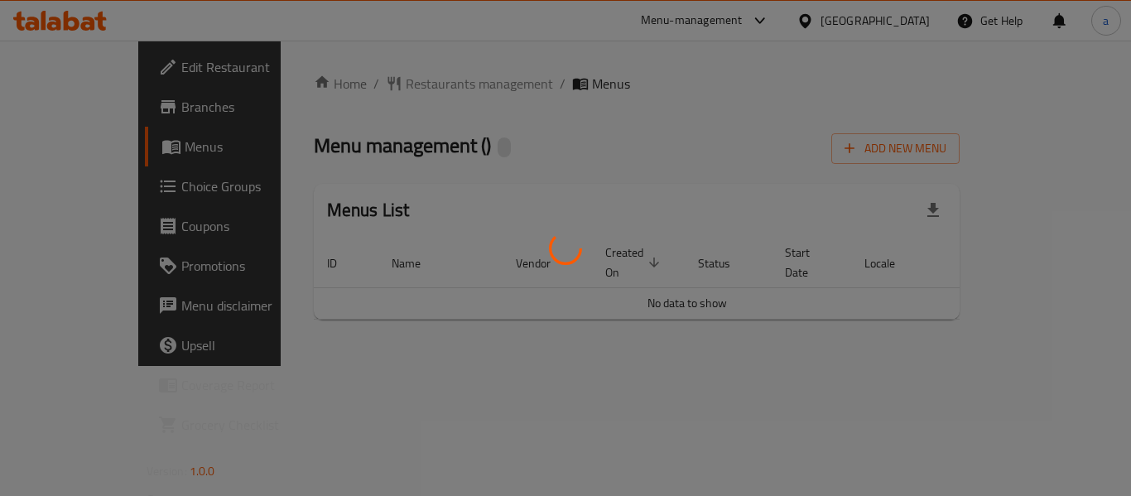
drag, startPoint x: 376, startPoint y: 106, endPoint x: 378, endPoint y: 84, distance: 22.5
click at [376, 103] on div at bounding box center [565, 248] width 1131 height 496
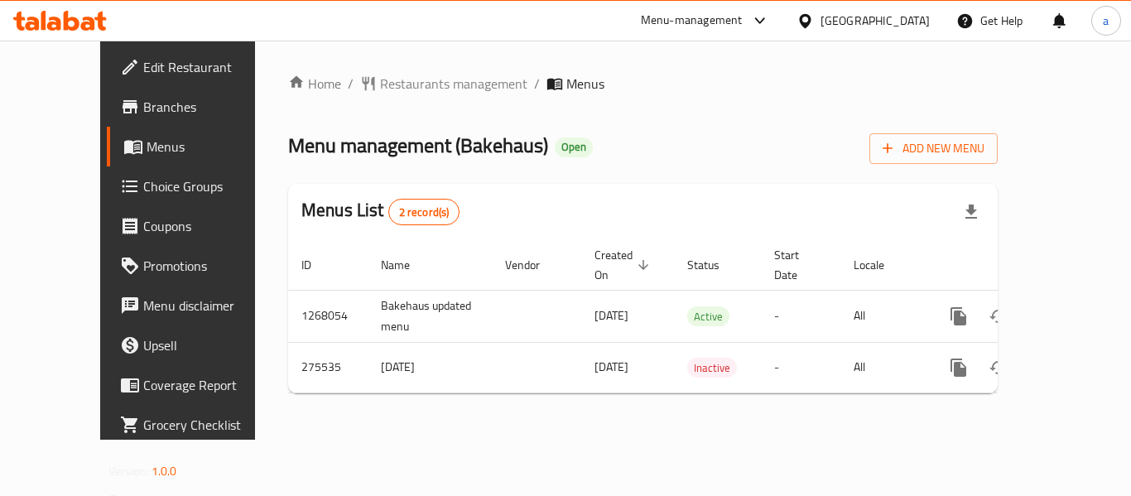
click at [378, 84] on div at bounding box center [565, 248] width 1131 height 496
click at [380, 84] on span "Restaurants management" at bounding box center [453, 84] width 147 height 20
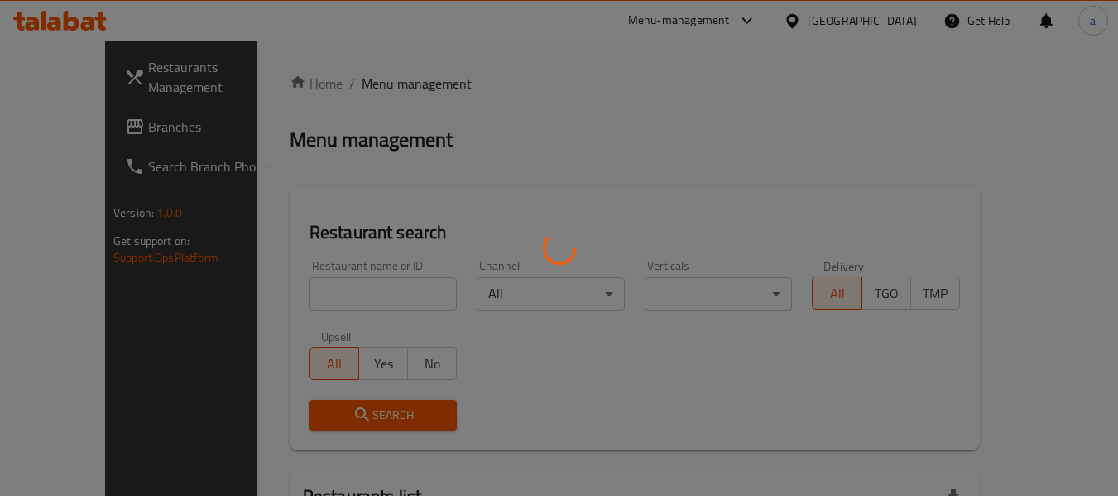
click at [304, 288] on div at bounding box center [559, 248] width 1118 height 496
click at [305, 290] on div at bounding box center [559, 248] width 1118 height 496
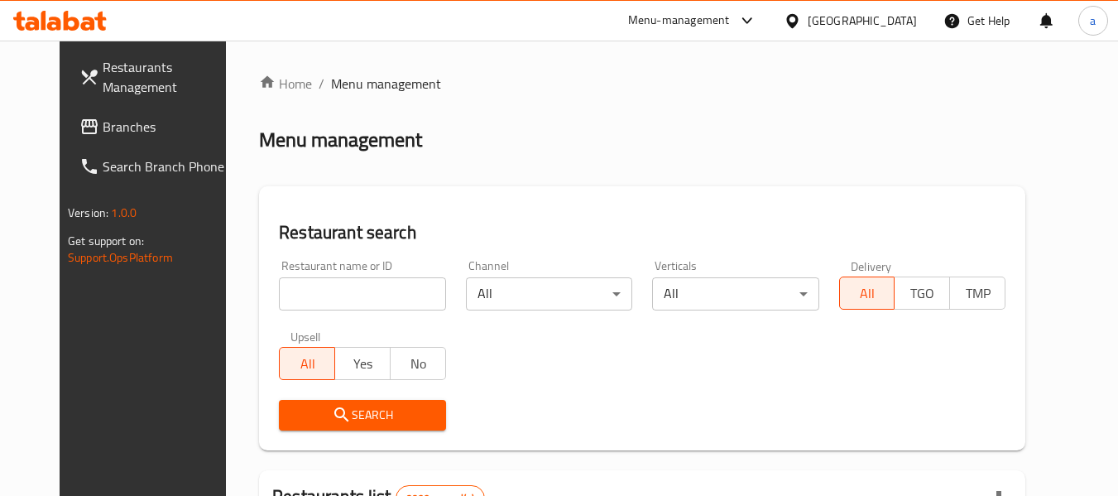
click at [305, 290] on div at bounding box center [559, 248] width 1118 height 496
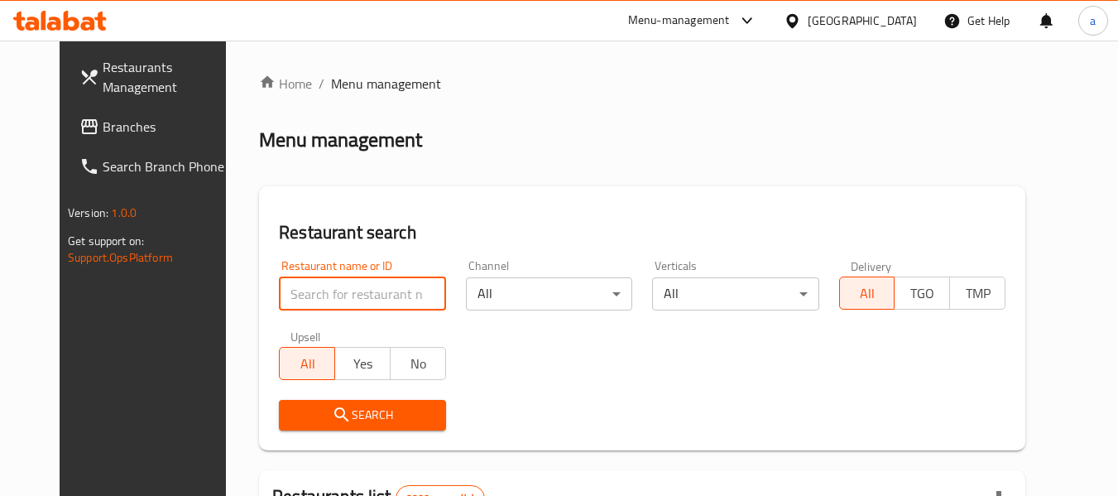
click at [306, 292] on input "search" at bounding box center [362, 293] width 166 height 33
paste input "627981"
type input "627981"
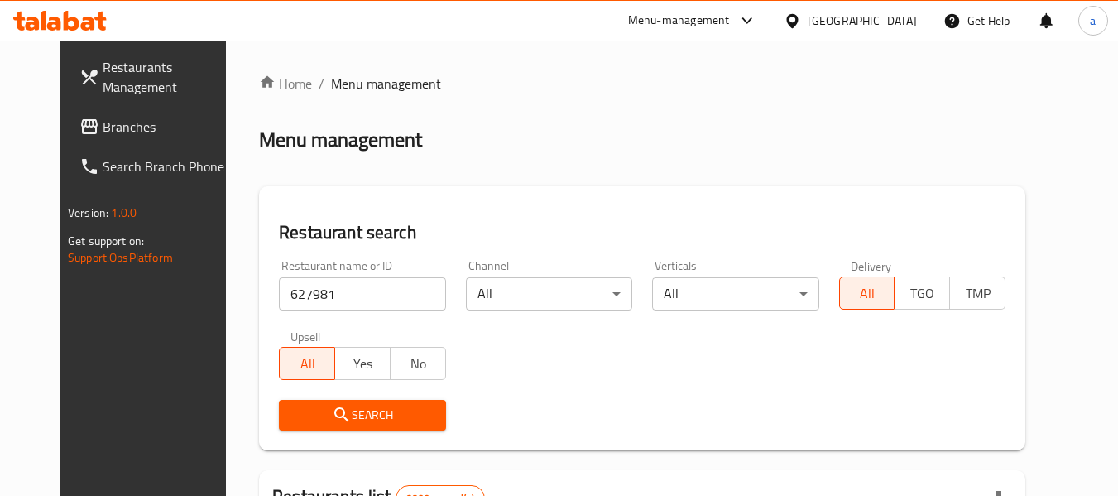
click at [332, 407] on icon "submit" at bounding box center [342, 415] width 20 height 20
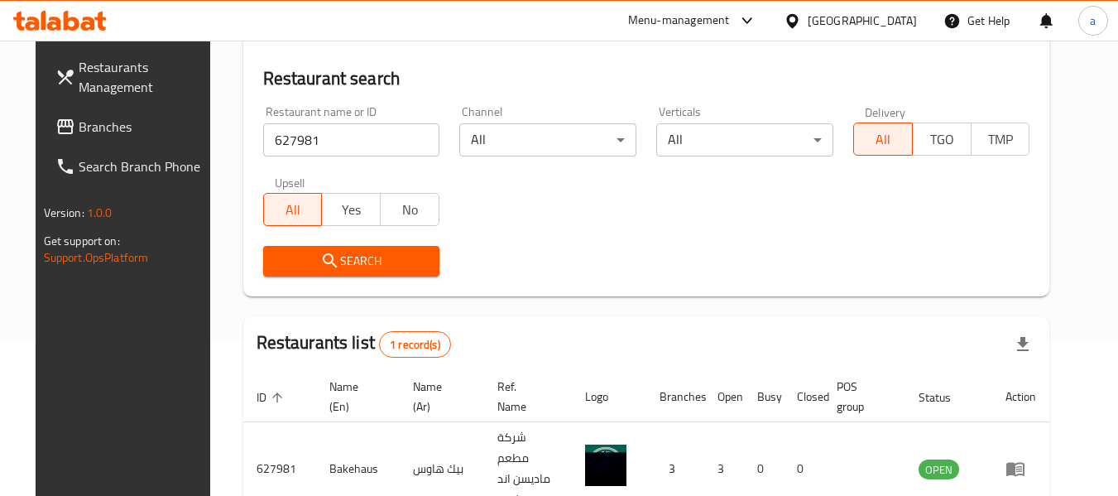
scroll to position [166, 0]
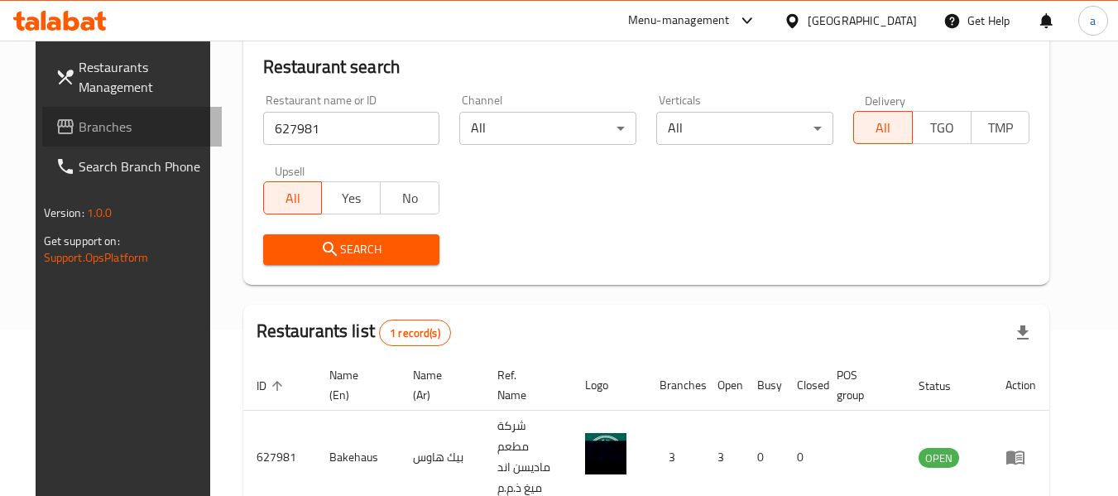
click at [84, 125] on span "Branches" at bounding box center [144, 127] width 131 height 20
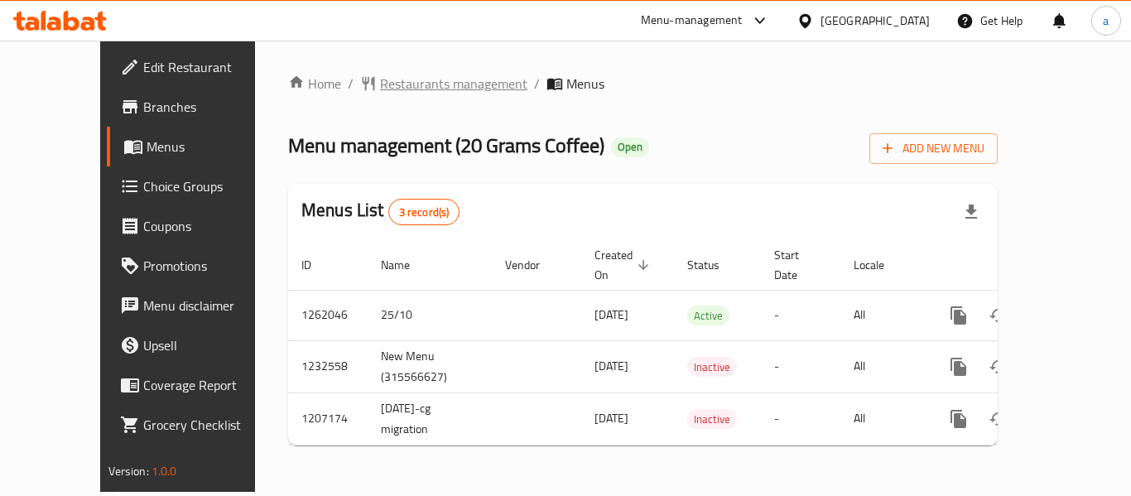
click at [381, 75] on span "Restaurants management" at bounding box center [453, 84] width 147 height 20
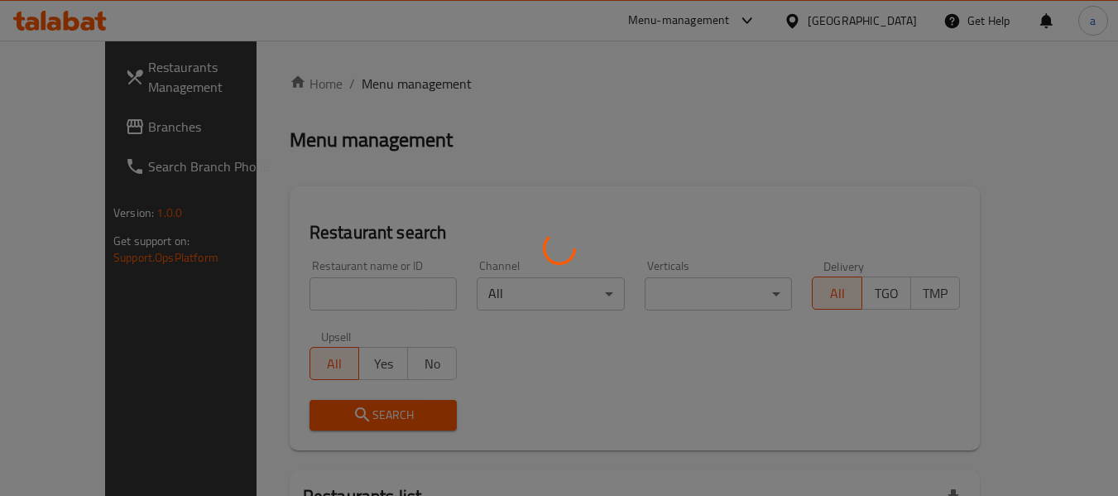
click at [278, 290] on div at bounding box center [559, 248] width 1118 height 496
click at [279, 290] on div at bounding box center [559, 248] width 1118 height 496
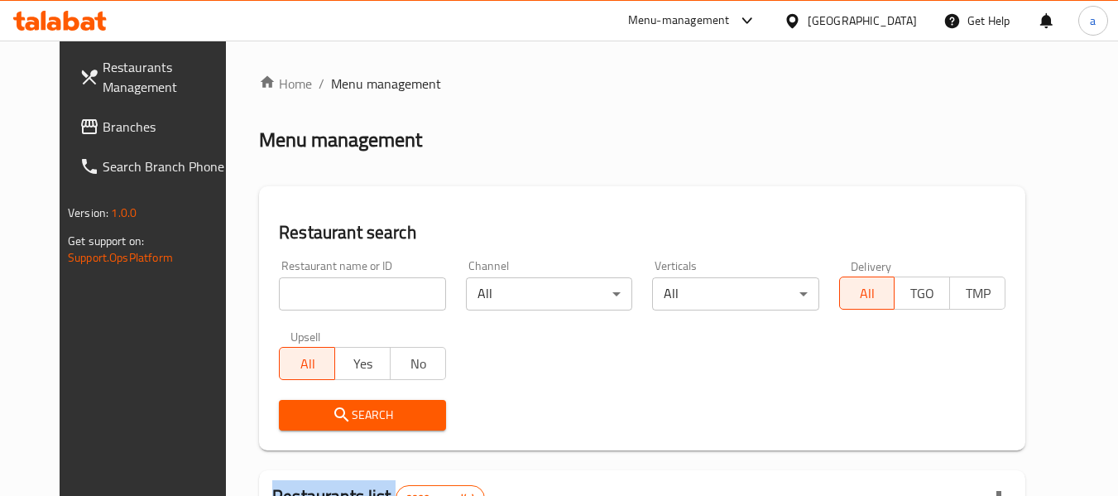
click at [279, 290] on div at bounding box center [559, 248] width 1118 height 496
click at [279, 290] on input "search" at bounding box center [362, 293] width 166 height 33
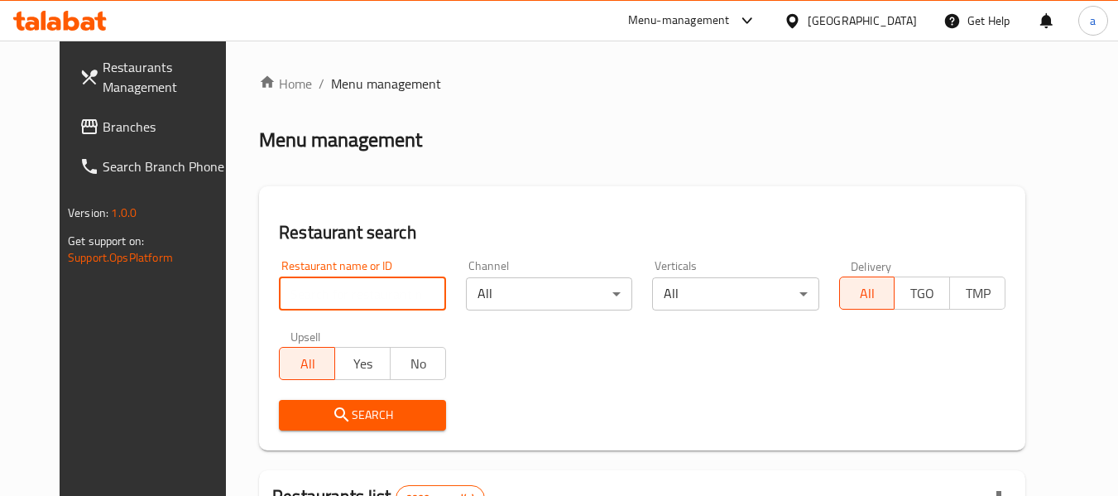
paste input "12675"
type input "12675"
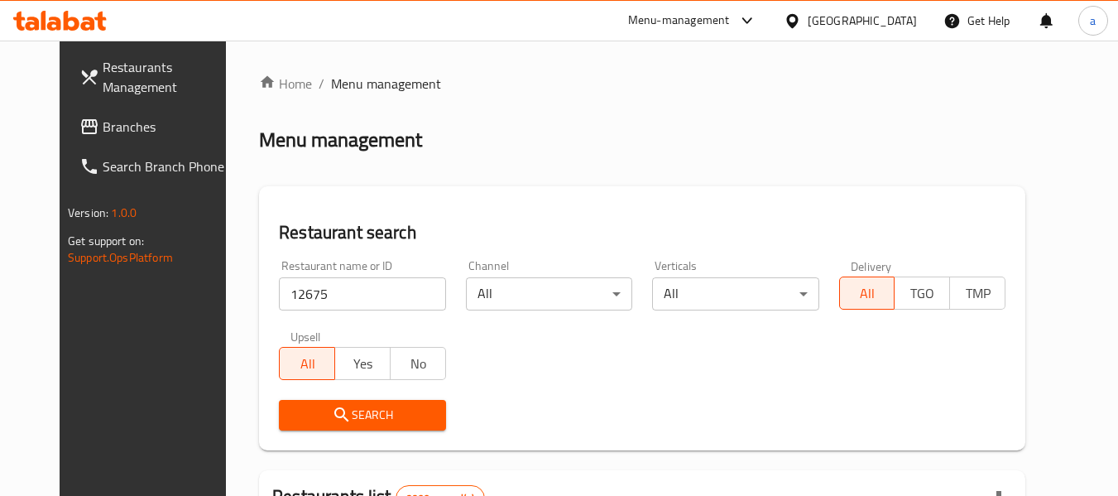
click at [292, 415] on span "Search" at bounding box center [362, 415] width 140 height 21
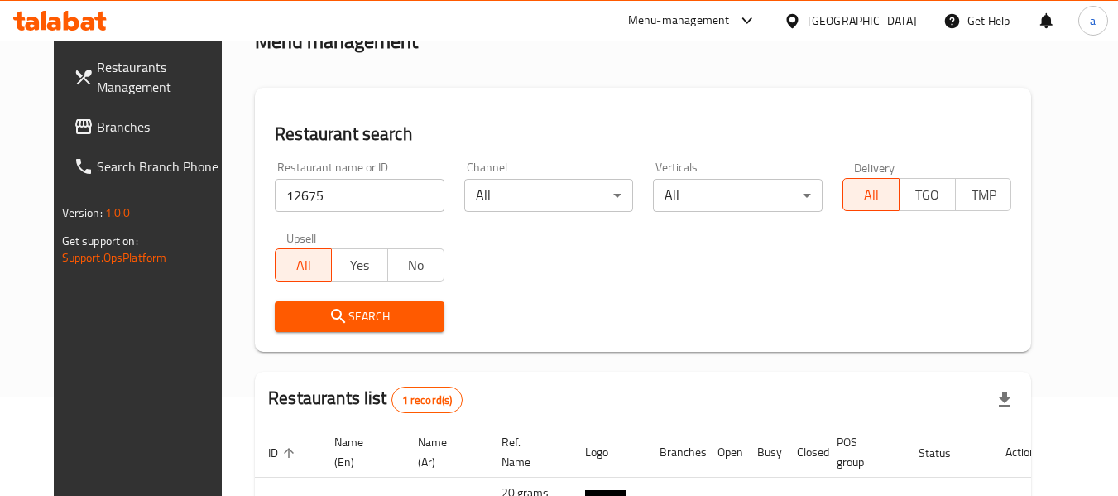
scroll to position [166, 0]
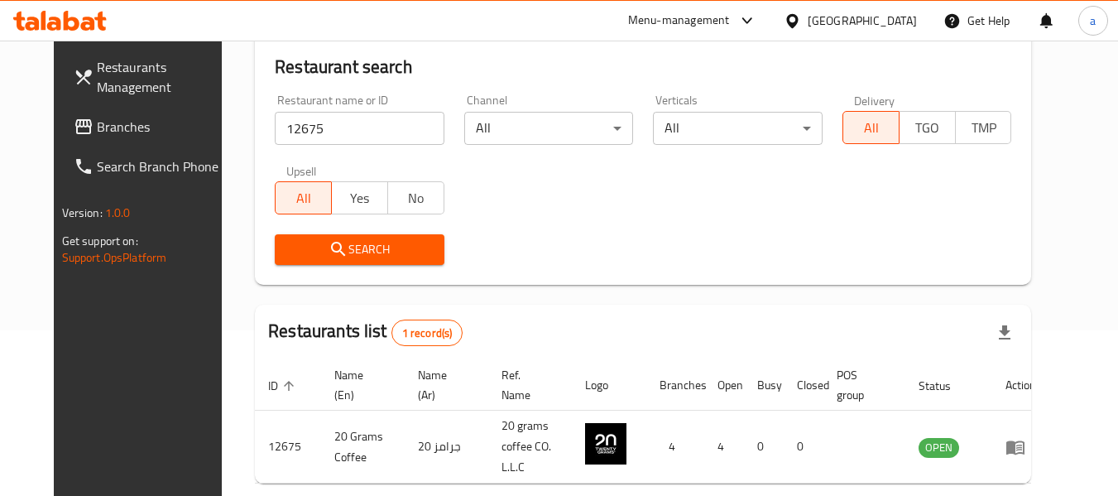
click at [97, 125] on span "Branches" at bounding box center [162, 127] width 131 height 20
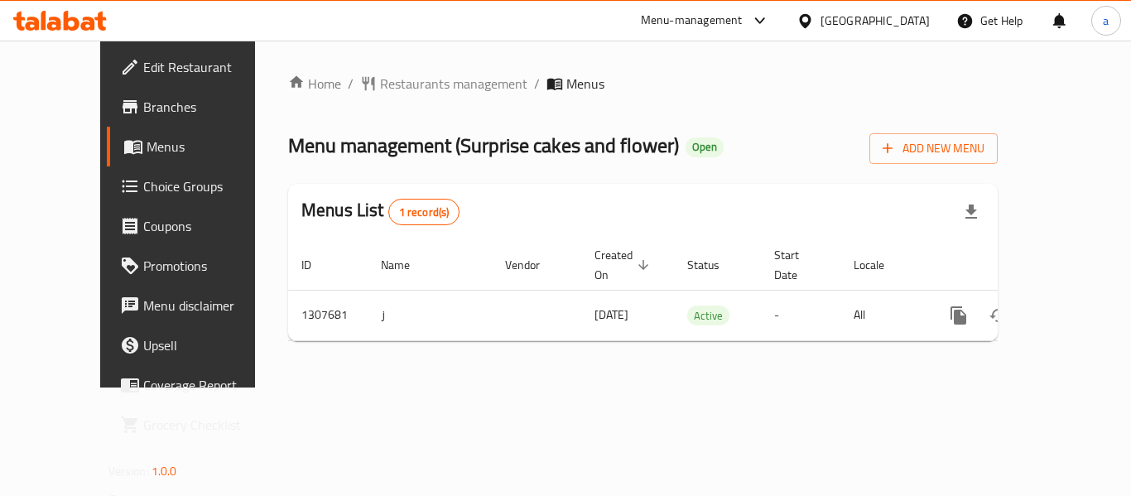
click at [143, 189] on span "Choice Groups" at bounding box center [209, 186] width 132 height 20
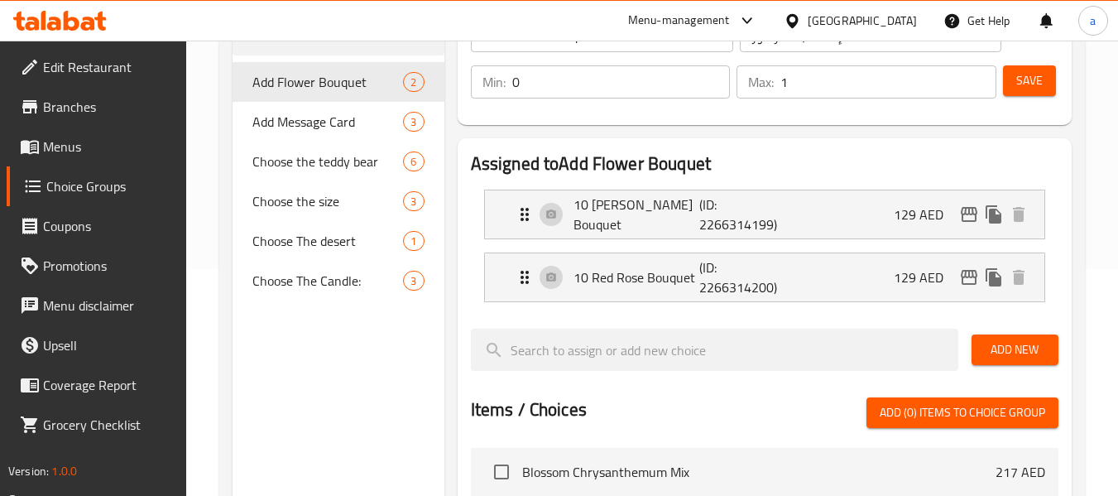
scroll to position [83, 0]
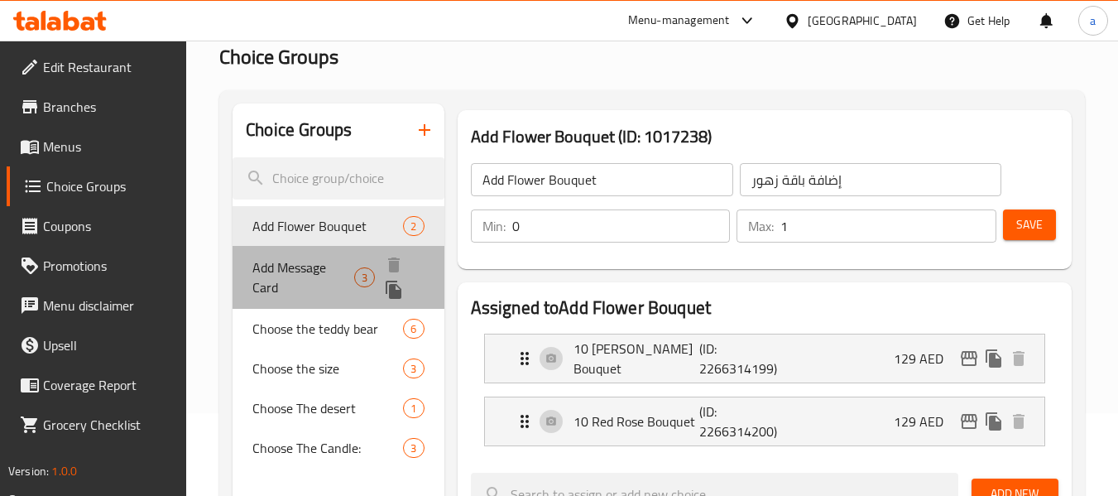
click at [265, 264] on span "Add Message Card" at bounding box center [303, 277] width 102 height 40
type input "Add Message Card"
type input "إضافة بطاقة رسالة"
type input "3"
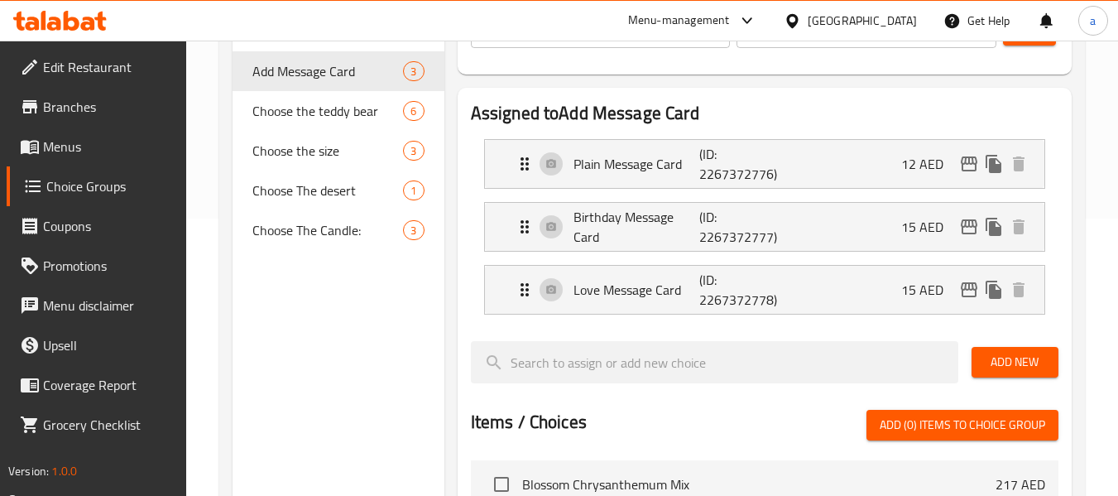
scroll to position [248, 0]
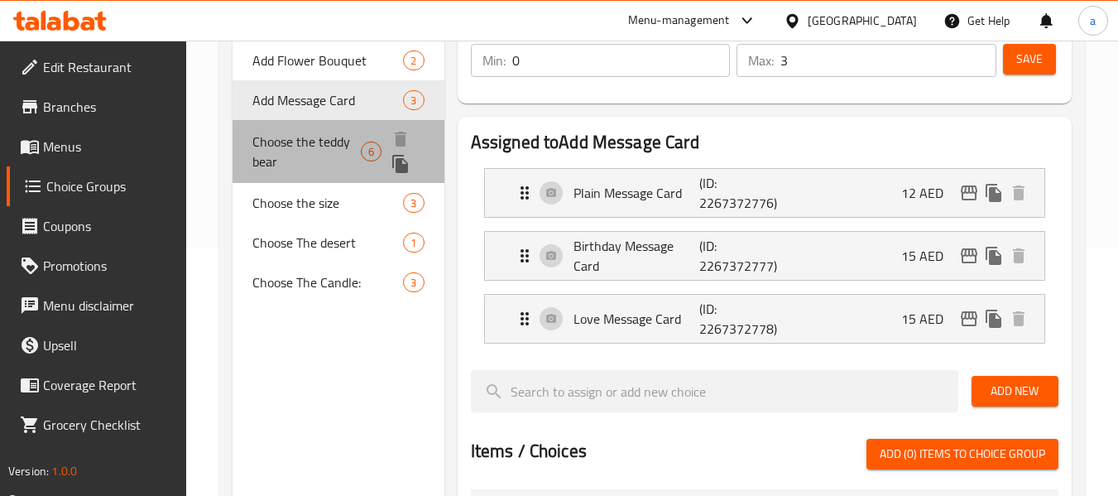
click at [256, 147] on span "Choose the teddy bear" at bounding box center [306, 152] width 108 height 40
type input "Choose the teddy bear"
type input "اختر دبدوب"
type input "1"
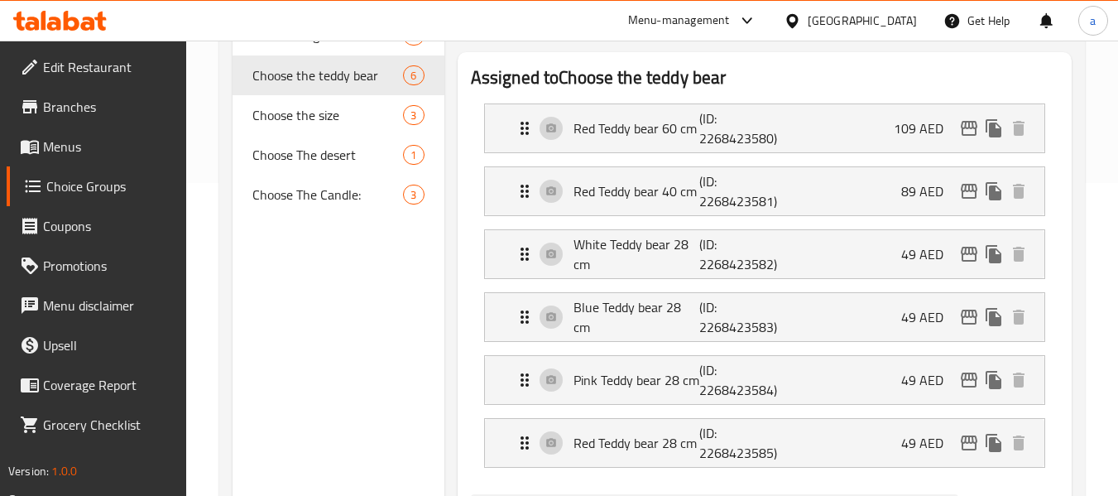
scroll to position [166, 0]
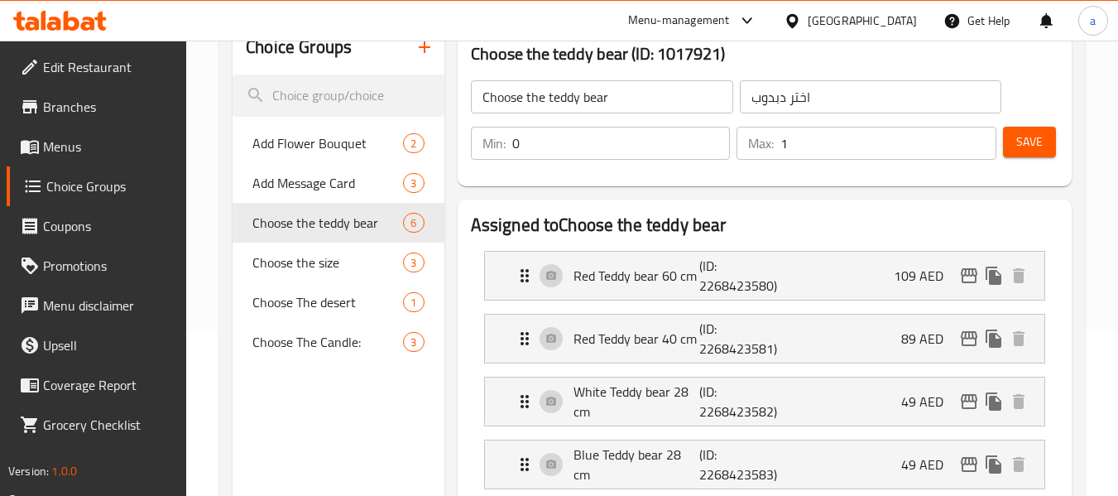
click at [94, 145] on span "Menus" at bounding box center [108, 147] width 131 height 20
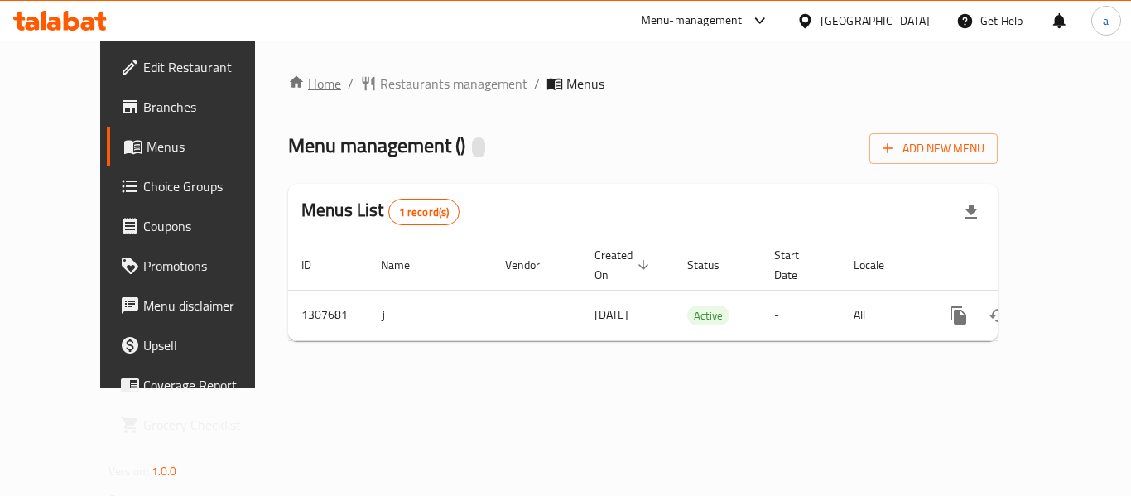
click at [288, 77] on link "Home" at bounding box center [314, 84] width 53 height 20
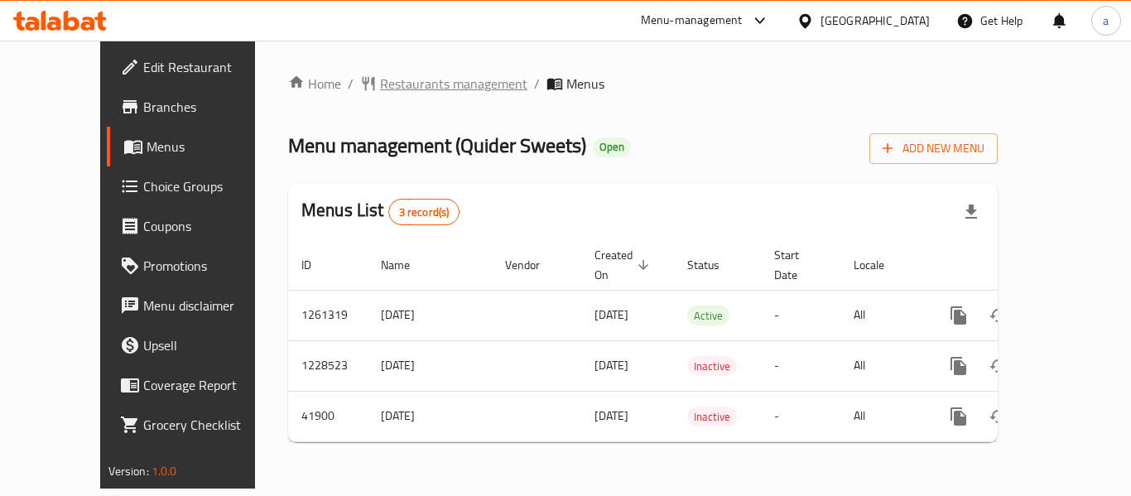
click at [426, 86] on span "Restaurants management" at bounding box center [453, 84] width 147 height 20
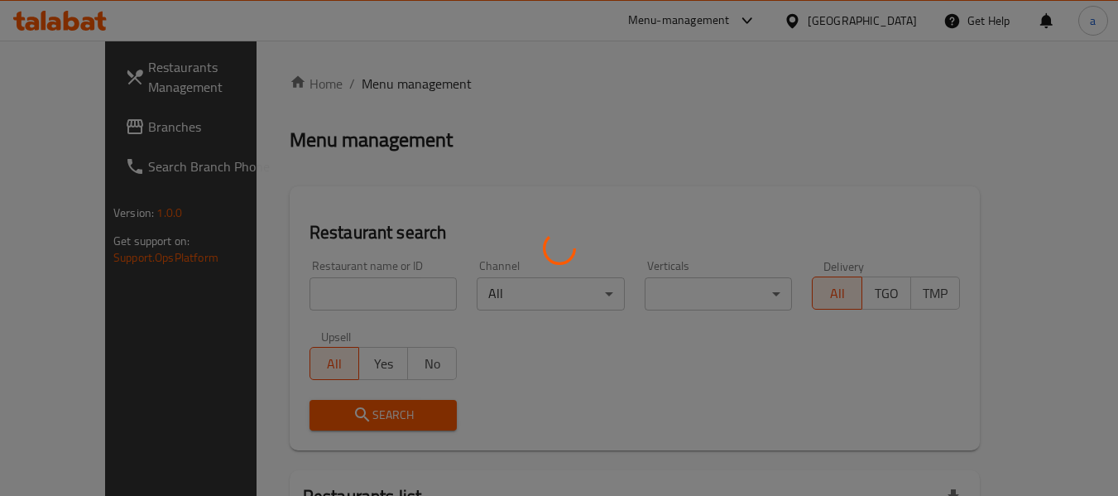
click at [281, 288] on div at bounding box center [559, 248] width 1118 height 496
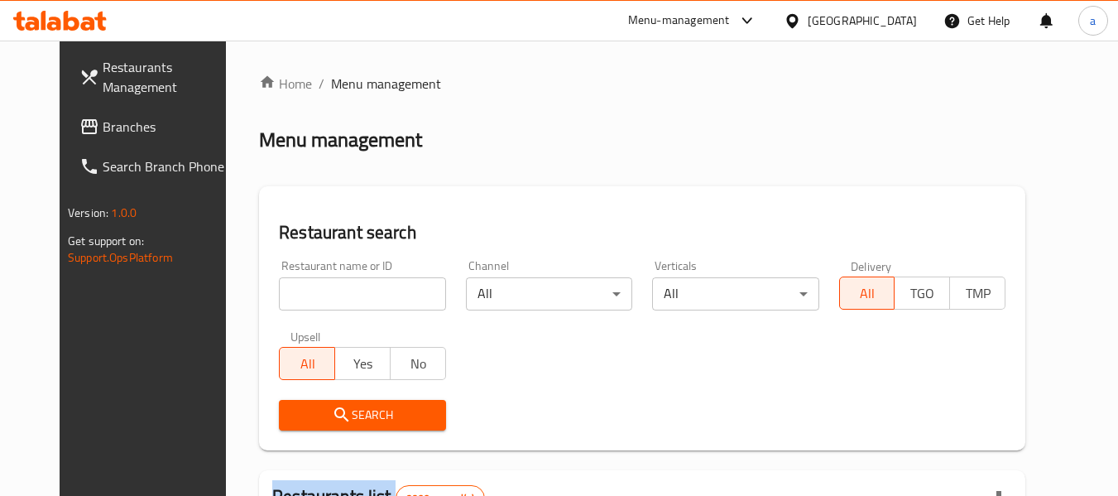
click at [281, 290] on input "search" at bounding box center [362, 293] width 166 height 33
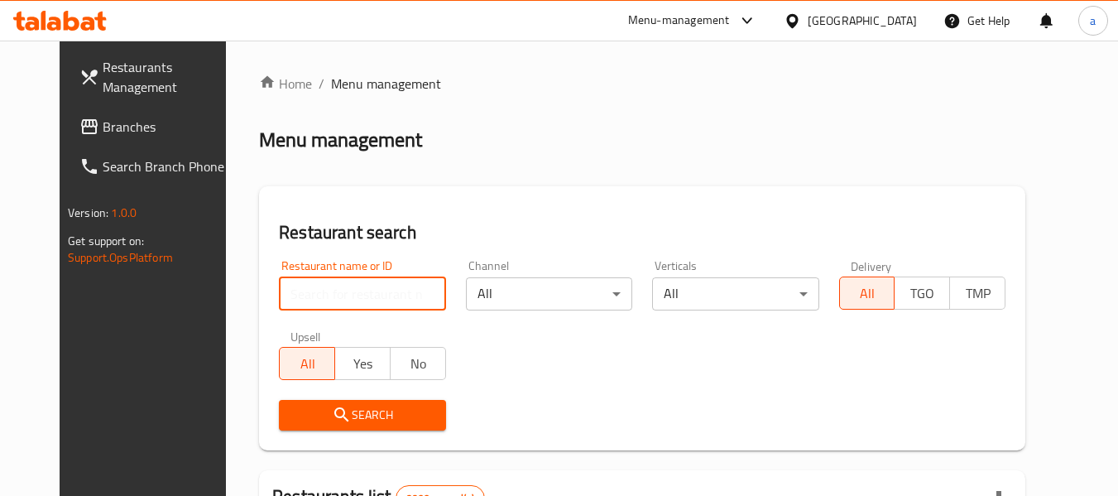
paste input "21862"
type input "21862"
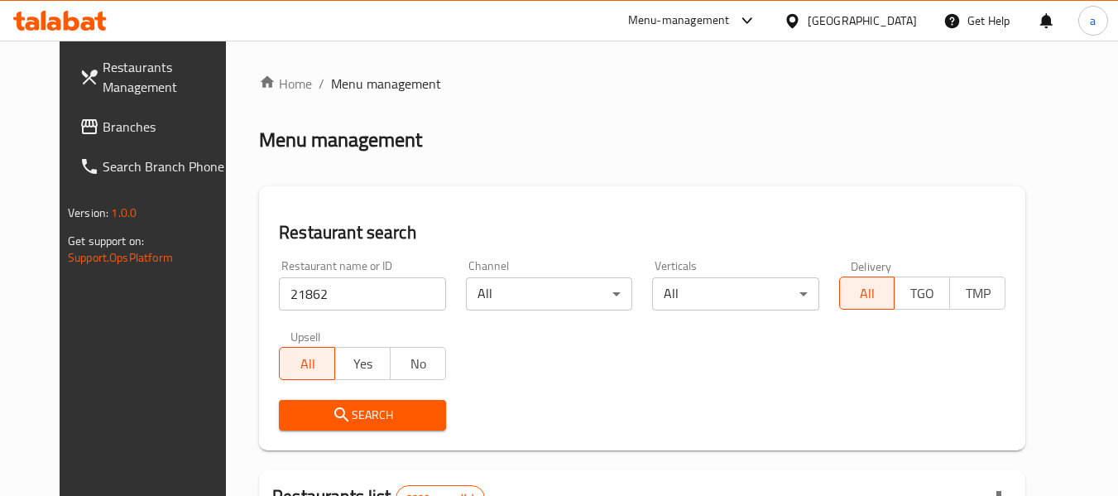
click at [332, 411] on icon "submit" at bounding box center [342, 415] width 20 height 20
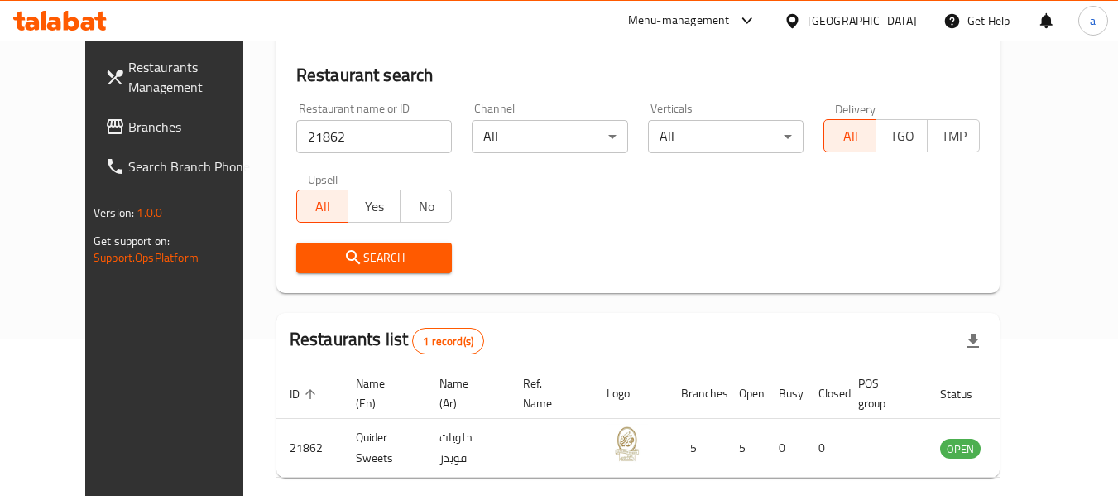
scroll to position [228, 0]
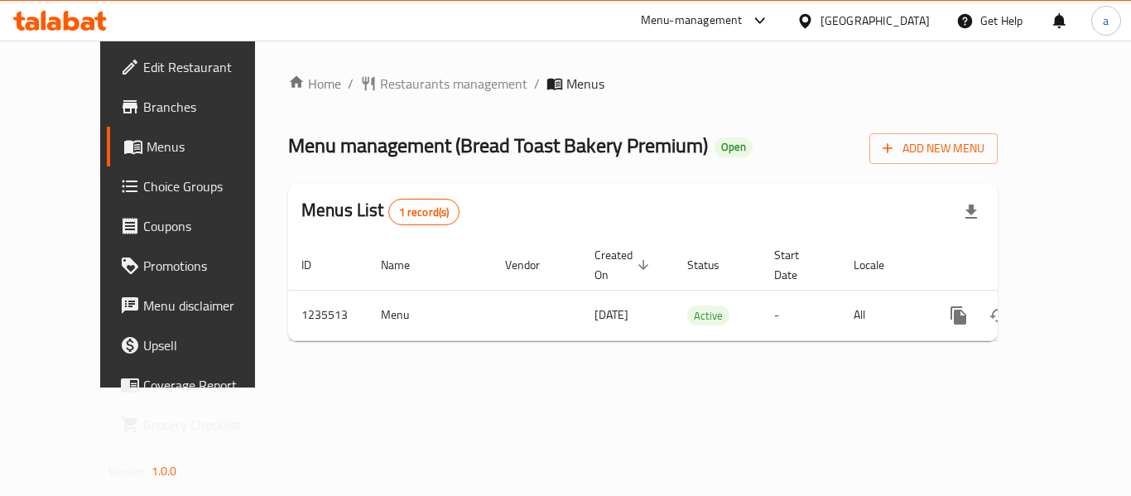
click at [372, 103] on div "Home / Restaurants management / Menus Menu management ( Bread Toast Bakery Prem…" at bounding box center [642, 214] width 709 height 281
click at [382, 91] on span "Restaurants management" at bounding box center [453, 84] width 147 height 20
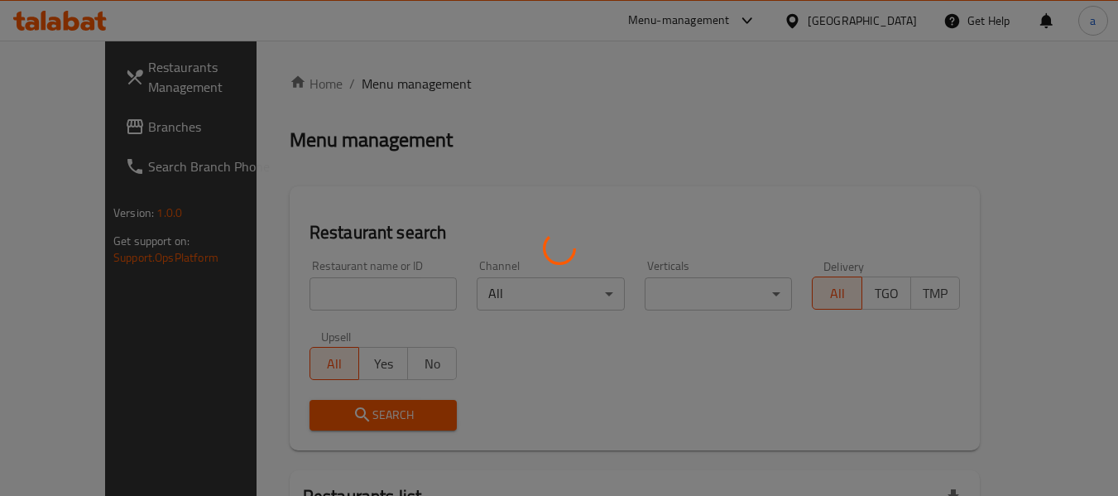
drag, startPoint x: 308, startPoint y: 290, endPoint x: 300, endPoint y: 294, distance: 8.9
click at [305, 291] on div at bounding box center [559, 248] width 1118 height 496
click at [300, 294] on div at bounding box center [559, 248] width 1118 height 496
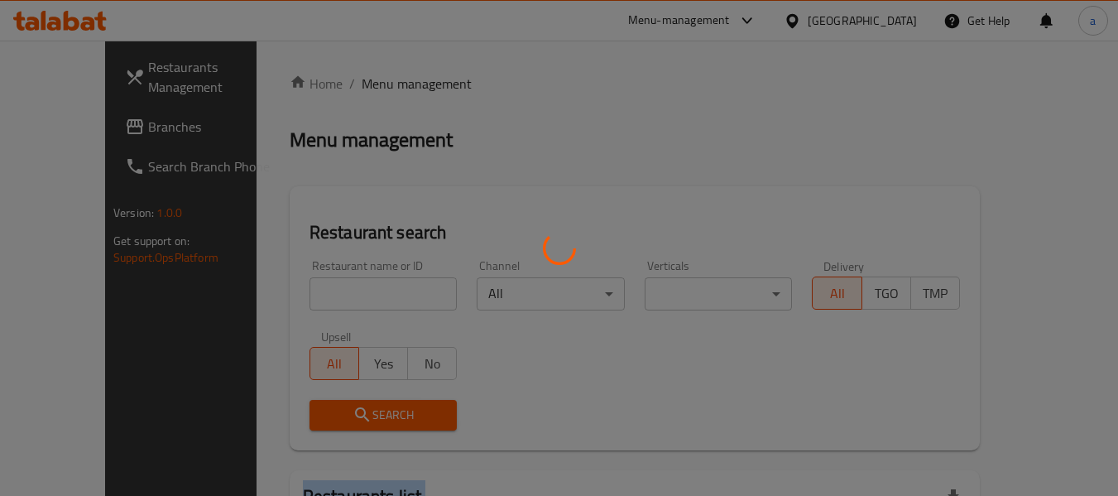
click at [300, 294] on div at bounding box center [559, 248] width 1118 height 496
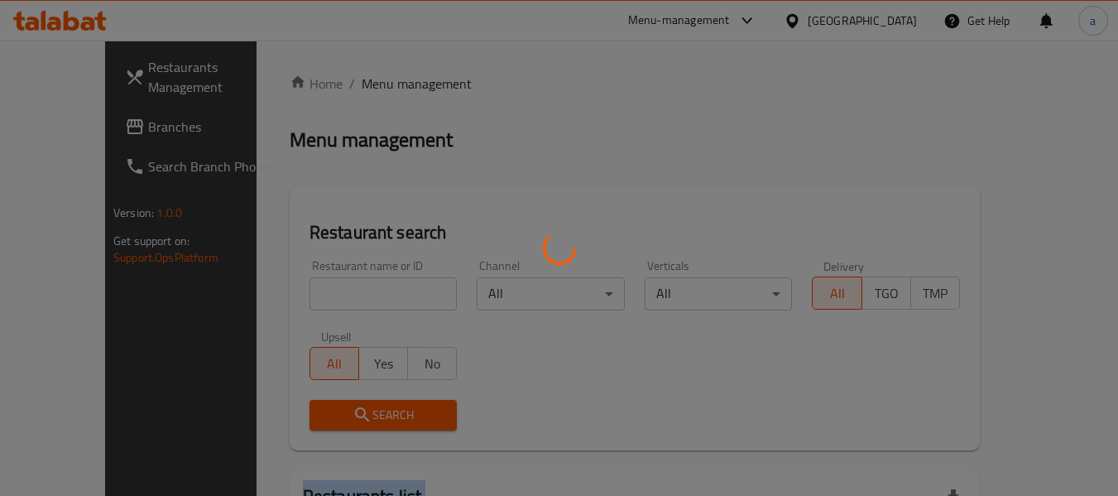
click at [300, 294] on div at bounding box center [559, 248] width 1118 height 496
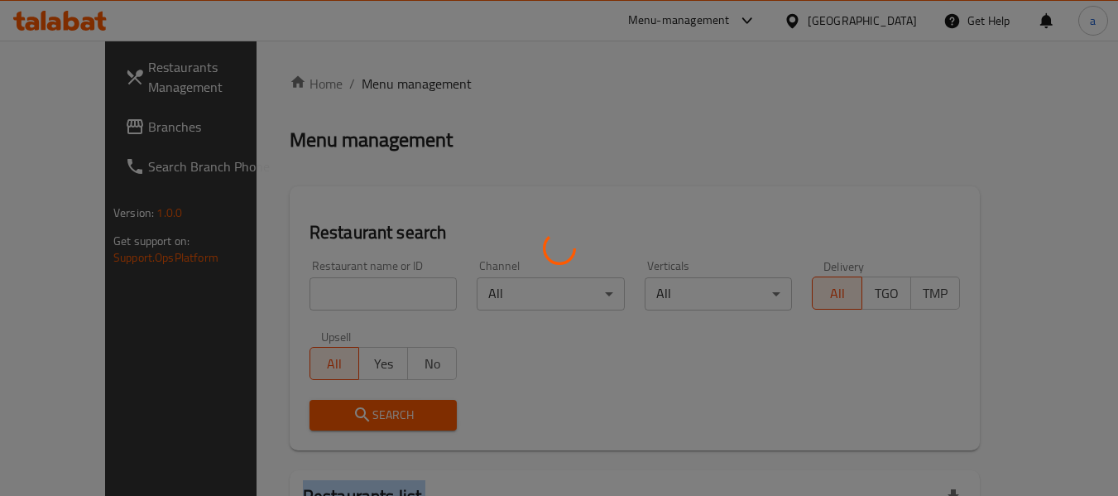
click at [300, 294] on div at bounding box center [559, 248] width 1118 height 496
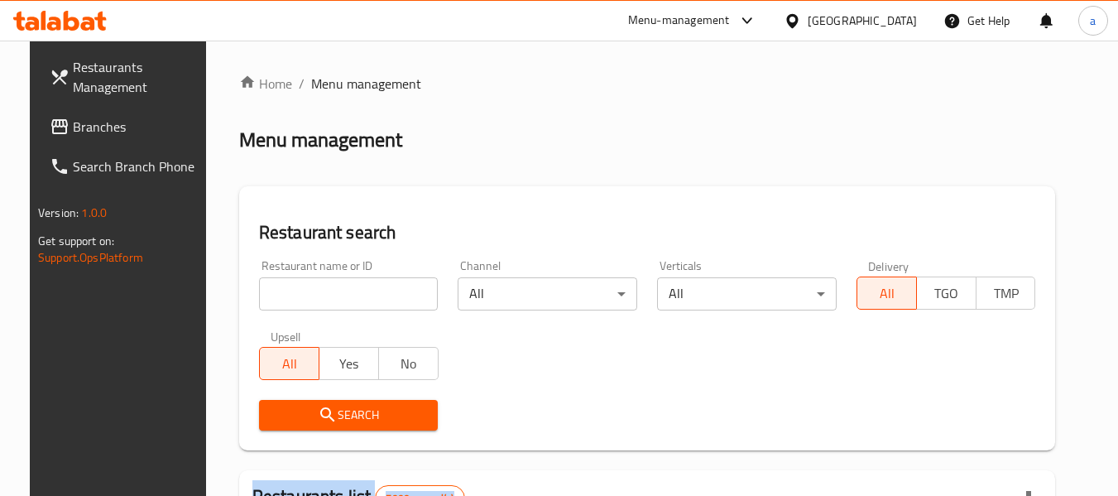
click at [300, 294] on div at bounding box center [559, 248] width 1118 height 496
click at [300, 294] on input "search" at bounding box center [349, 293] width 180 height 33
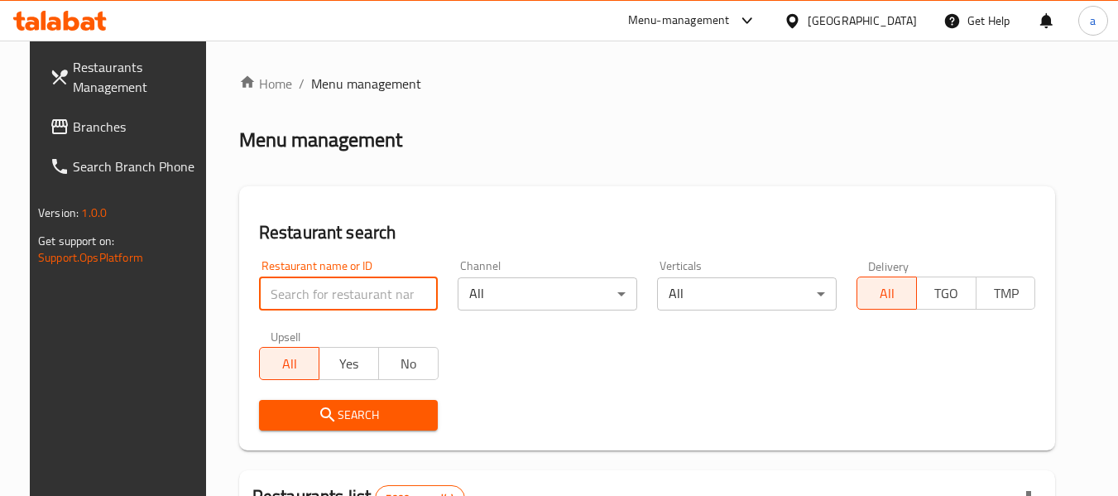
paste input "678744"
type input "678744"
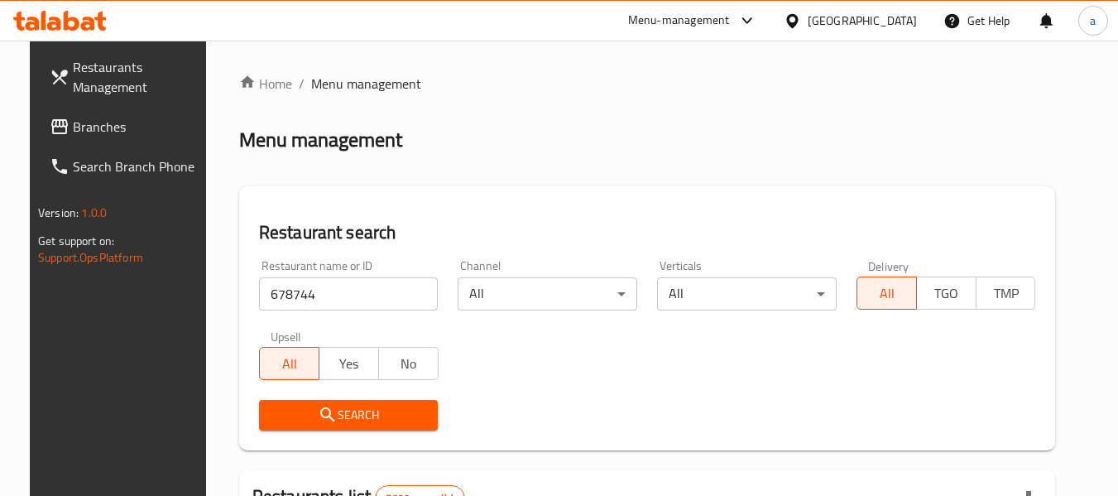
click at [296, 417] on span "Search" at bounding box center [348, 415] width 153 height 21
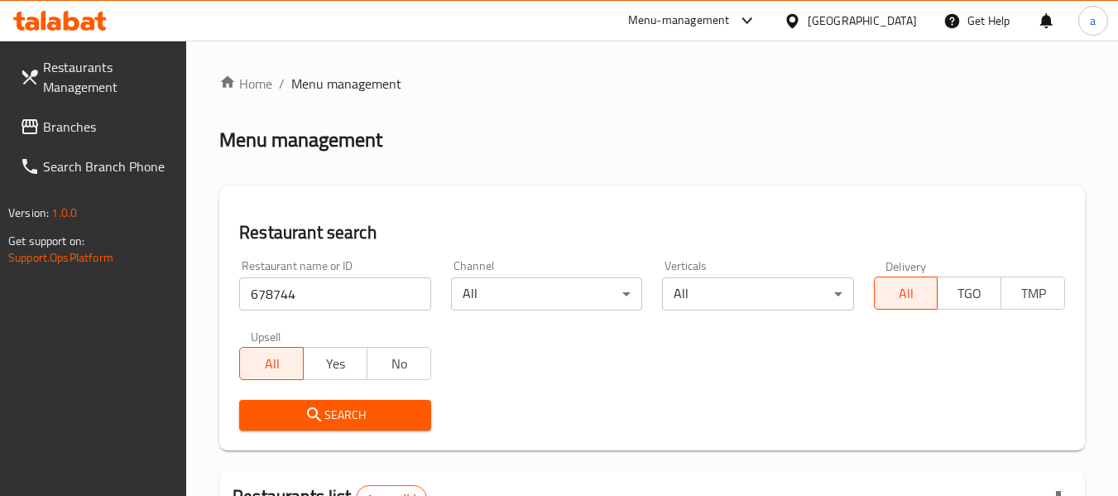
click at [65, 133] on span "Branches" at bounding box center [108, 127] width 131 height 20
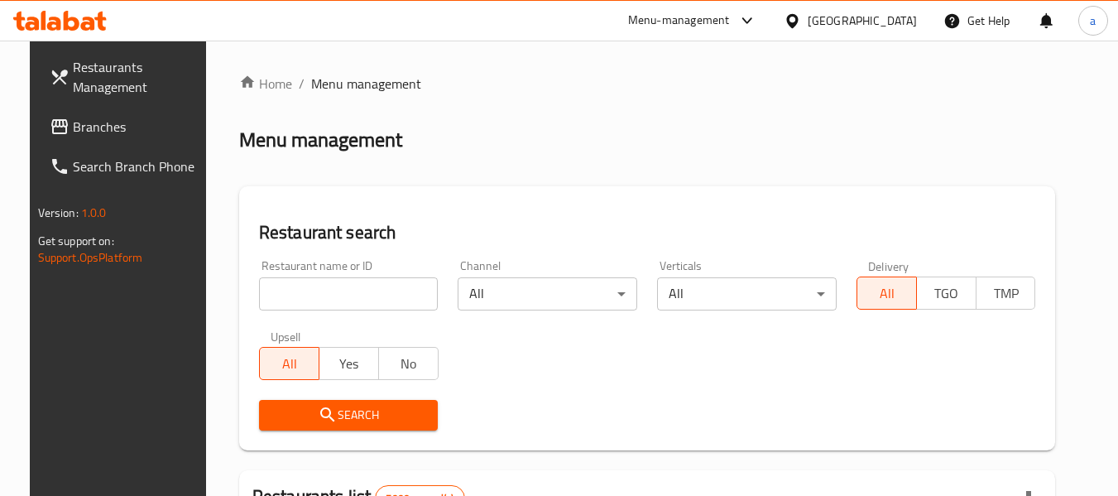
click at [100, 120] on span "Branches" at bounding box center [138, 127] width 131 height 20
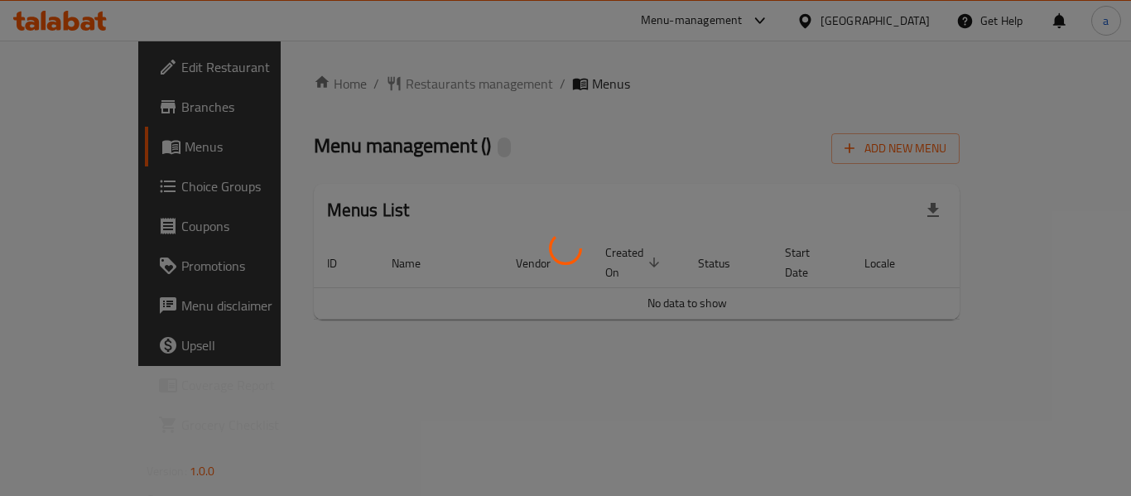
click at [385, 60] on div at bounding box center [565, 248] width 1131 height 496
click at [381, 95] on div at bounding box center [565, 248] width 1131 height 496
click at [383, 90] on div at bounding box center [565, 248] width 1131 height 496
click at [385, 89] on div at bounding box center [565, 248] width 1131 height 496
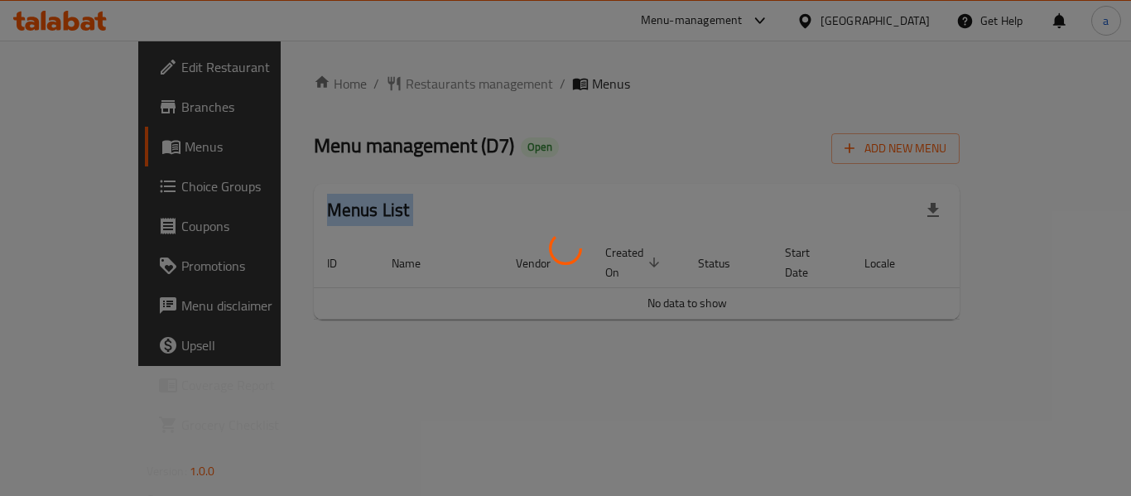
click at [385, 89] on div at bounding box center [565, 248] width 1131 height 496
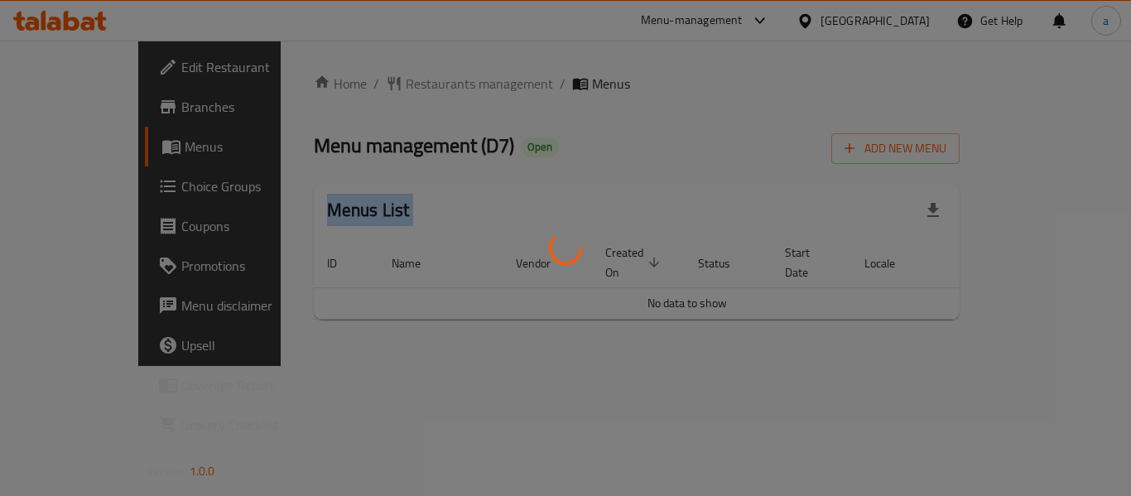
click at [385, 89] on div at bounding box center [565, 248] width 1131 height 496
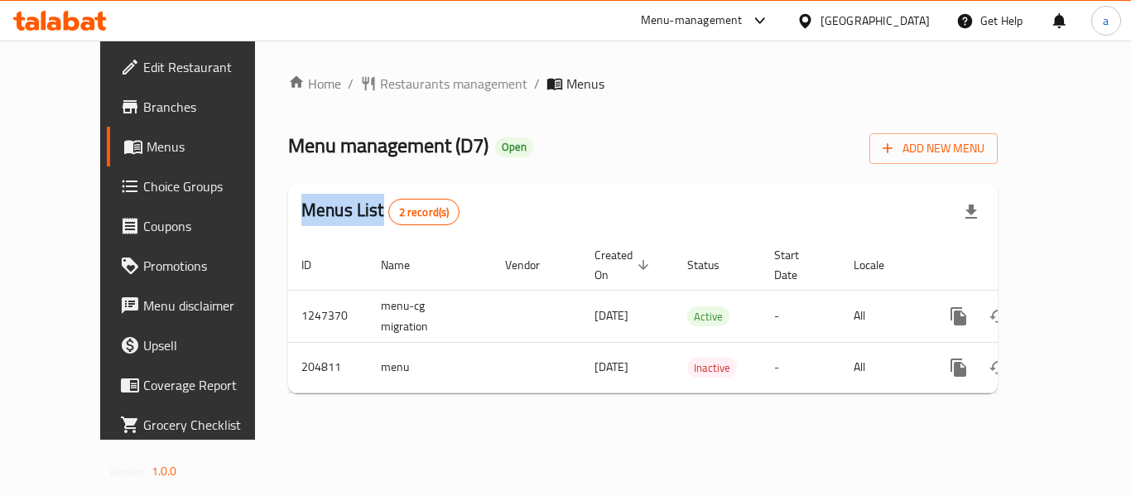
click at [385, 89] on div at bounding box center [565, 248] width 1131 height 496
click at [385, 89] on span "Restaurants management" at bounding box center [453, 84] width 147 height 20
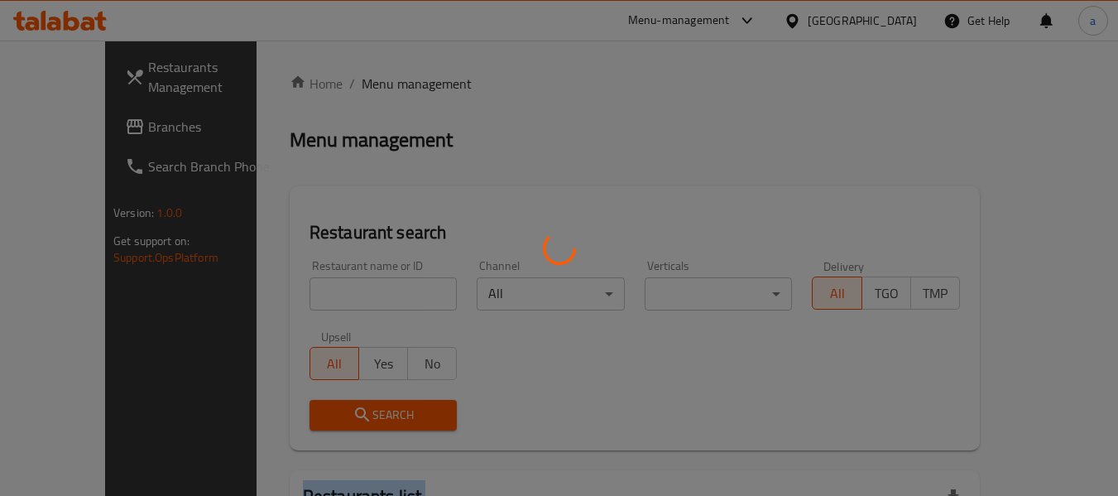
click at [385, 89] on div at bounding box center [559, 248] width 1118 height 496
click at [337, 294] on div at bounding box center [559, 248] width 1118 height 496
click at [336, 294] on div at bounding box center [559, 248] width 1118 height 496
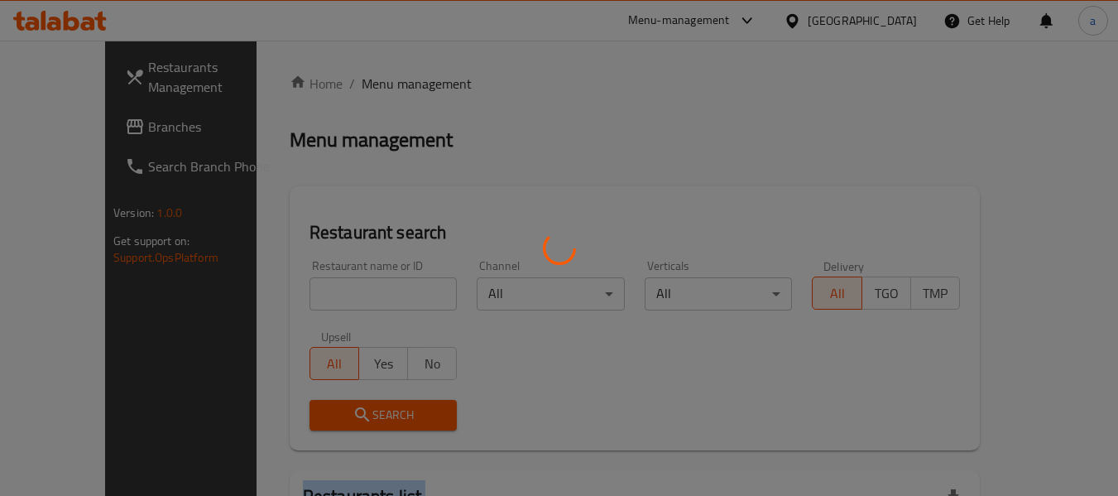
click at [336, 294] on div at bounding box center [559, 248] width 1118 height 496
drag, startPoint x: 293, startPoint y: 310, endPoint x: 287, endPoint y: 318, distance: 10.1
click at [290, 312] on div at bounding box center [559, 248] width 1118 height 496
click at [287, 318] on div at bounding box center [559, 248] width 1118 height 496
click at [305, 305] on div at bounding box center [559, 248] width 1118 height 496
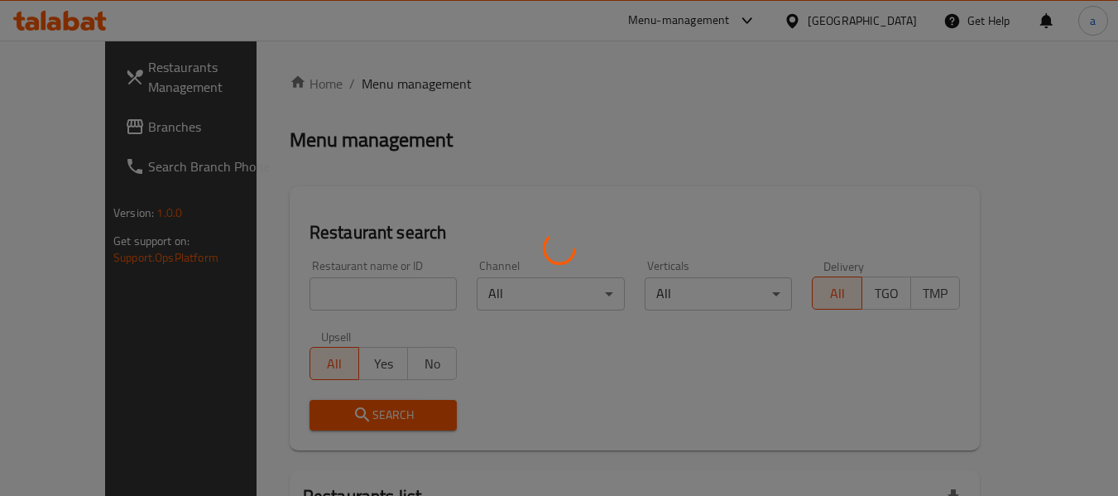
click at [324, 296] on div at bounding box center [559, 248] width 1118 height 496
click at [324, 295] on div at bounding box center [559, 248] width 1118 height 496
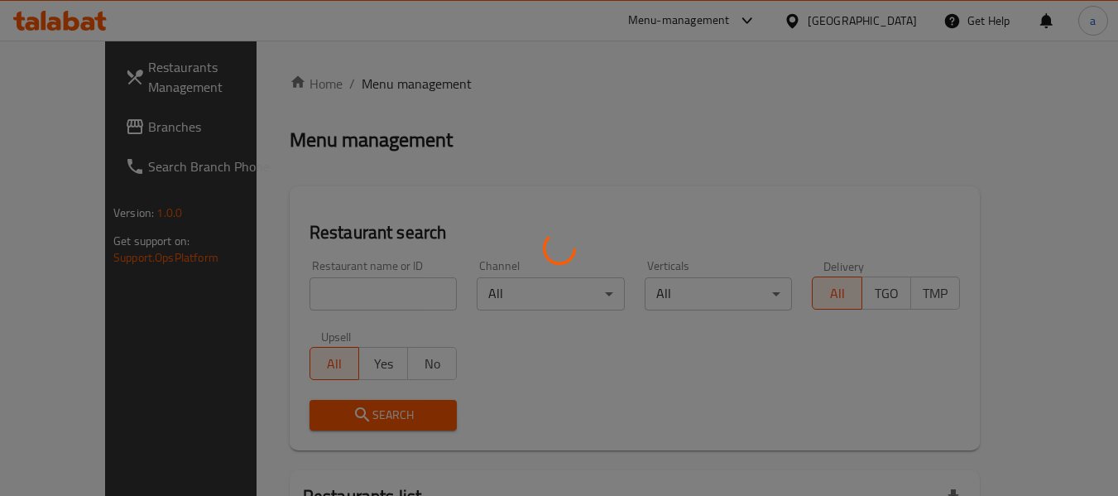
click at [324, 295] on div at bounding box center [559, 248] width 1118 height 496
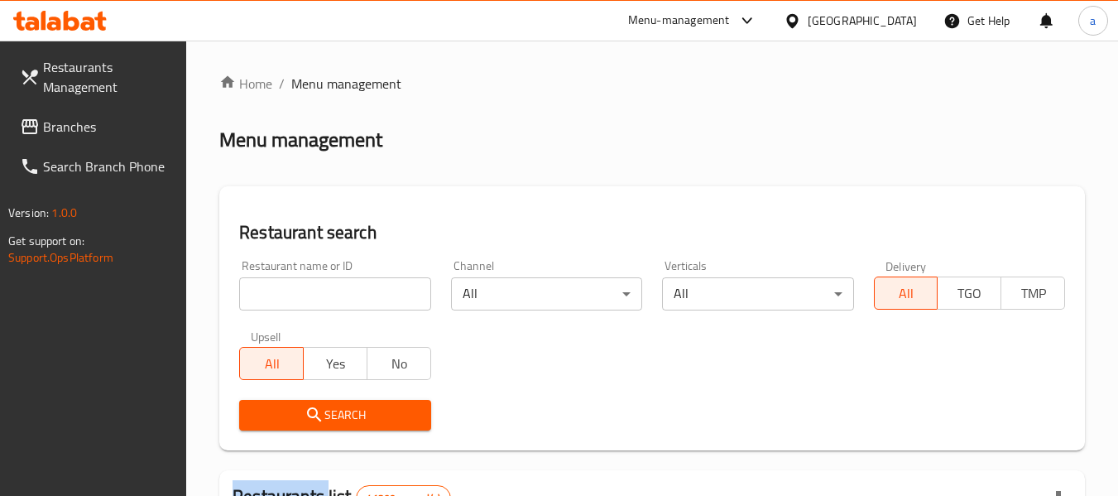
copy h2 "Restaurants"
click at [329, 294] on input "search" at bounding box center [334, 293] width 191 height 33
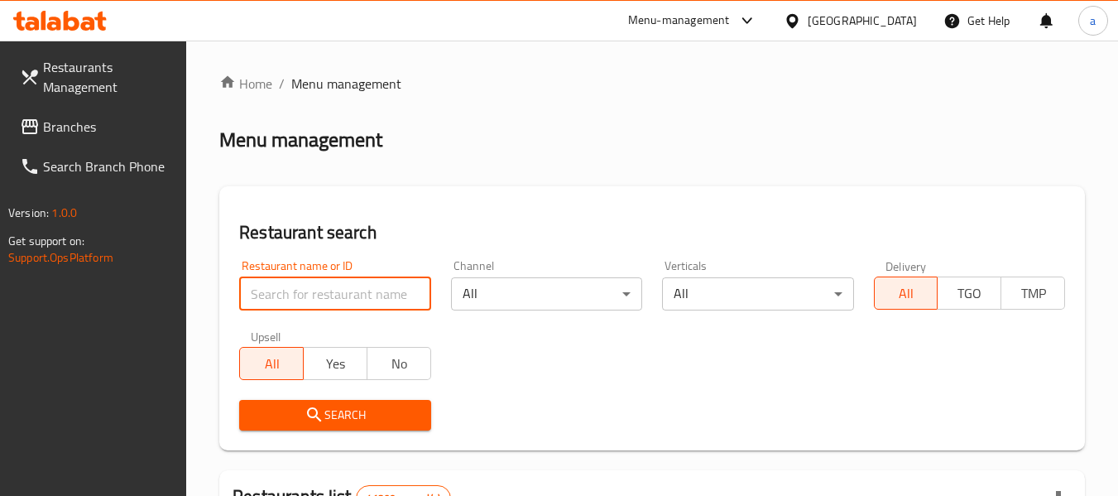
paste input "Restaurants"
type input "Restaurants"
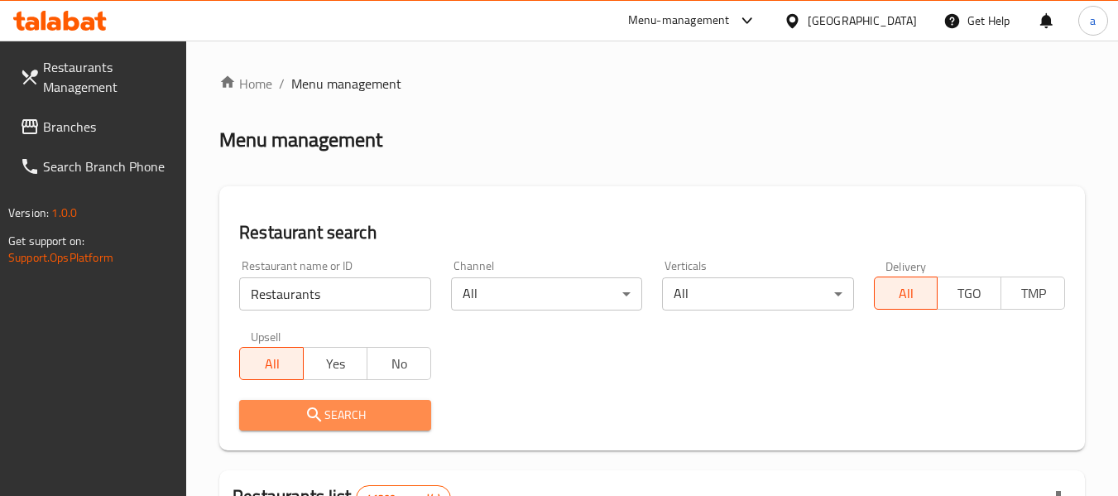
click at [351, 412] on span "Search" at bounding box center [334, 415] width 165 height 21
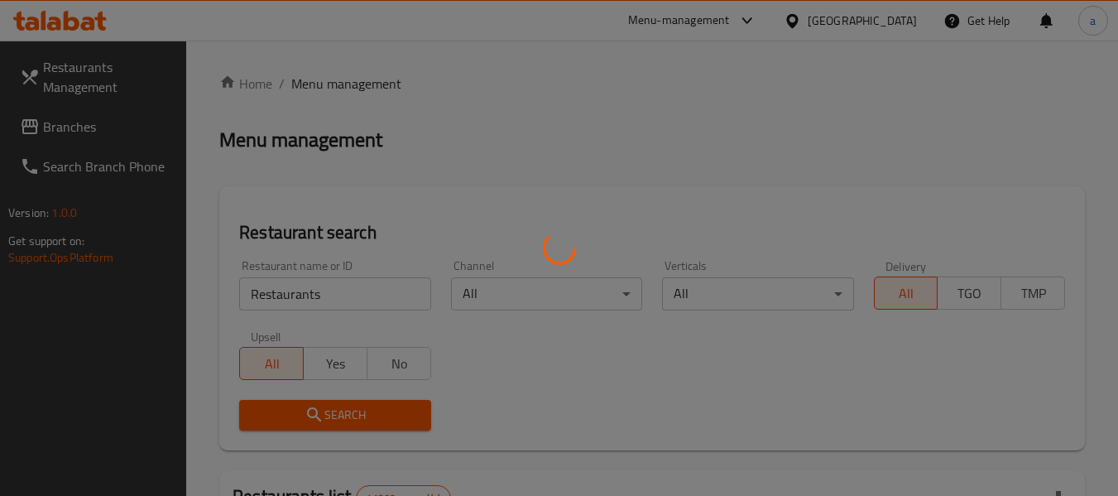
click at [320, 300] on div at bounding box center [559, 248] width 1118 height 496
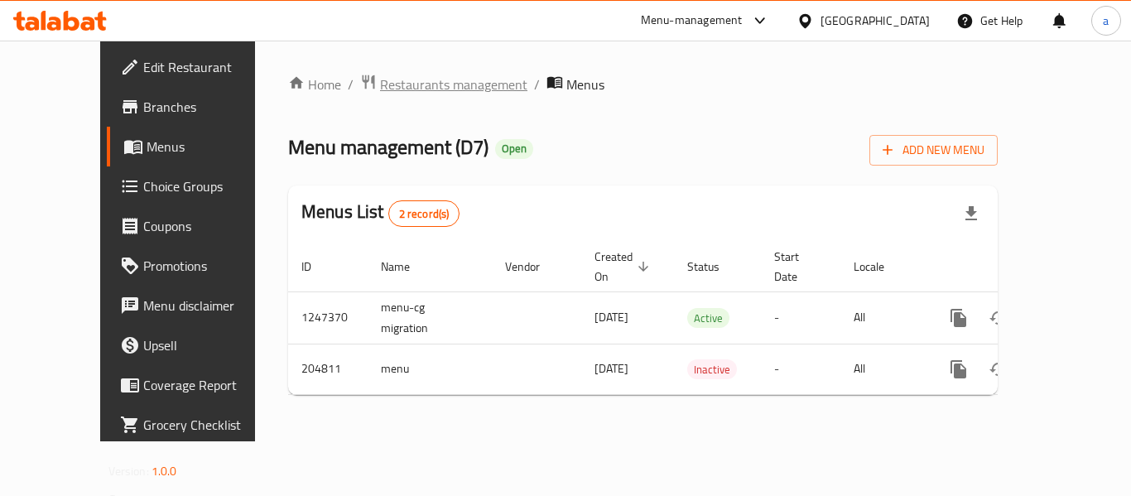
click at [408, 91] on span "Restaurants management" at bounding box center [453, 84] width 147 height 20
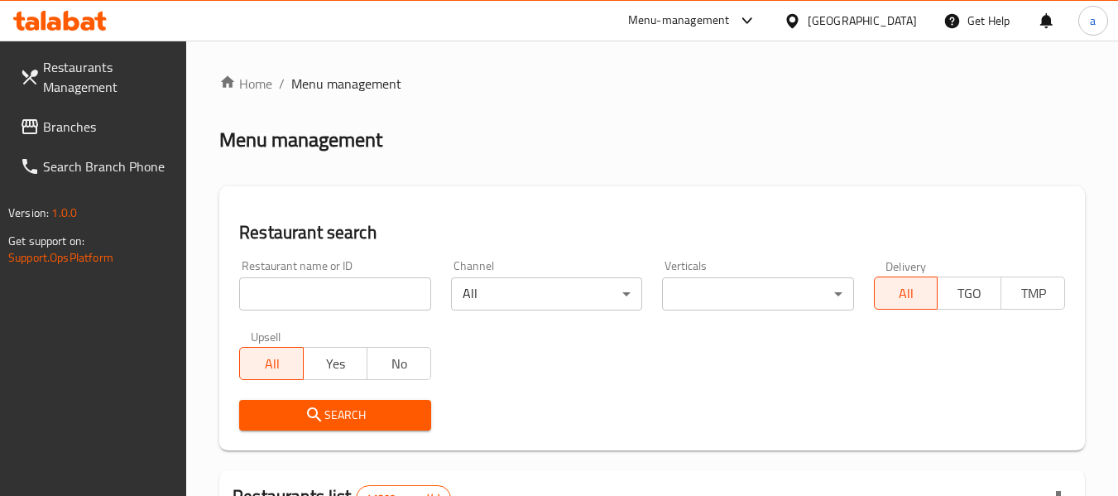
click at [316, 287] on input "search" at bounding box center [334, 293] width 191 height 33
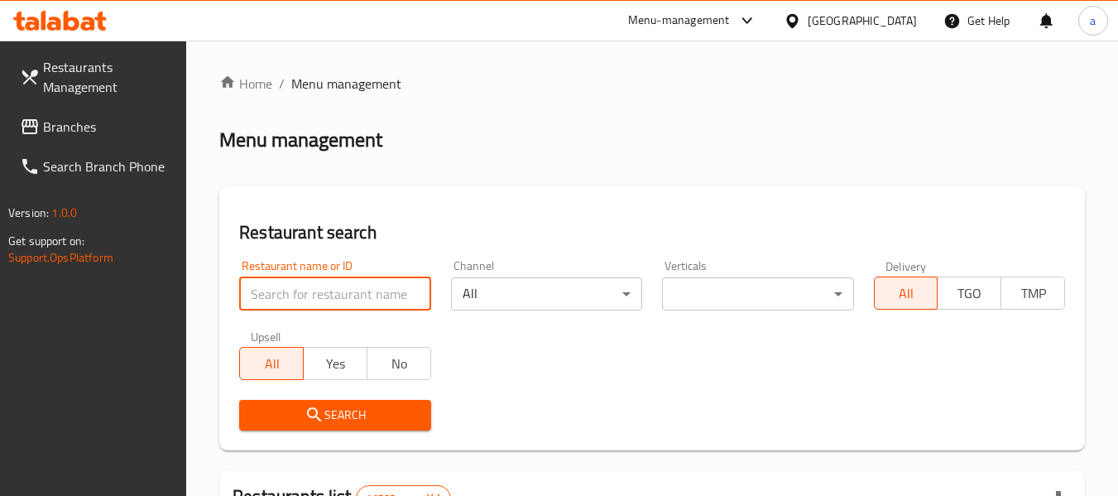
click at [320, 289] on input "search" at bounding box center [334, 293] width 191 height 33
paste input "622763"
type input "622763"
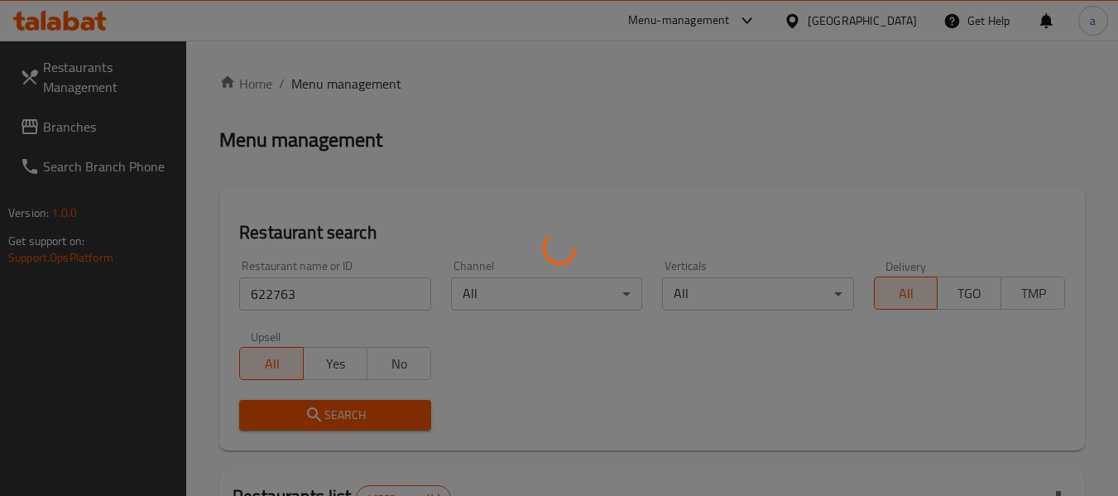
click at [350, 410] on div at bounding box center [559, 248] width 1118 height 496
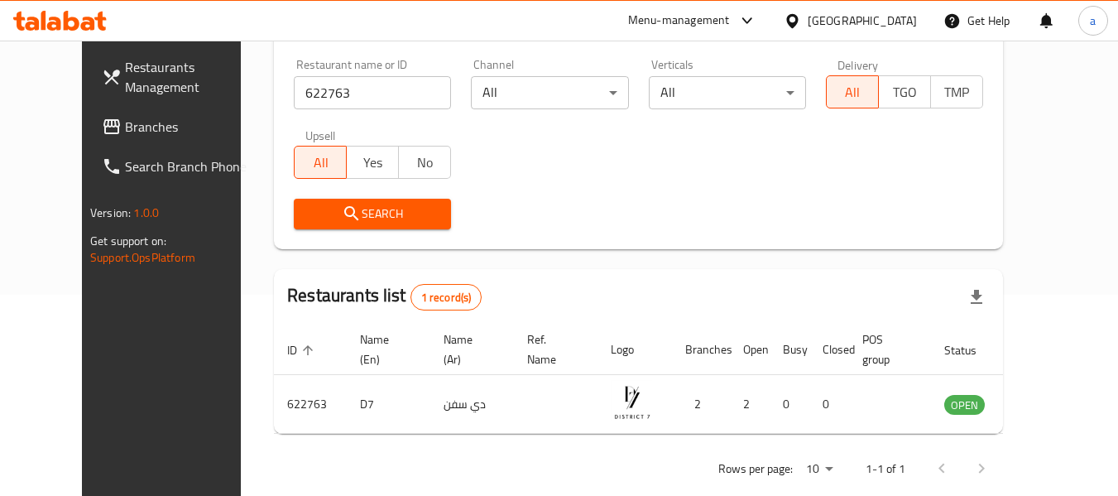
scroll to position [202, 0]
click at [125, 134] on span "Branches" at bounding box center [190, 127] width 131 height 20
